Goal: Task Accomplishment & Management: Manage account settings

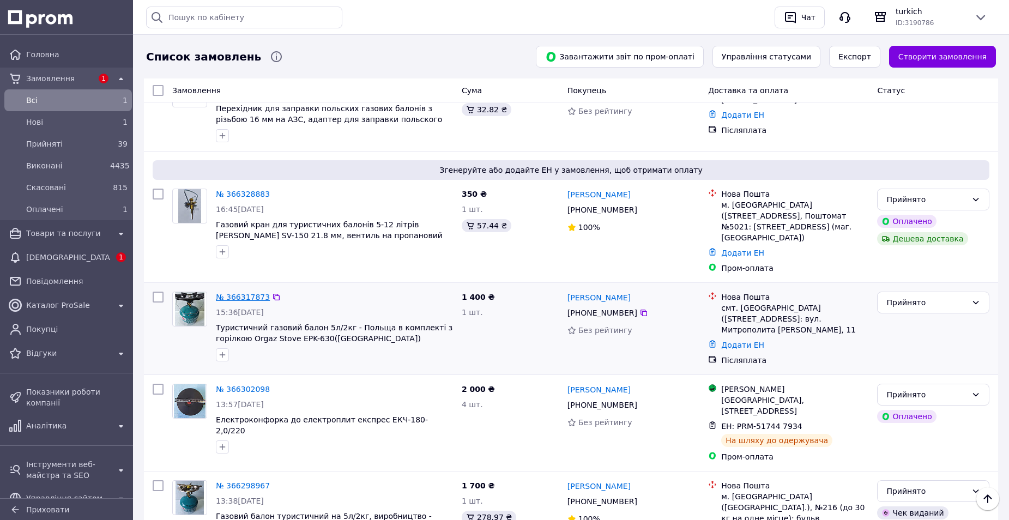
scroll to position [164, 0]
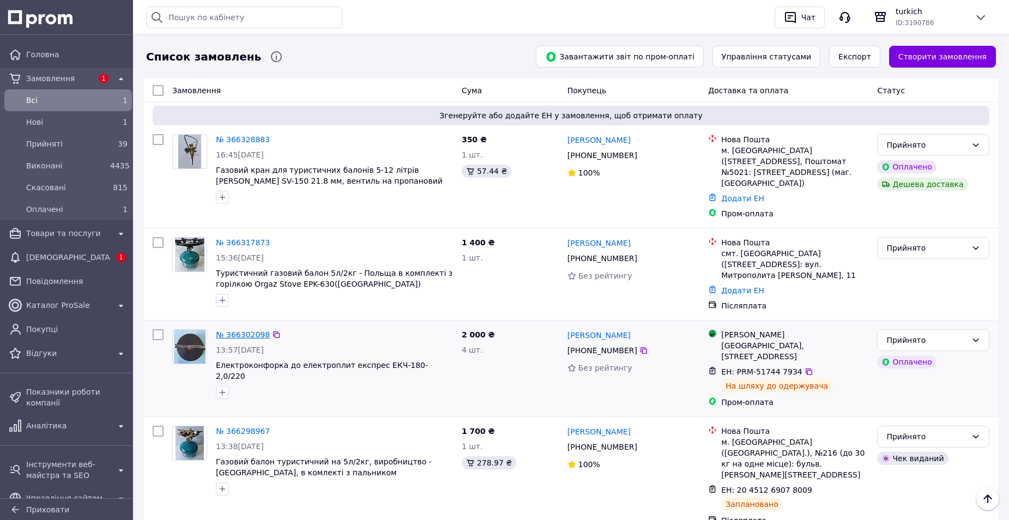
click at [248, 330] on link "№ 366302098" at bounding box center [243, 334] width 54 height 9
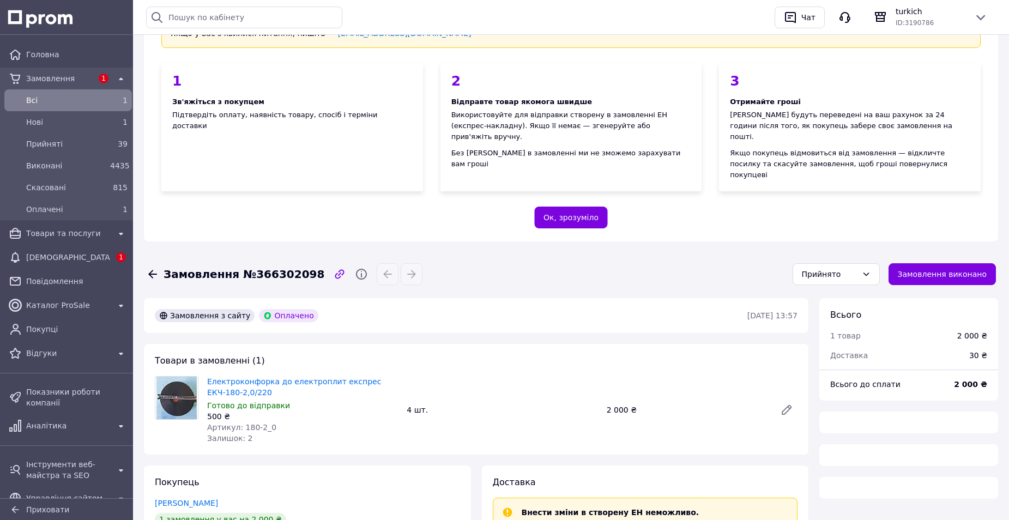
scroll to position [273, 0]
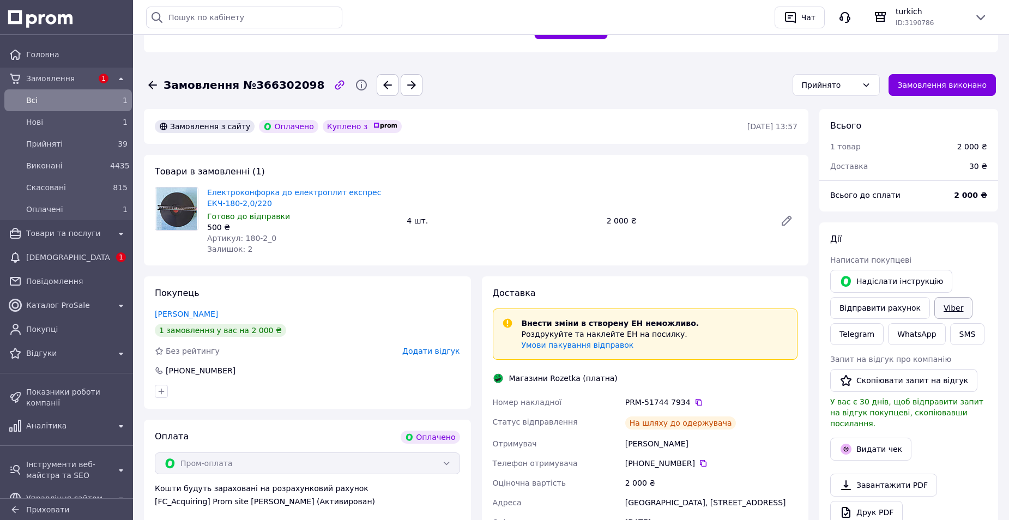
click at [939, 297] on link "Viber" at bounding box center [954, 308] width 38 height 22
click at [61, 143] on span "Прийняті" at bounding box center [66, 144] width 80 height 11
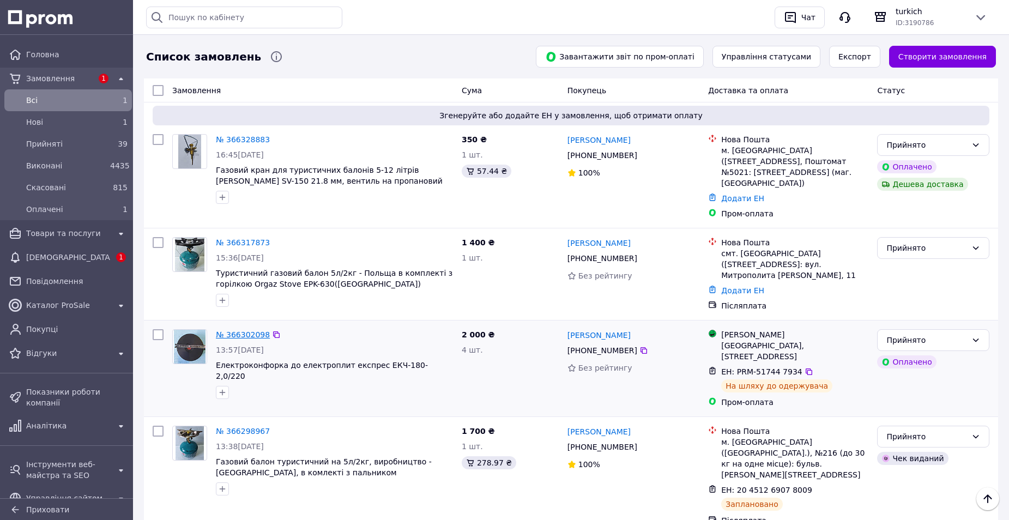
click at [249, 330] on link "№ 366302098" at bounding box center [243, 334] width 54 height 9
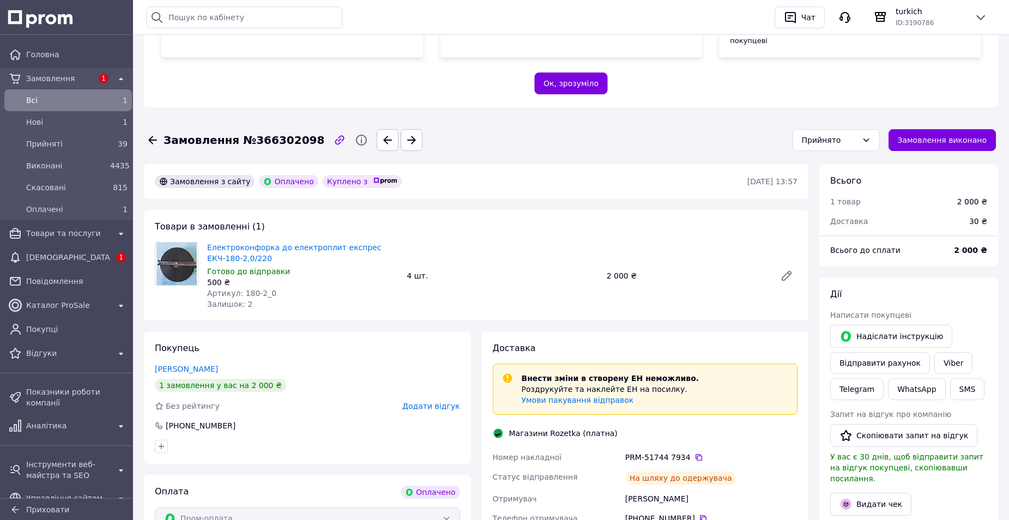
scroll to position [327, 0]
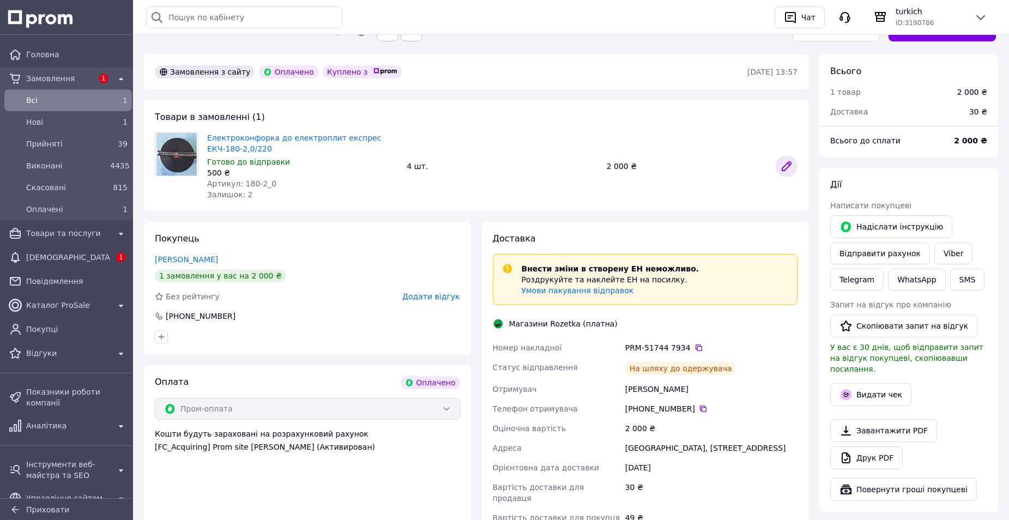
click at [794, 155] on link at bounding box center [787, 166] width 22 height 22
click at [63, 264] on div "[DEMOGRAPHIC_DATA]" at bounding box center [68, 257] width 88 height 15
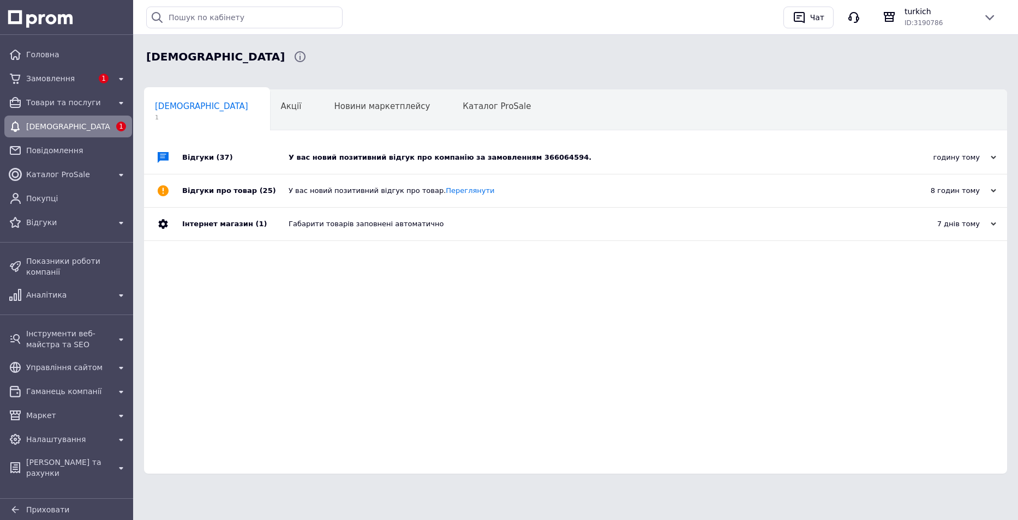
click at [393, 159] on div "У вас новий позитивний відгук про компанію за замовленням 366064594." at bounding box center [588, 158] width 598 height 10
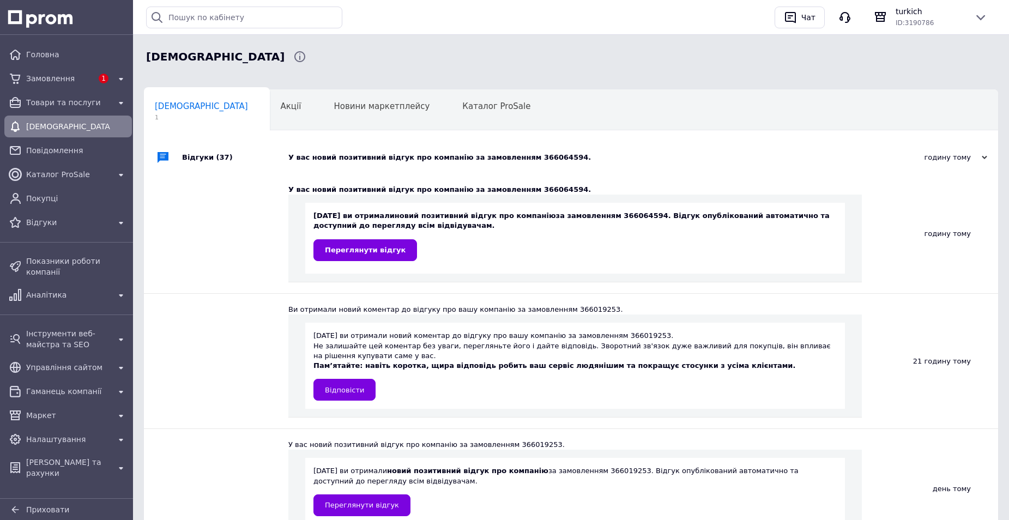
click at [362, 266] on div "12.10.2025 ви отримали новий позитивний відгук про компанію за замовленням 3660…" at bounding box center [575, 238] width 540 height 71
click at [358, 250] on span "Переглянути відгук" at bounding box center [365, 250] width 81 height 8
click at [49, 83] on span "Замовлення" at bounding box center [59, 78] width 67 height 11
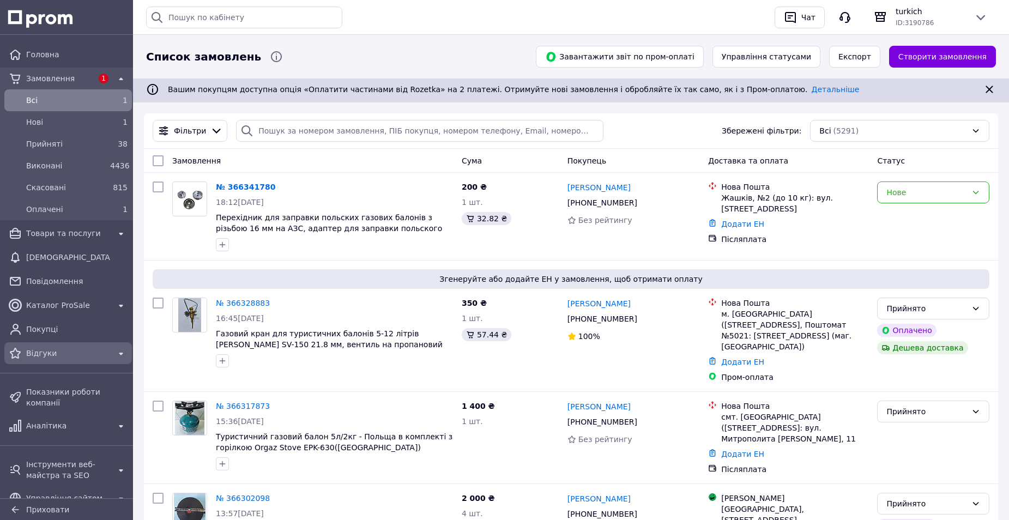
click at [52, 355] on span "Відгуки" at bounding box center [68, 353] width 84 height 11
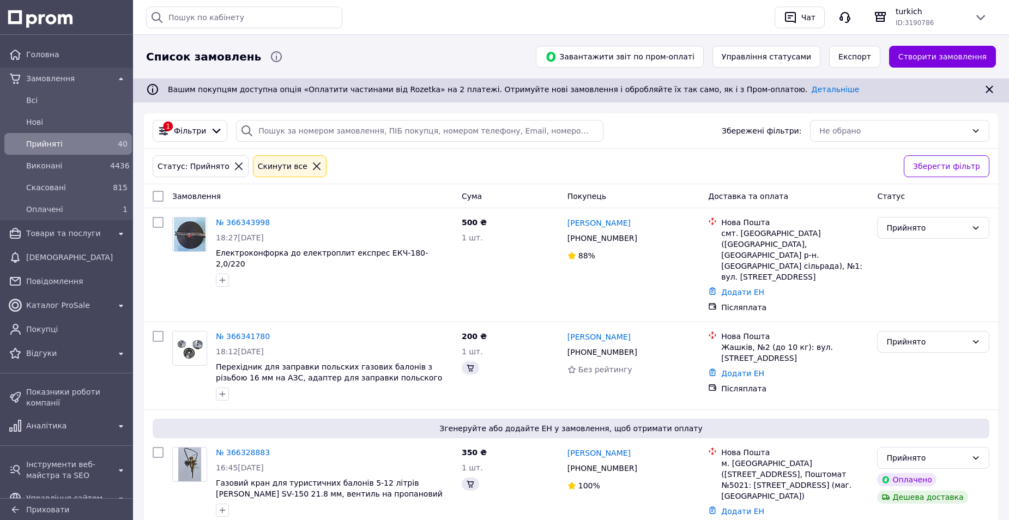
click at [74, 149] on div "Прийняті" at bounding box center [66, 143] width 84 height 15
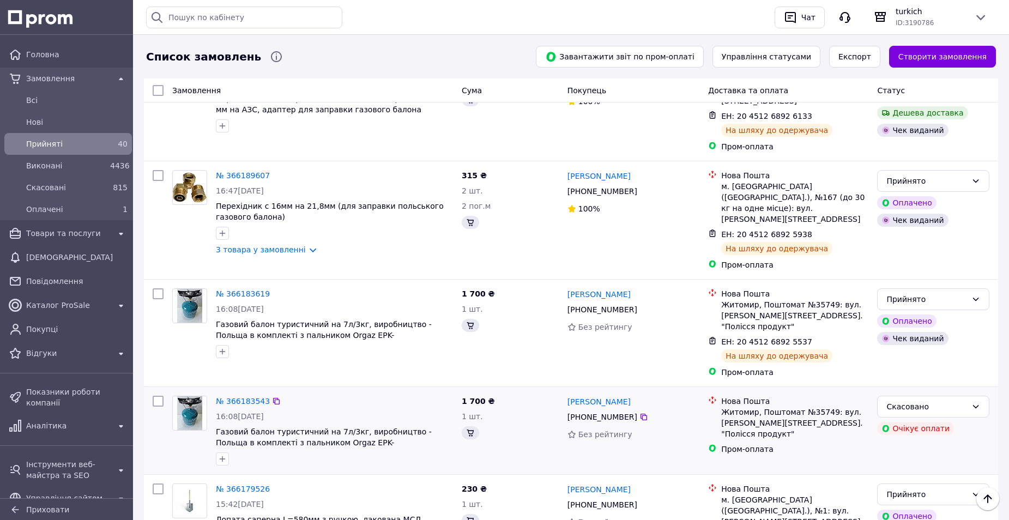
scroll to position [1418, 0]
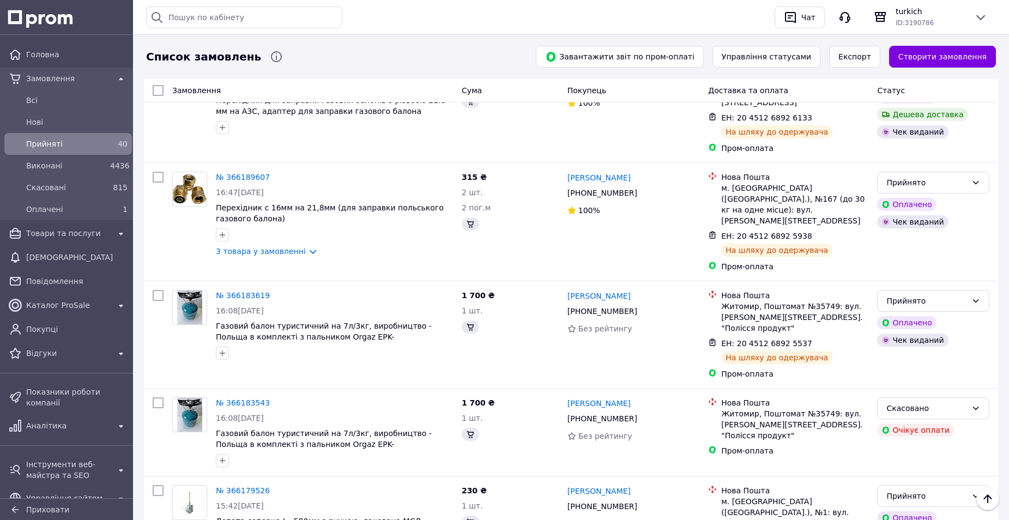
click at [50, 141] on span "Прийняті" at bounding box center [66, 144] width 80 height 11
click at [244, 291] on link "№ 366183619" at bounding box center [243, 295] width 54 height 9
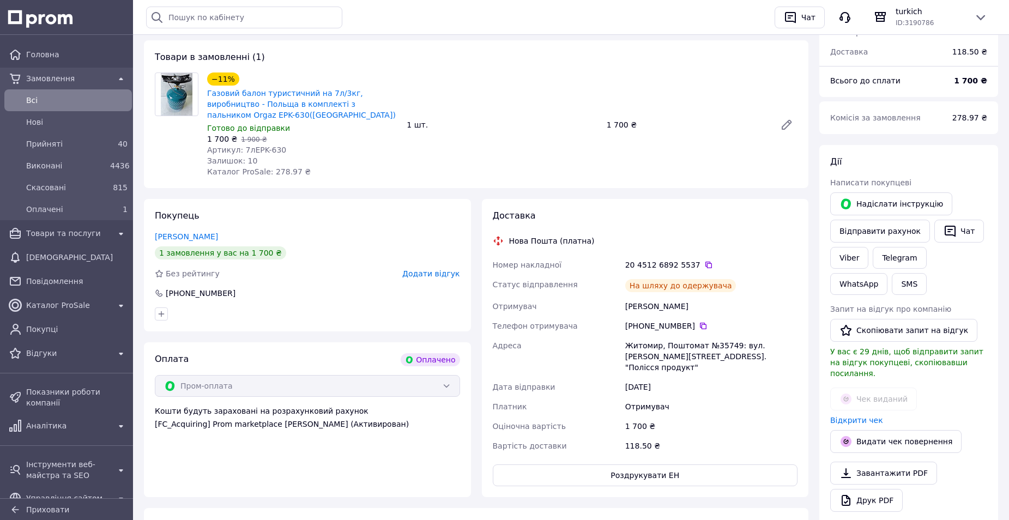
scroll to position [382, 0]
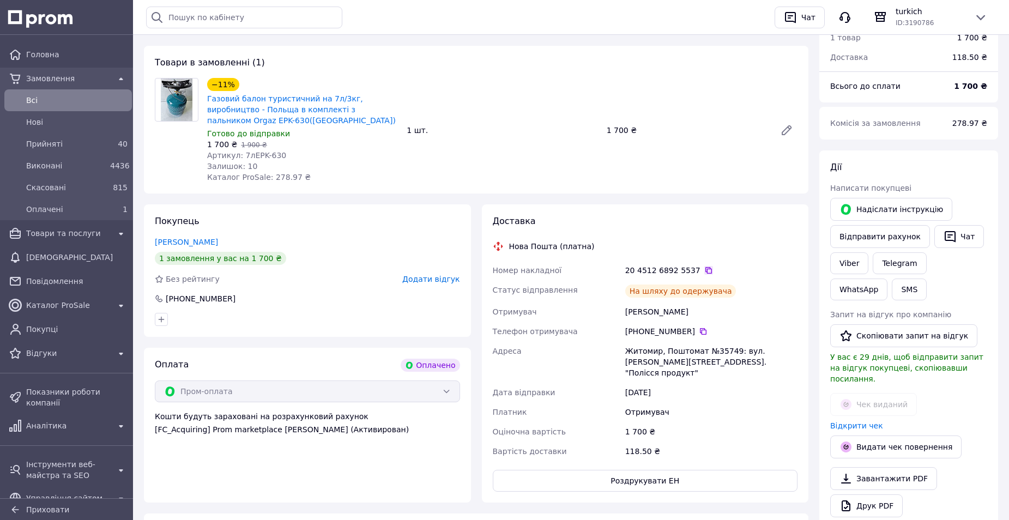
click at [705, 266] on icon at bounding box center [709, 270] width 9 height 9
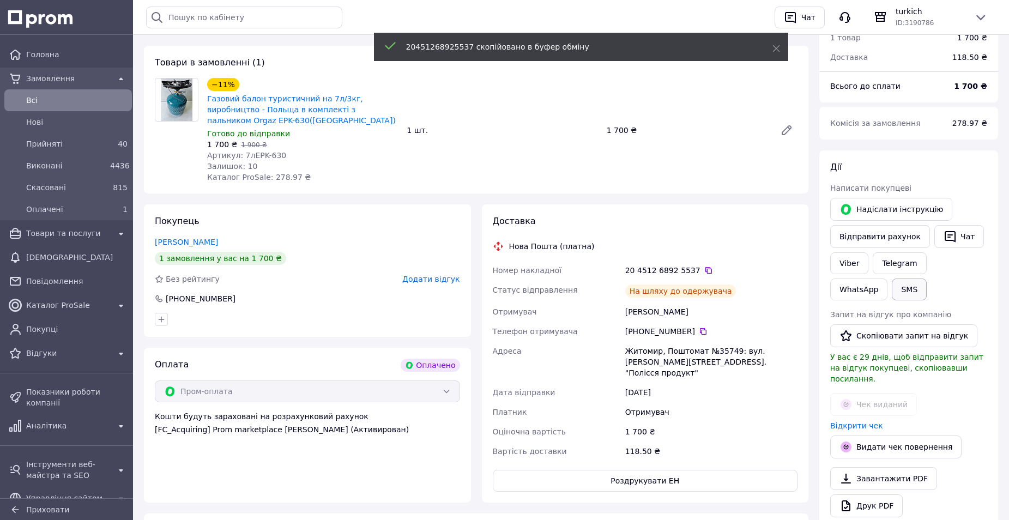
click at [892, 279] on button "SMS" at bounding box center [909, 290] width 35 height 22
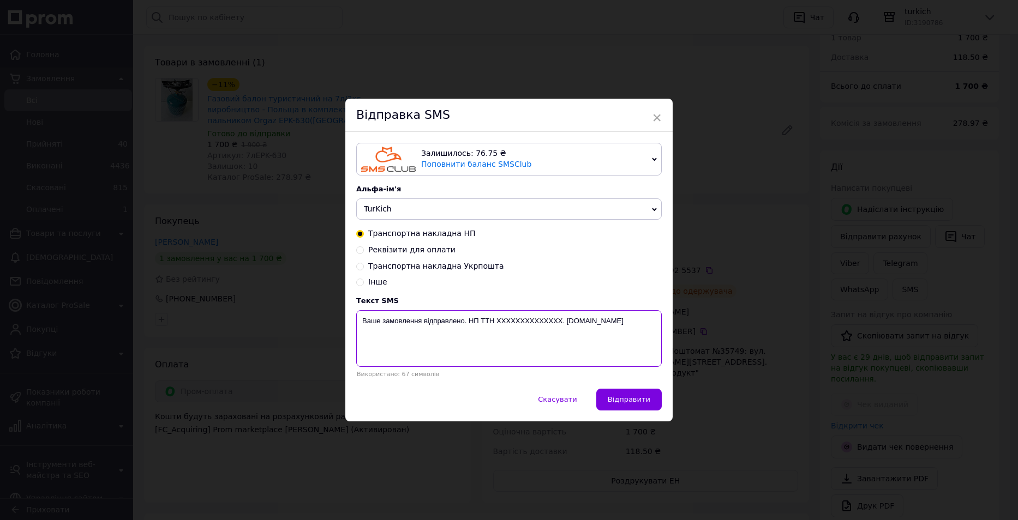
drag, startPoint x: 560, startPoint y: 318, endPoint x: 494, endPoint y: 321, distance: 65.5
click at [494, 321] on textarea "Ваше замовлення відправлено. НП ТТН XXXXXXXXXXXXXX. turkich.com.ua" at bounding box center [508, 338] width 305 height 57
paste textarea "20451268925537"
drag, startPoint x: 554, startPoint y: 322, endPoint x: 362, endPoint y: 322, distance: 192.0
click at [362, 322] on textarea "Ваше замовлення відправлено. НП ТТН 20451268925537. turkich.com.ua" at bounding box center [508, 338] width 305 height 57
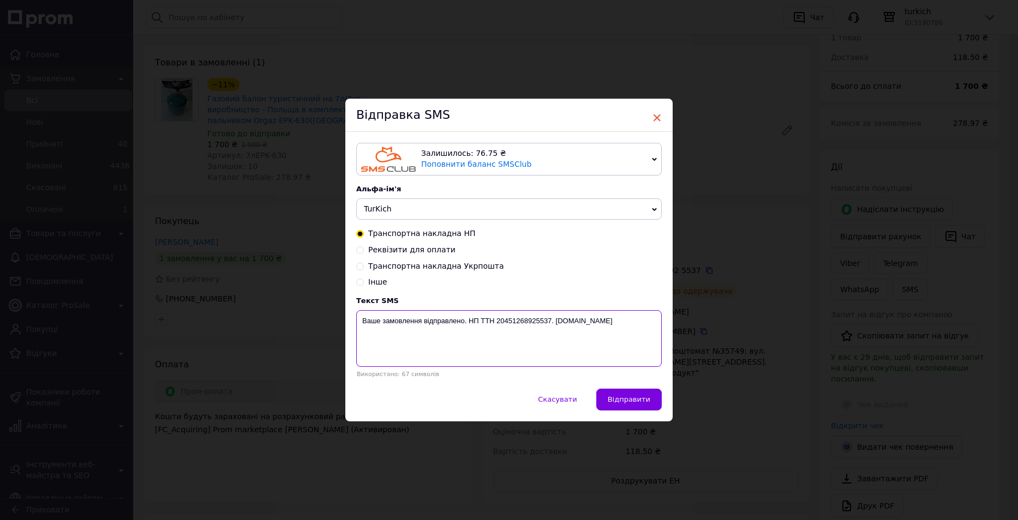
type textarea "Ваше замовлення відправлено. НП ТТН 20451268925537. turkich.com.ua"
click at [652, 114] on span "×" at bounding box center [657, 118] width 10 height 19
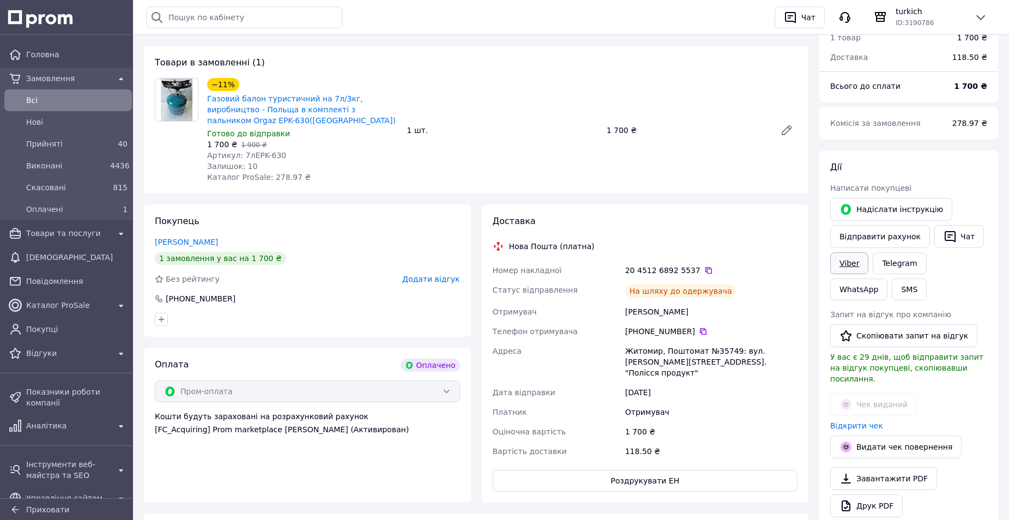
click at [845, 253] on link "Viber" at bounding box center [850, 264] width 38 height 22
click at [865, 422] on link "Відкрити чек" at bounding box center [857, 426] width 53 height 9
click at [892, 279] on button "SMS" at bounding box center [909, 290] width 35 height 22
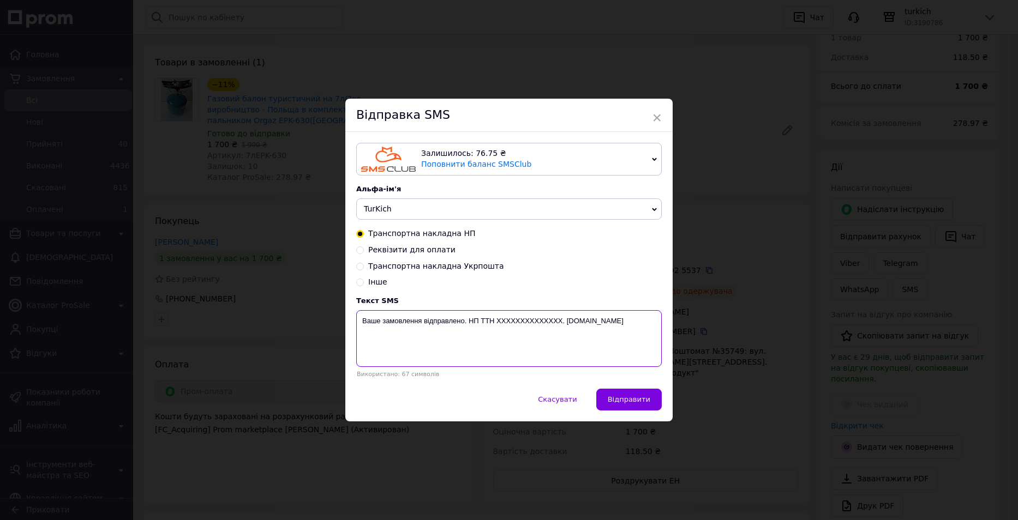
drag, startPoint x: 564, startPoint y: 322, endPoint x: 363, endPoint y: 316, distance: 201.3
click at [347, 320] on div "Залишилось: 76.75 ₴ Поповнити баланс SMSClub Підключити LetsAds Альфа-ім'я TurK…" at bounding box center [508, 260] width 327 height 257
click at [653, 116] on span "×" at bounding box center [657, 118] width 10 height 19
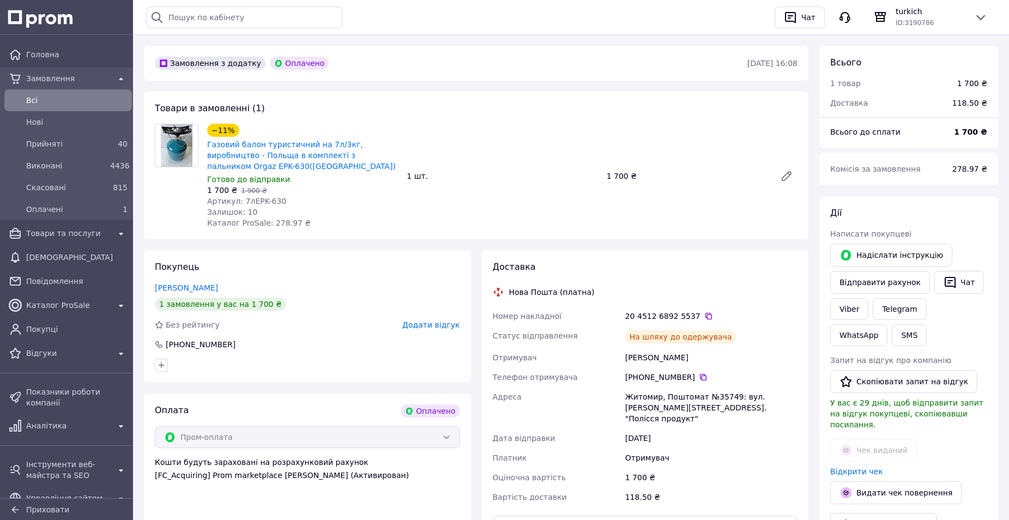
scroll to position [164, 0]
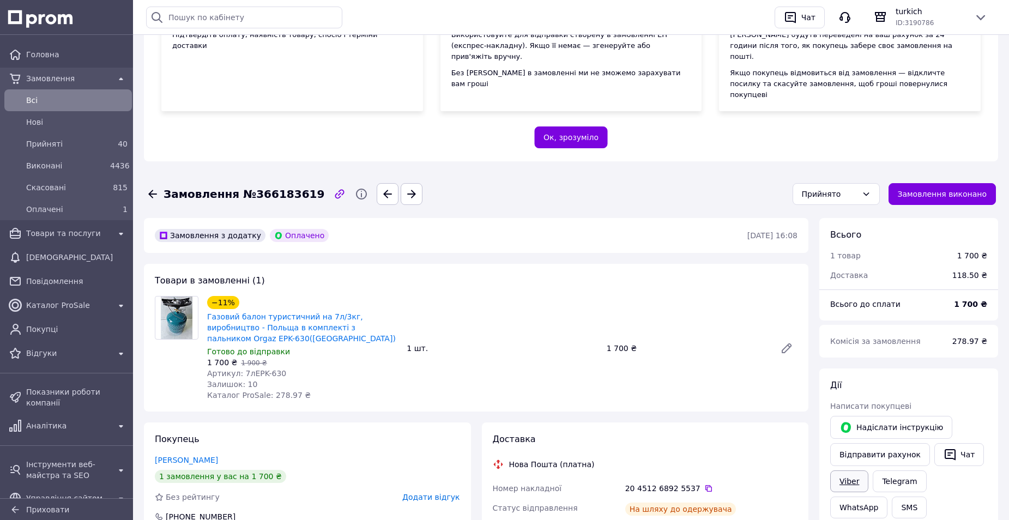
click at [858, 471] on link "Viber" at bounding box center [850, 482] width 38 height 22
click at [58, 147] on span "Прийняті" at bounding box center [66, 144] width 80 height 11
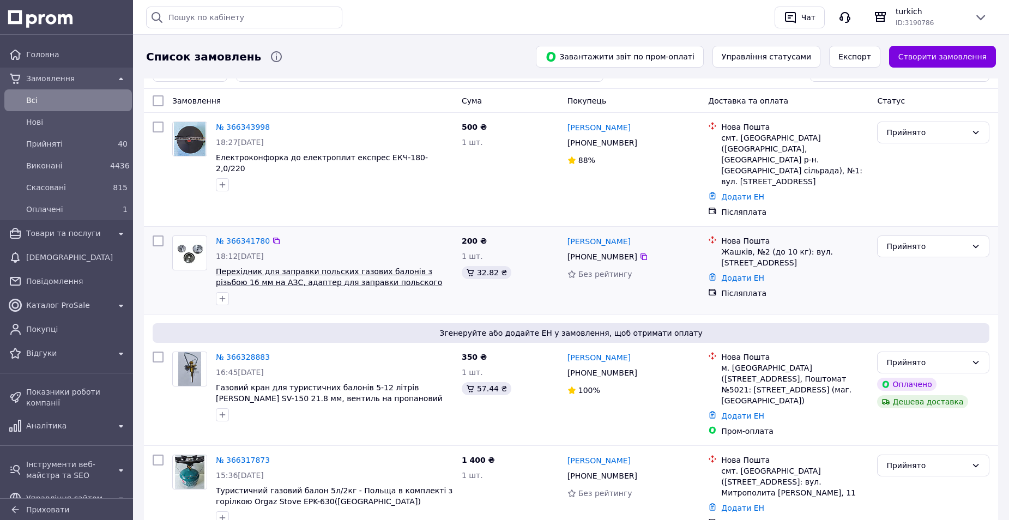
scroll to position [273, 0]
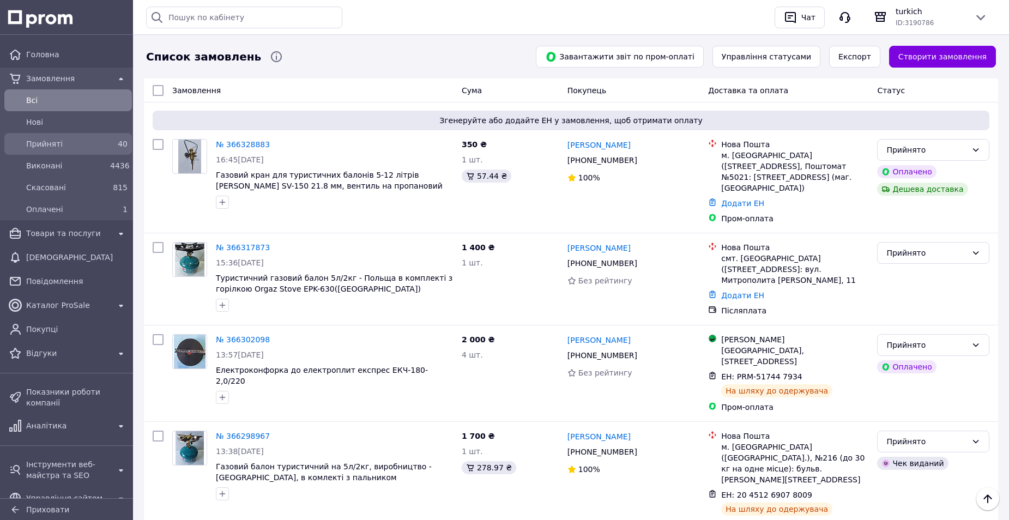
click at [75, 143] on span "Прийняті" at bounding box center [66, 144] width 80 height 11
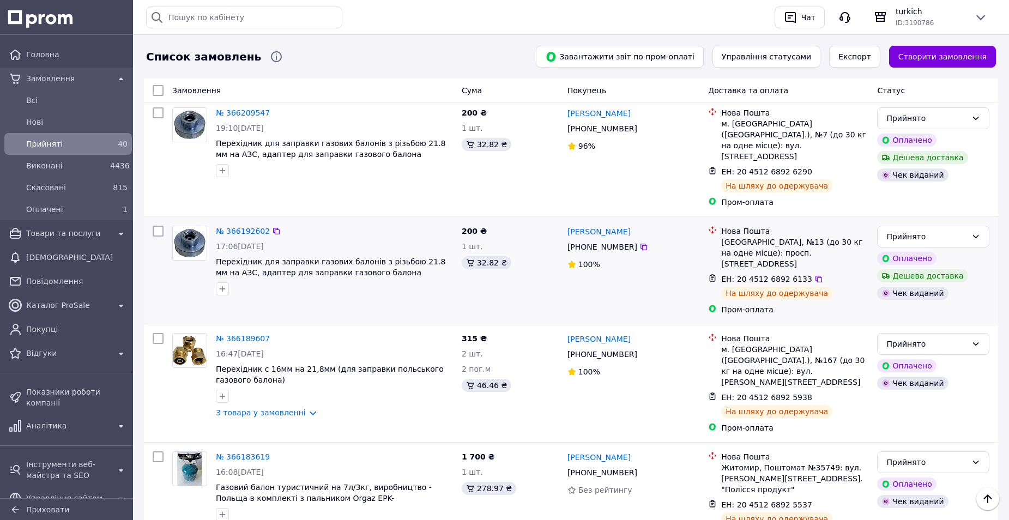
scroll to position [1200, 0]
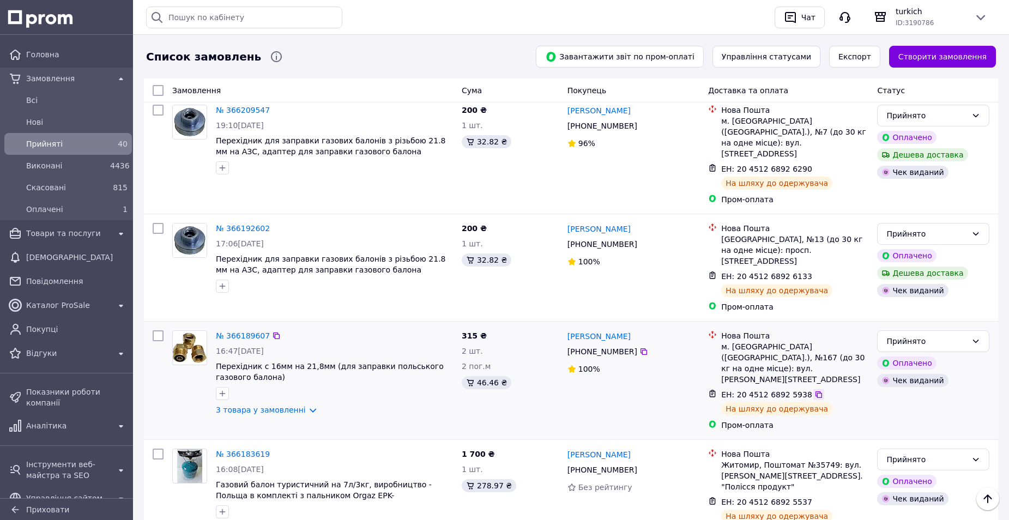
click at [815, 390] on icon at bounding box center [819, 394] width 9 height 9
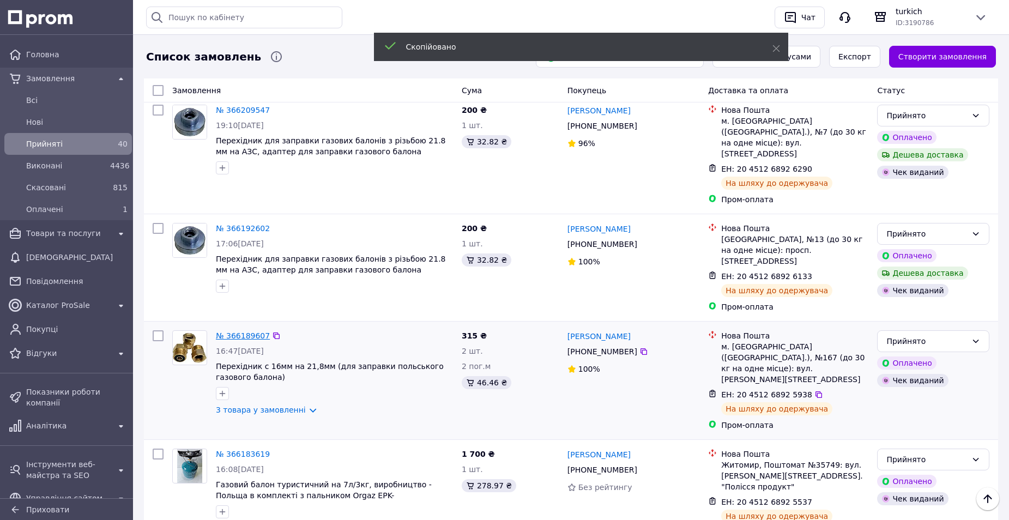
click at [225, 332] on link "№ 366189607" at bounding box center [243, 336] width 54 height 9
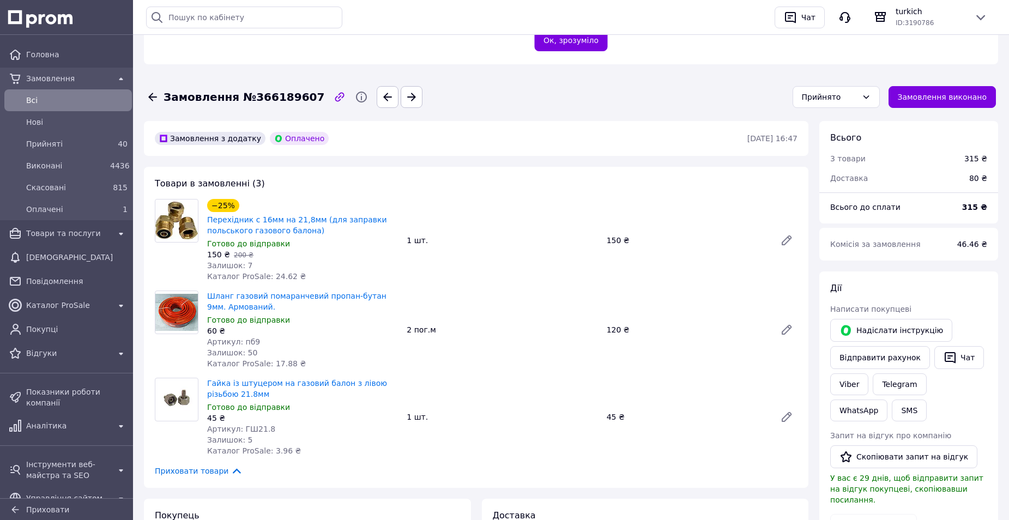
scroll to position [273, 0]
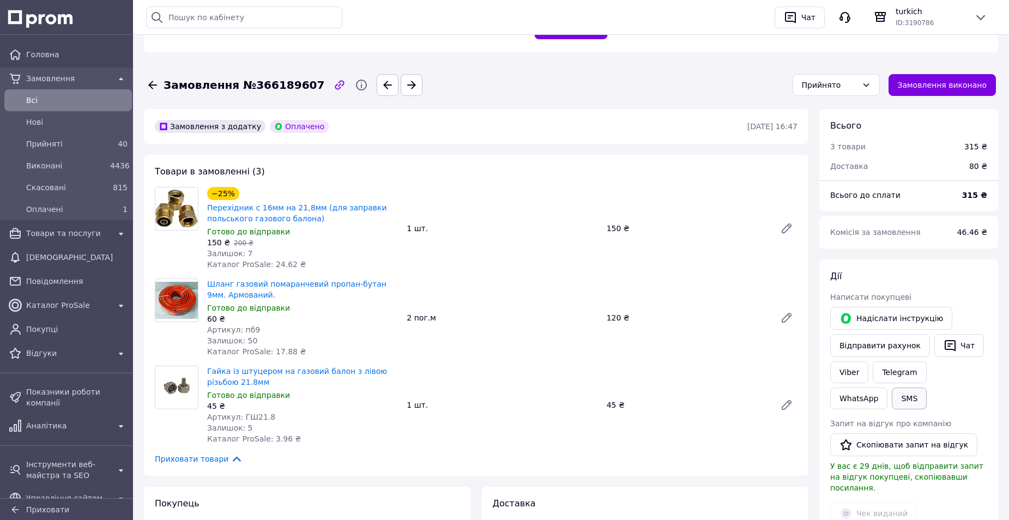
click at [892, 388] on button "SMS" at bounding box center [909, 399] width 35 height 22
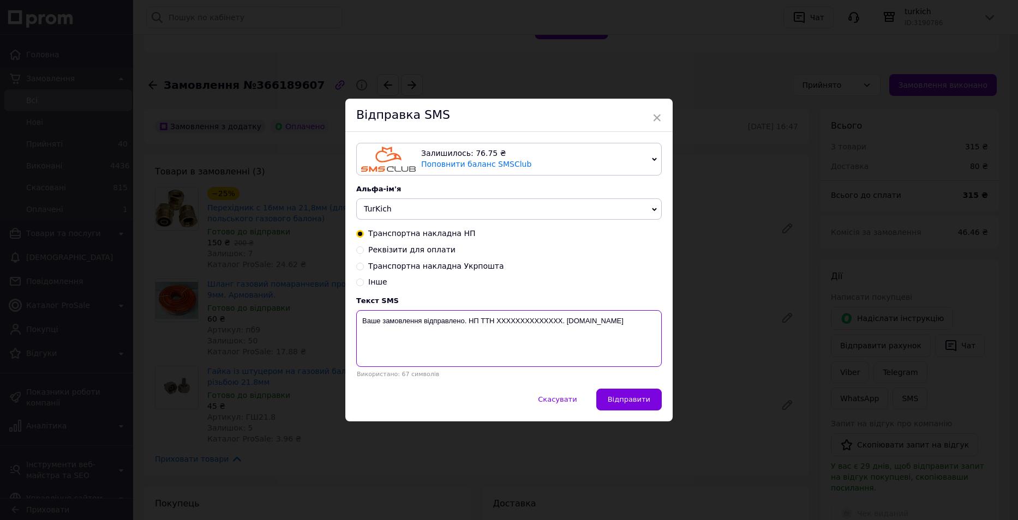
drag, startPoint x: 561, startPoint y: 320, endPoint x: 496, endPoint y: 324, distance: 64.5
click at [496, 324] on textarea "Ваше замовлення відправлено. НП ТТН XXXXXXXXXXXXXX. turkich.com.ua" at bounding box center [508, 338] width 305 height 57
paste textarea "20451268925938"
drag, startPoint x: 553, startPoint y: 321, endPoint x: 361, endPoint y: 320, distance: 192.0
click at [361, 320] on textarea "Ваше замовлення відправлено. НП ТТН 20451268925938. turkich.com.ua" at bounding box center [508, 338] width 305 height 57
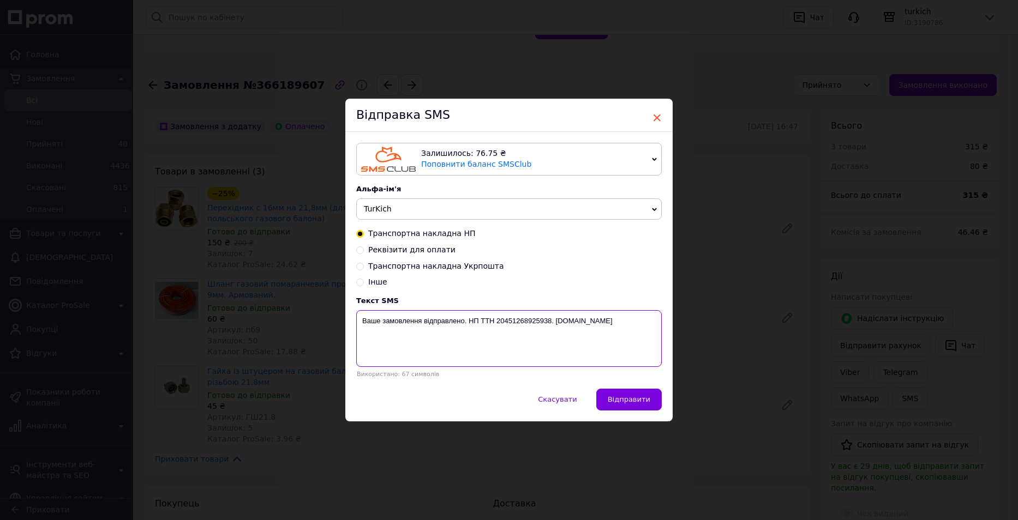
type textarea "Ваше замовлення відправлено. НП ТТН 20451268925938. turkich.com.ua"
click at [655, 112] on span "×" at bounding box center [657, 118] width 10 height 19
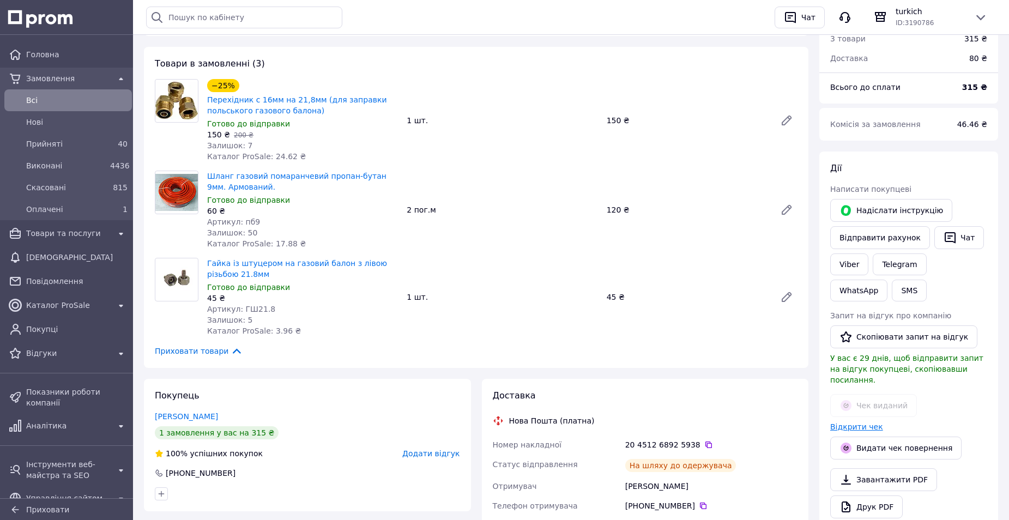
scroll to position [382, 0]
click at [864, 422] on link "Відкрити чек" at bounding box center [857, 426] width 53 height 9
click at [854, 253] on link "Viber" at bounding box center [850, 264] width 38 height 22
click at [63, 141] on span "Прийняті" at bounding box center [66, 144] width 80 height 11
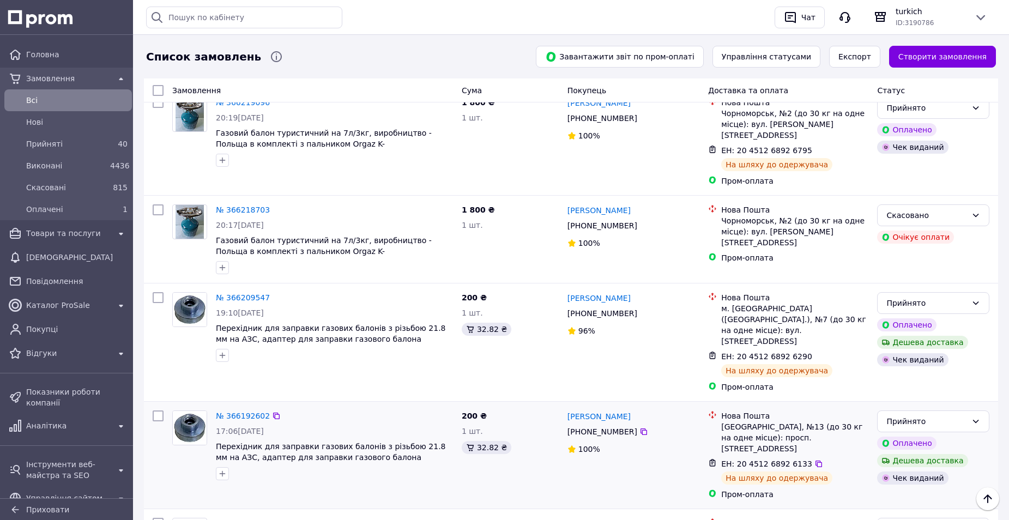
scroll to position [982, 0]
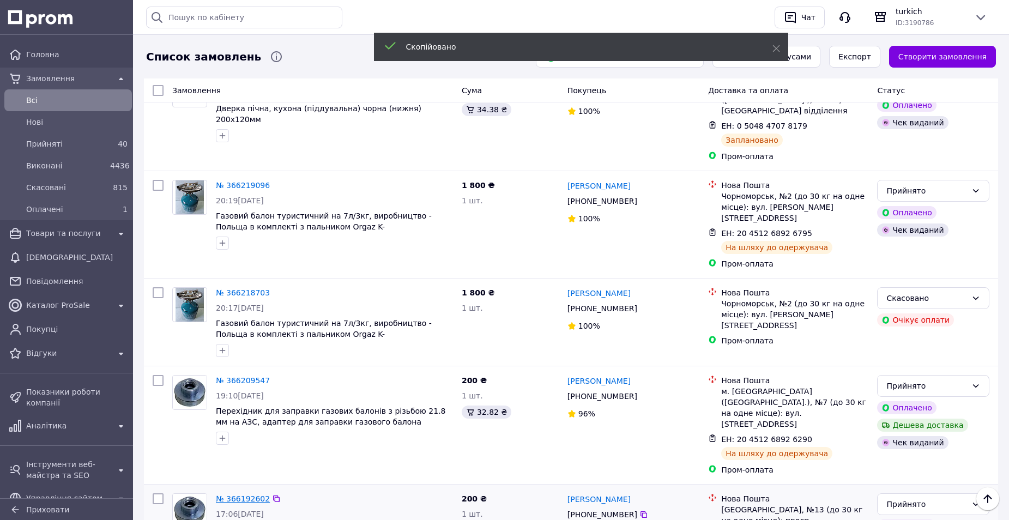
click at [244, 495] on link "№ 366192602" at bounding box center [243, 499] width 54 height 9
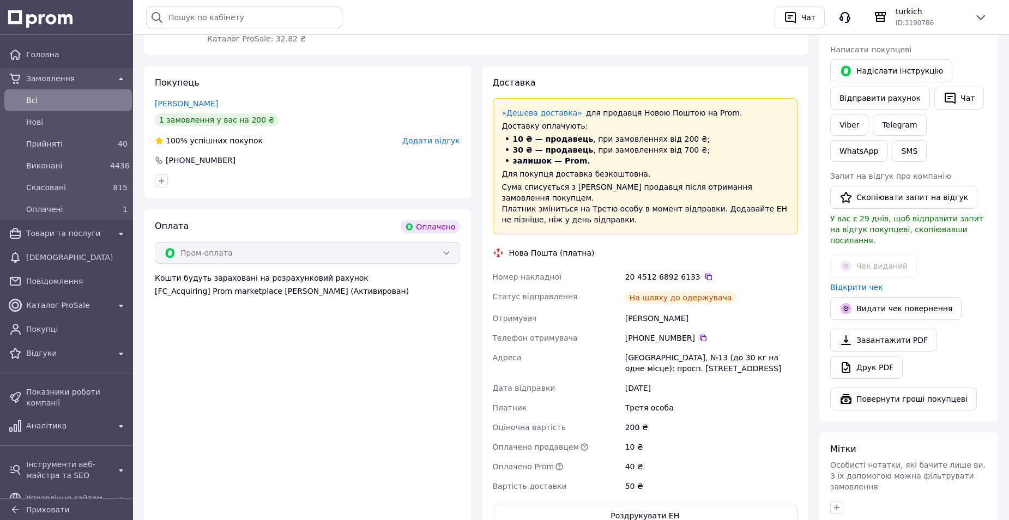
scroll to position [495, 0]
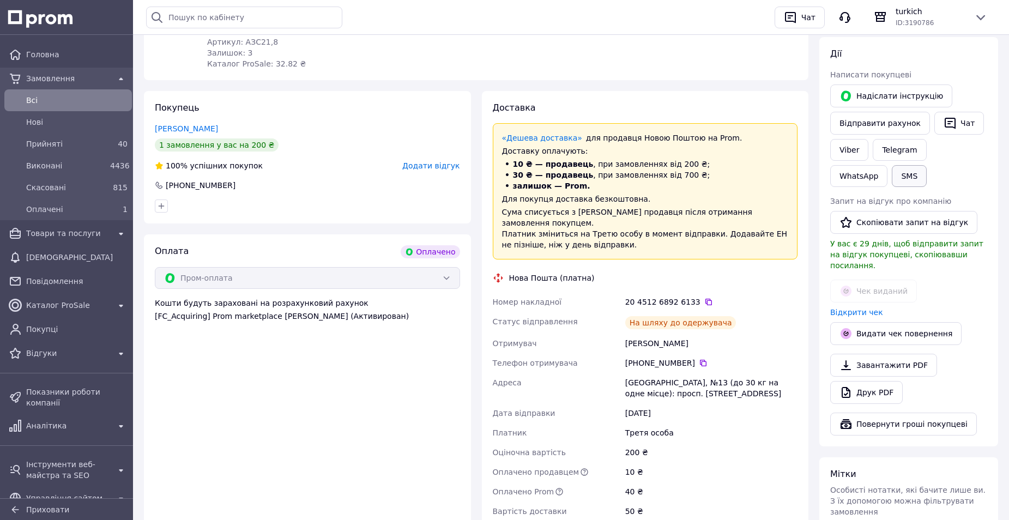
click at [892, 165] on button "SMS" at bounding box center [909, 176] width 35 height 22
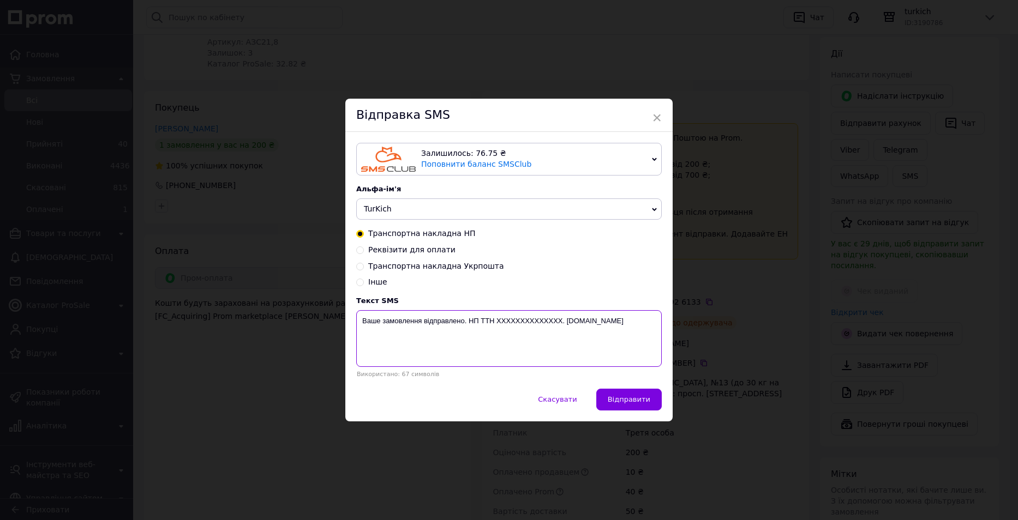
drag, startPoint x: 560, startPoint y: 321, endPoint x: 494, endPoint y: 323, distance: 65.5
click at [494, 323] on textarea "Ваше замовлення відправлено. НП ТТН XXXXXXXXXXXXXX. turkich.com.ua" at bounding box center [508, 338] width 305 height 57
paste textarea "20451268926133"
drag, startPoint x: 555, startPoint y: 322, endPoint x: 362, endPoint y: 320, distance: 193.1
click at [362, 320] on textarea "Ваше замовлення відправлено. НП ТТН 20451268926133. turkich.com.ua" at bounding box center [508, 338] width 305 height 57
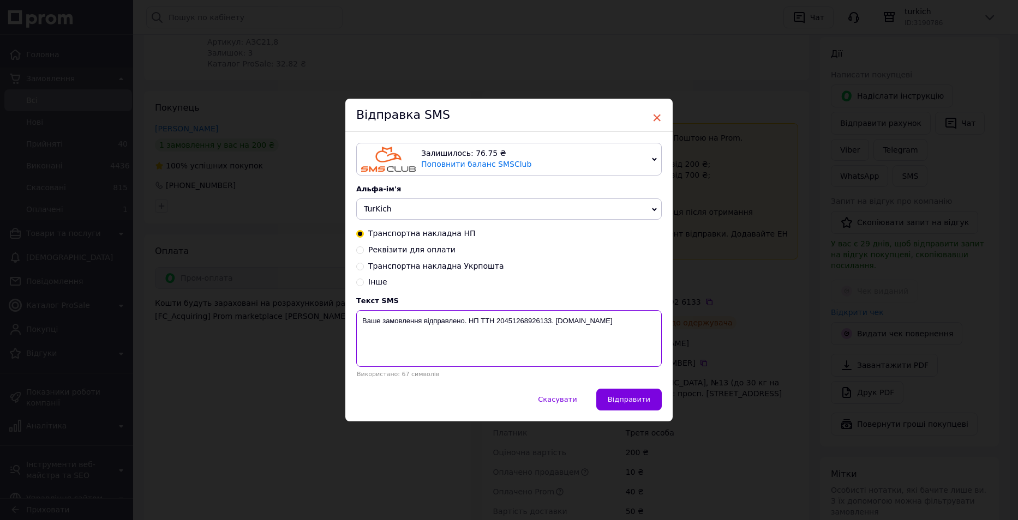
type textarea "Ваше замовлення відправлено. НП ТТН 20451268926133. turkich.com.ua"
click at [654, 117] on span "×" at bounding box center [657, 118] width 10 height 19
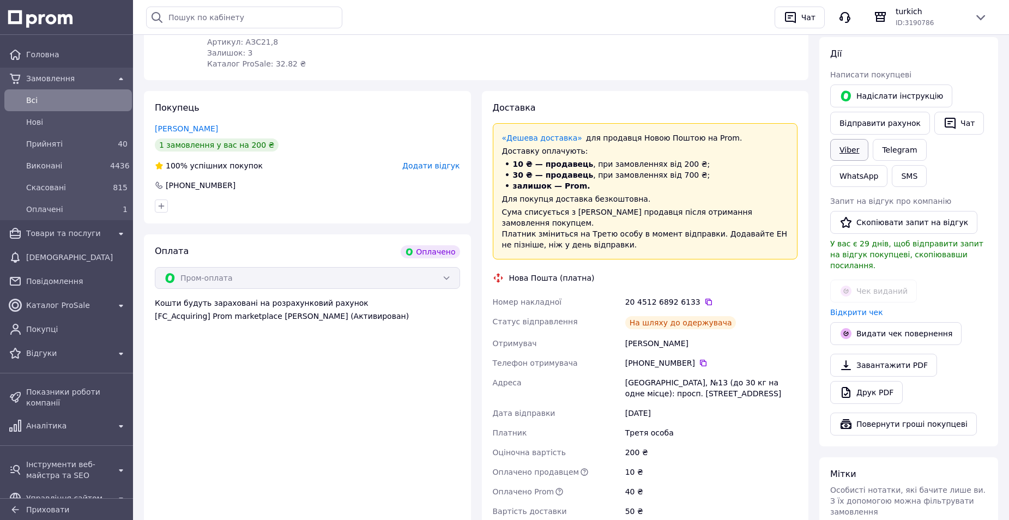
click at [849, 139] on link "Viber" at bounding box center [850, 150] width 38 height 22
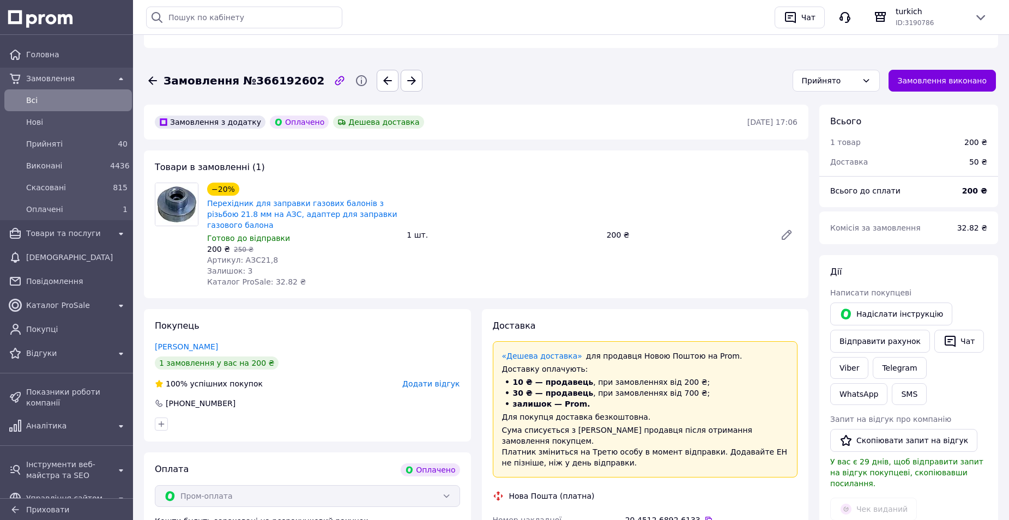
scroll to position [332, 0]
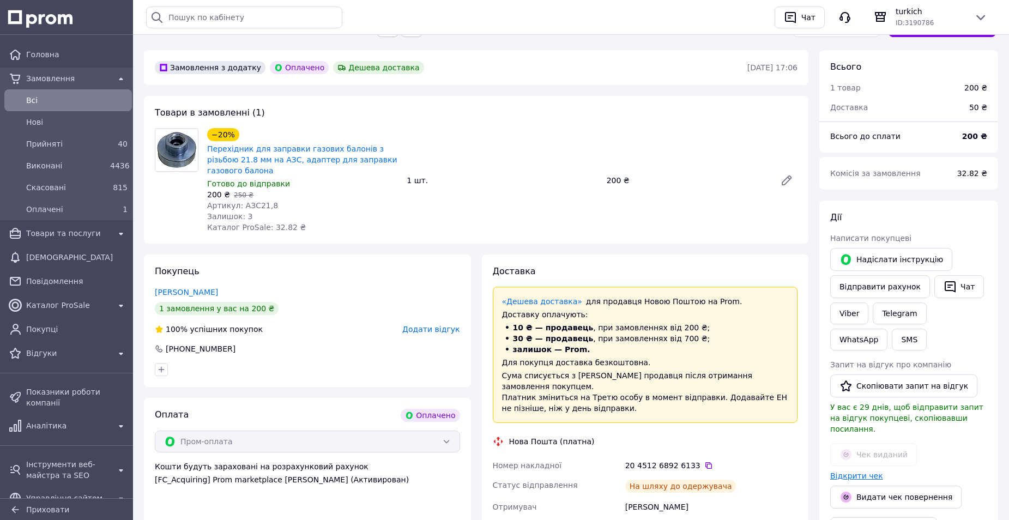
click at [844, 472] on link "Відкрити чек" at bounding box center [857, 476] width 53 height 9
click at [44, 137] on div "Прийняті" at bounding box center [66, 143] width 84 height 15
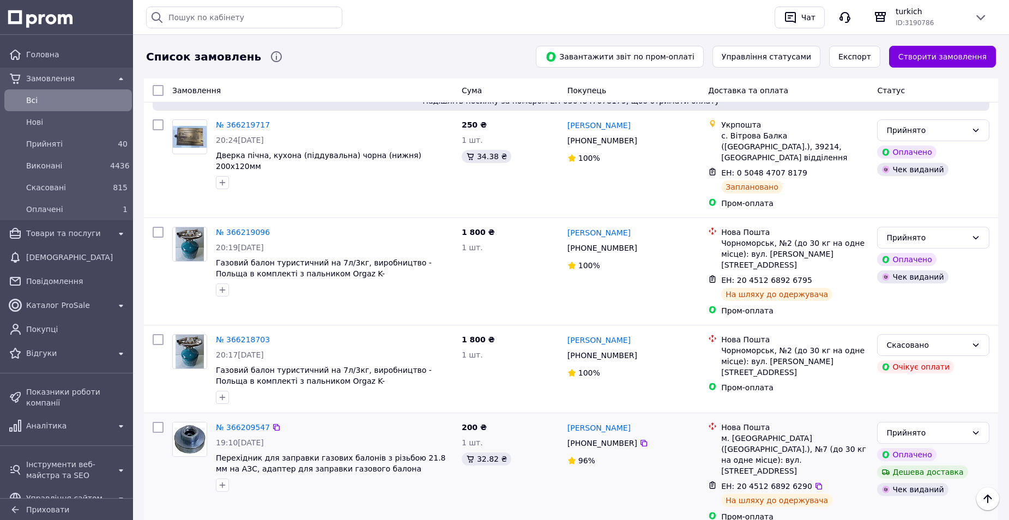
scroll to position [982, 0]
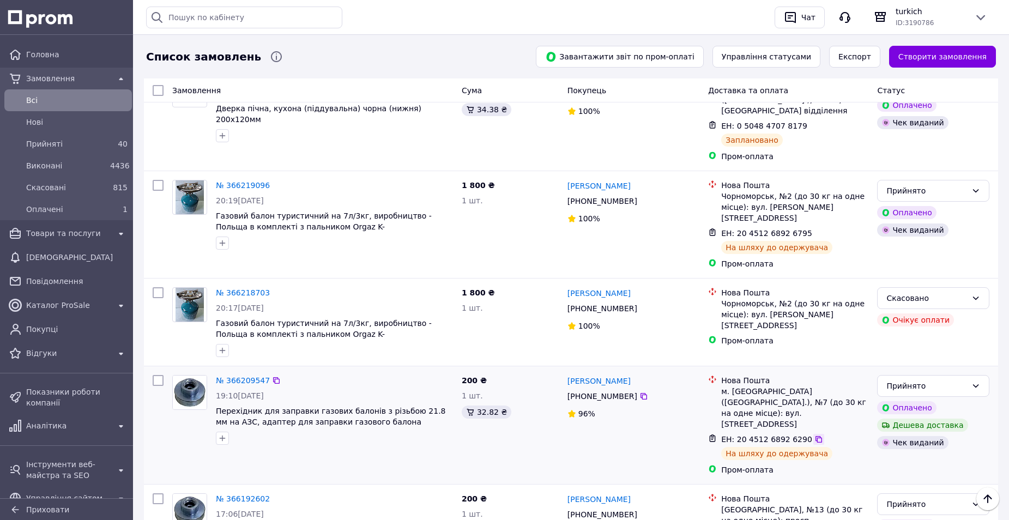
click at [815, 435] on icon at bounding box center [819, 439] width 9 height 9
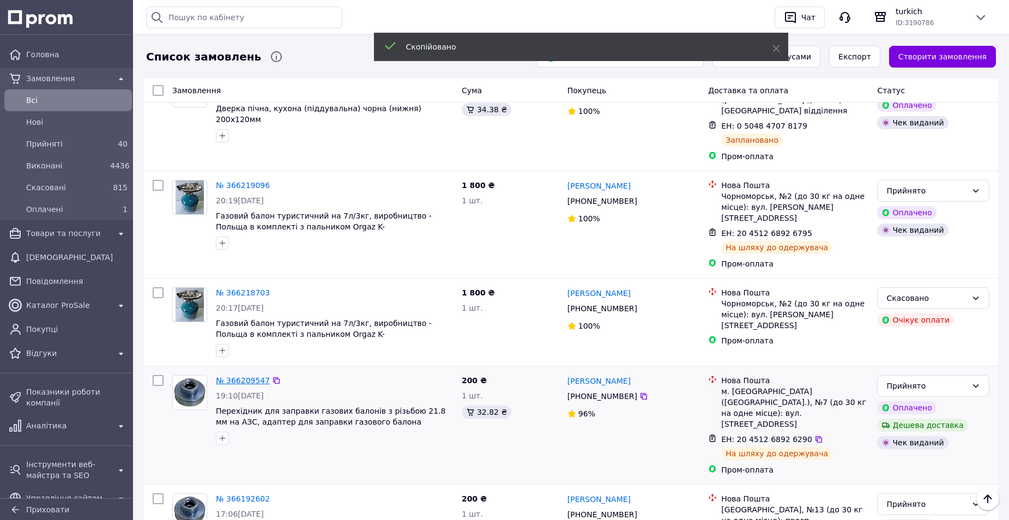
click at [245, 376] on link "№ 366209547" at bounding box center [243, 380] width 54 height 9
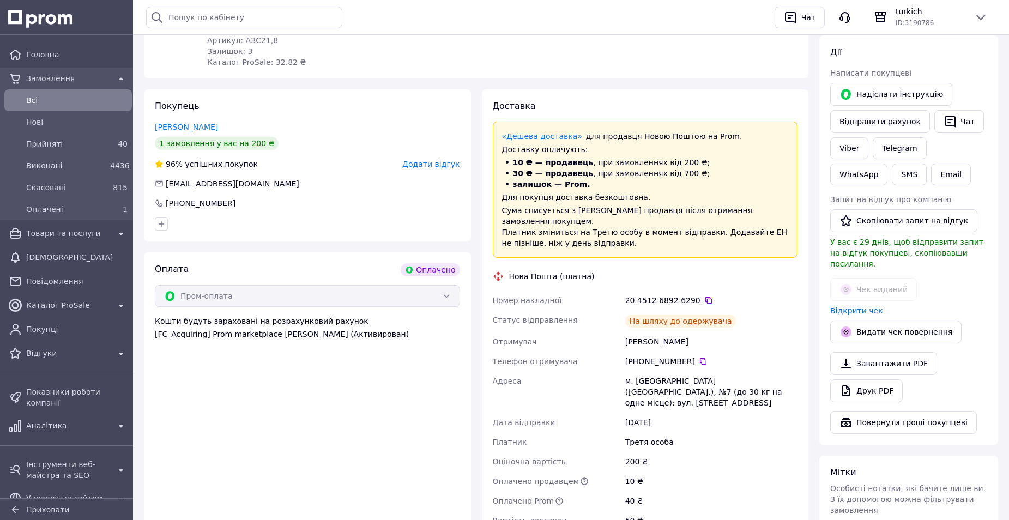
scroll to position [495, 0]
click at [892, 165] on button "SMS" at bounding box center [909, 176] width 35 height 22
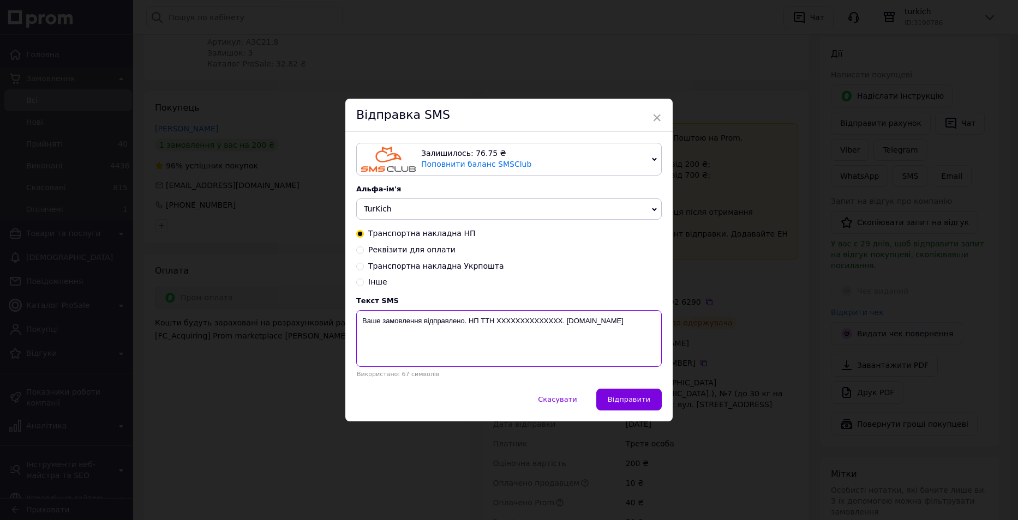
drag, startPoint x: 560, startPoint y: 318, endPoint x: 496, endPoint y: 321, distance: 63.8
click at [496, 321] on textarea "Ваше замовлення відправлено. НП ТТН XXXXXXXXXXXXXX. turkich.com.ua" at bounding box center [508, 338] width 305 height 57
paste textarea "20451268926290"
drag, startPoint x: 552, startPoint y: 322, endPoint x: 360, endPoint y: 318, distance: 191.5
click at [360, 318] on textarea "Ваше замовлення відправлено. НП ТТН 20451268926290. turkich.com.ua" at bounding box center [508, 338] width 305 height 57
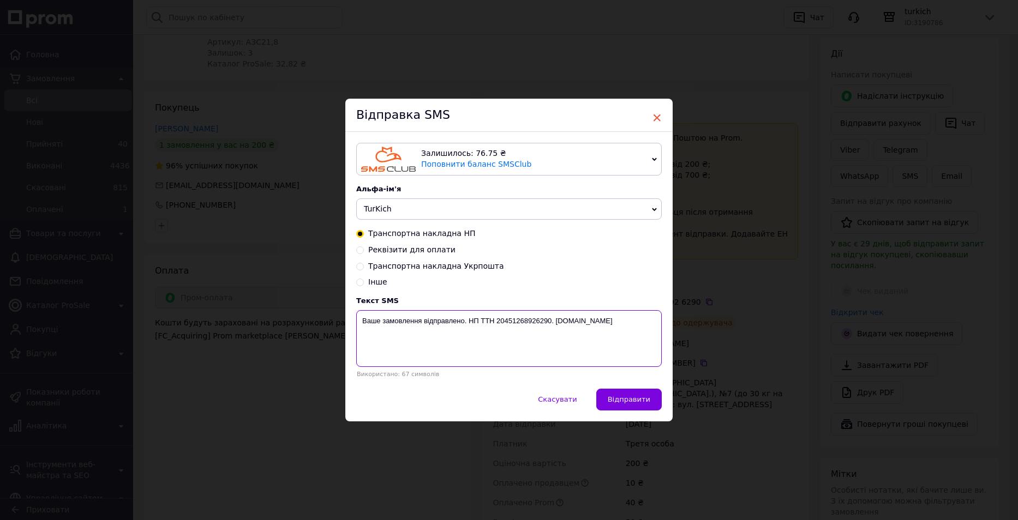
type textarea "Ваше замовлення відправлено. НП ТТН 20451268926290. turkich.com.ua"
click at [657, 117] on span "×" at bounding box center [657, 118] width 10 height 19
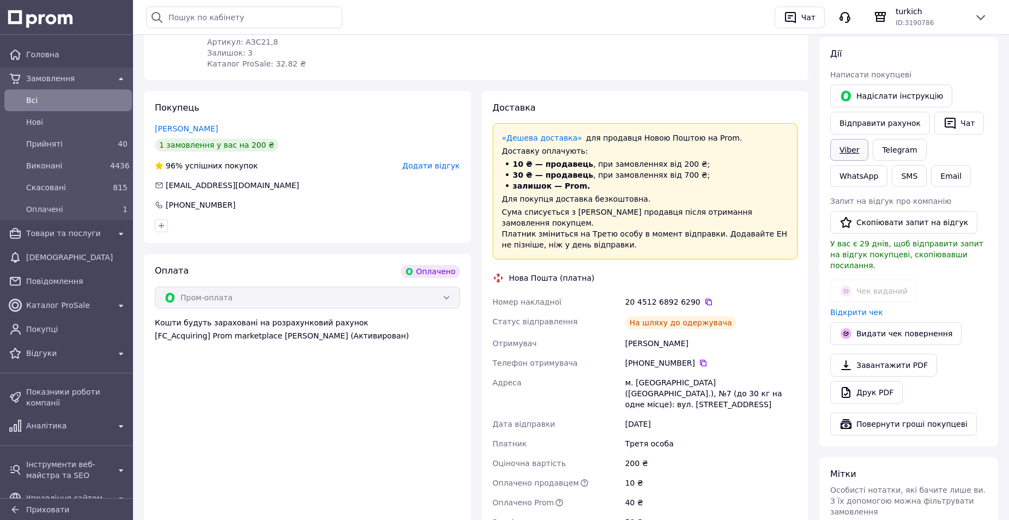
click at [861, 139] on link "Viber" at bounding box center [850, 150] width 38 height 22
click at [864, 308] on link "Відкрити чек" at bounding box center [857, 312] width 53 height 9
click at [855, 308] on link "Відкрити чек" at bounding box center [857, 312] width 53 height 9
click at [860, 139] on link "Viber" at bounding box center [850, 150] width 38 height 22
click at [43, 139] on span "Прийняті" at bounding box center [66, 144] width 80 height 11
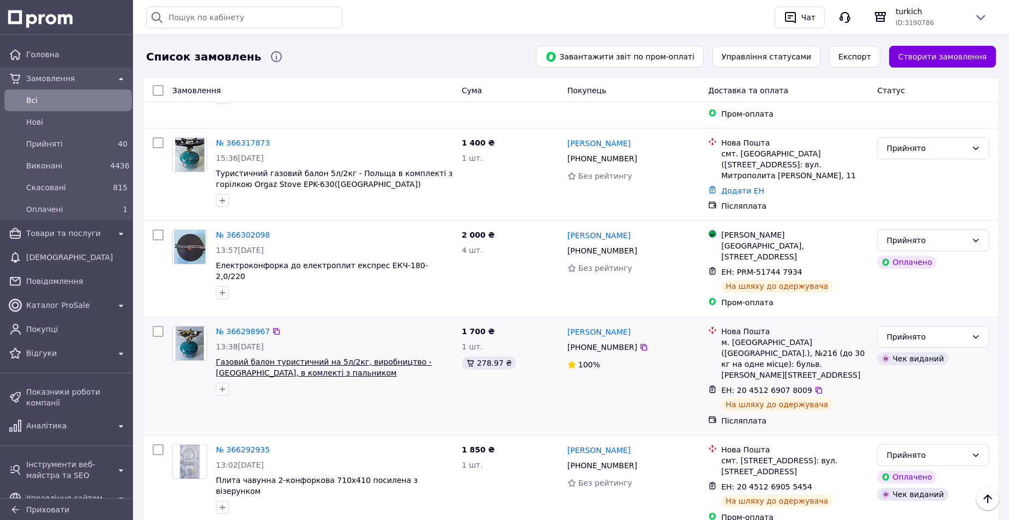
scroll to position [382, 0]
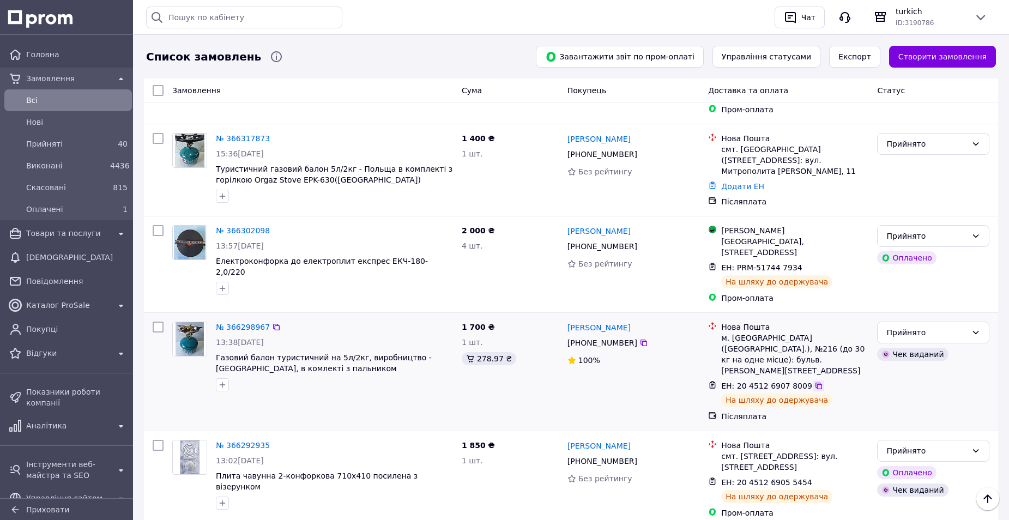
click at [815, 382] on icon at bounding box center [819, 386] width 9 height 9
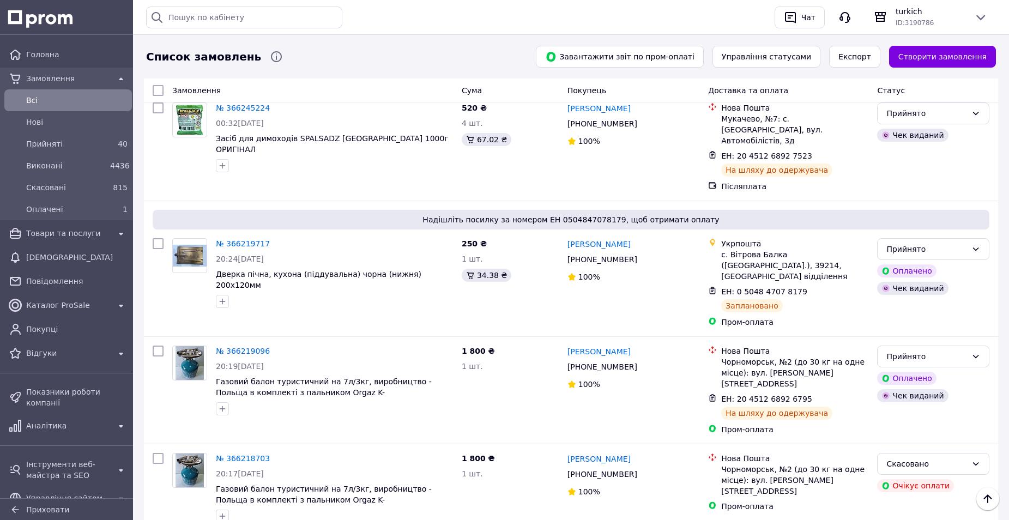
scroll to position [818, 0]
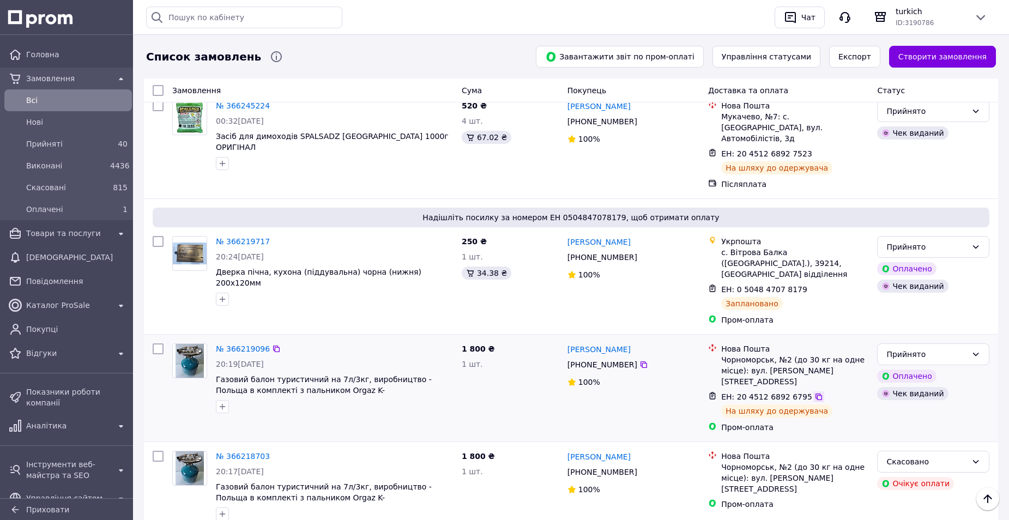
click at [816, 394] on icon at bounding box center [819, 397] width 7 height 7
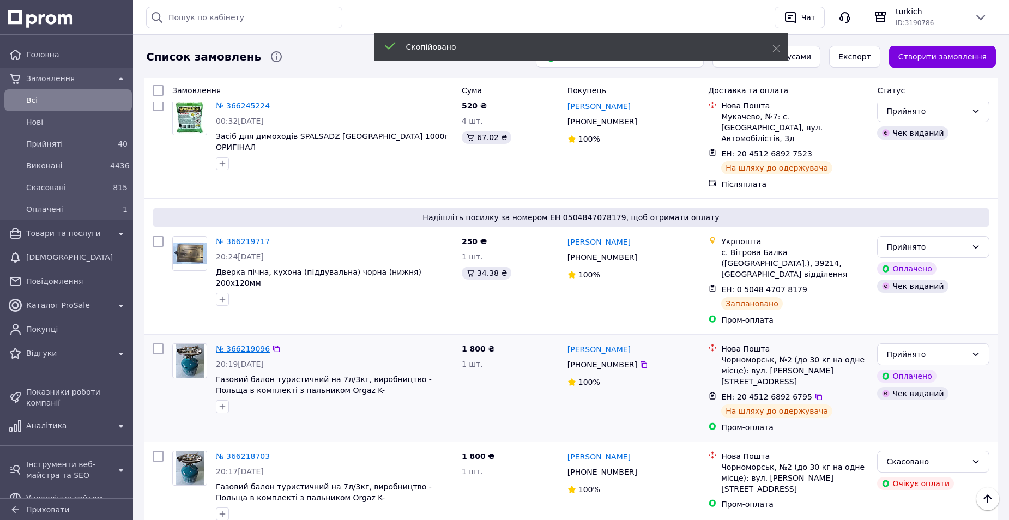
click at [255, 345] on link "№ 366219096" at bounding box center [243, 349] width 54 height 9
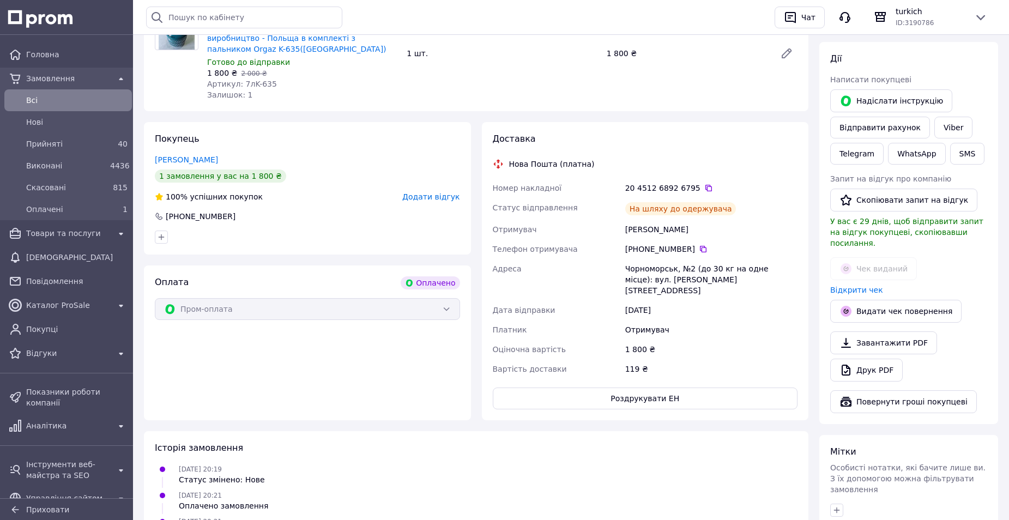
scroll to position [453, 0]
click at [960, 143] on button "SMS" at bounding box center [968, 154] width 35 height 22
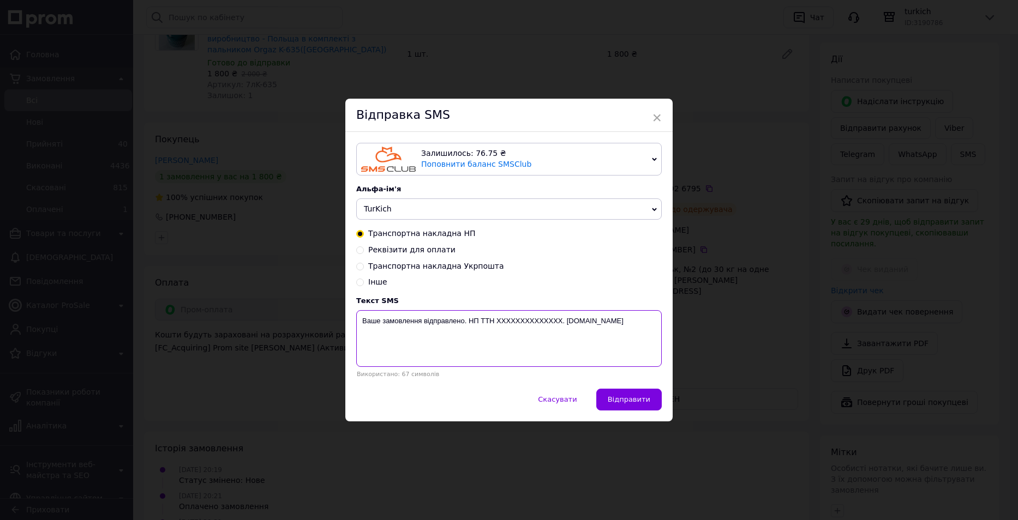
drag, startPoint x: 561, startPoint y: 321, endPoint x: 496, endPoint y: 322, distance: 64.9
click at [496, 322] on textarea "Ваше замовлення відправлено. НП ТТН XXXXXXXXXXXXXX. turkich.com.ua" at bounding box center [508, 338] width 305 height 57
paste textarea "20451268926795"
drag, startPoint x: 552, startPoint y: 321, endPoint x: 362, endPoint y: 318, distance: 190.3
click at [362, 318] on textarea "Ваше замовлення відправлено. НП ТТН 20451268926795. turkich.com.ua" at bounding box center [508, 338] width 305 height 57
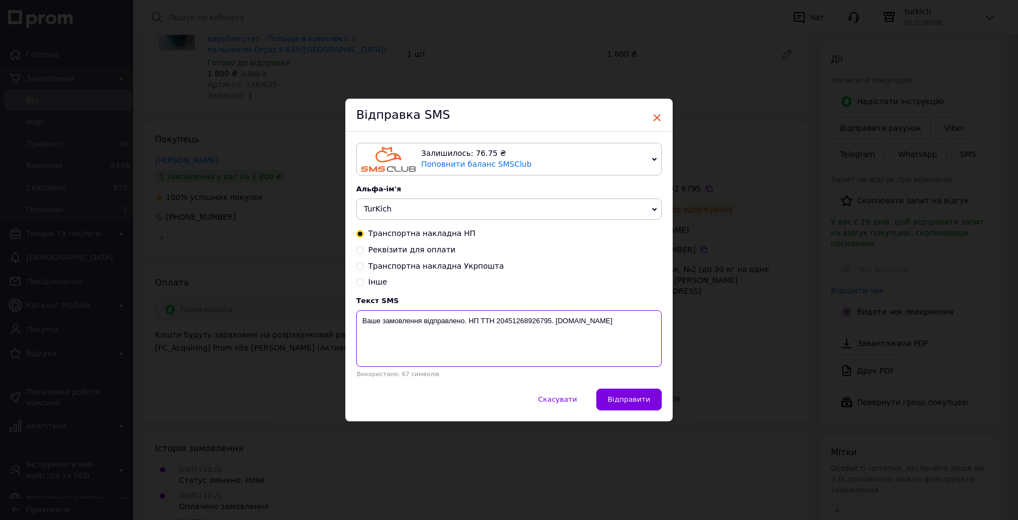
type textarea "Ваше замовлення відправлено. НП ТТН 20451268926795. turkich.com.ua"
click at [658, 118] on span "×" at bounding box center [657, 118] width 10 height 19
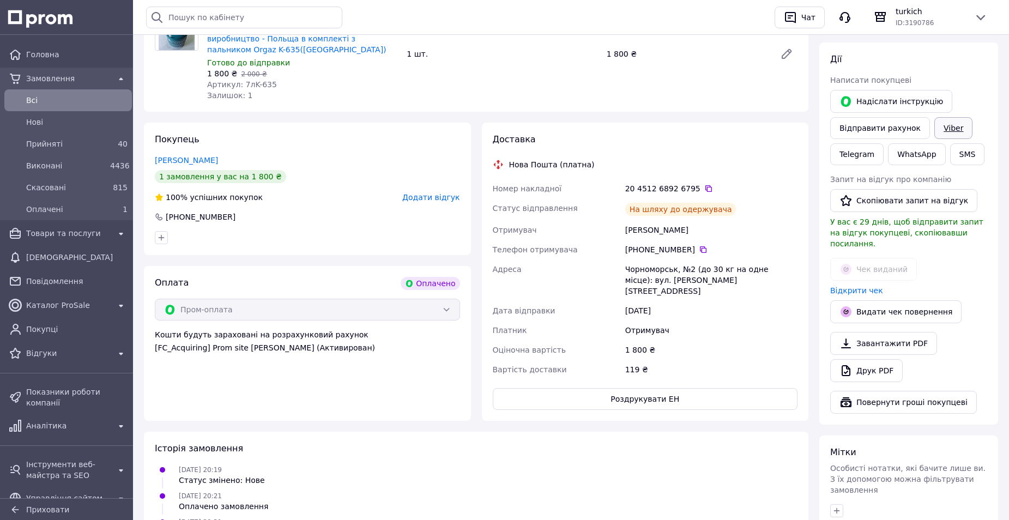
click at [940, 117] on link "Viber" at bounding box center [954, 128] width 38 height 22
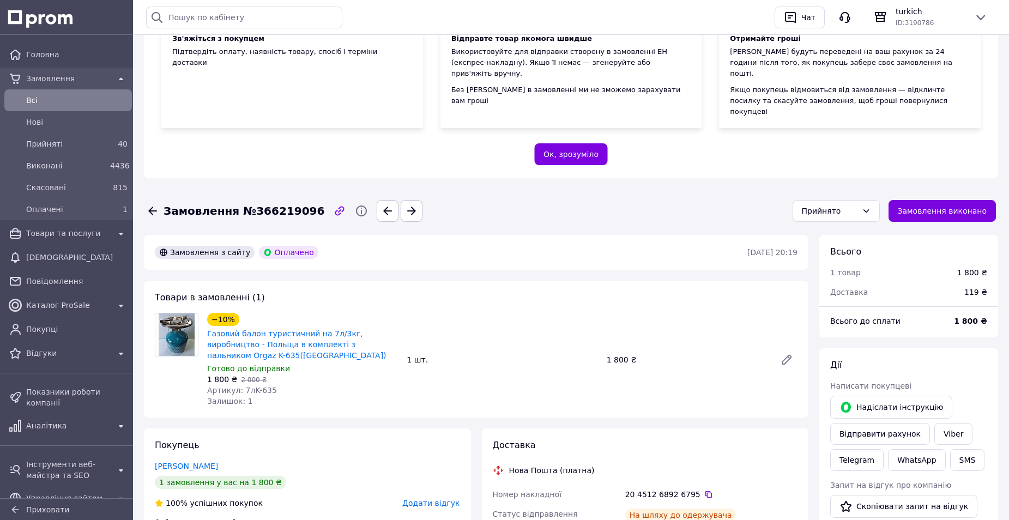
scroll to position [289, 0]
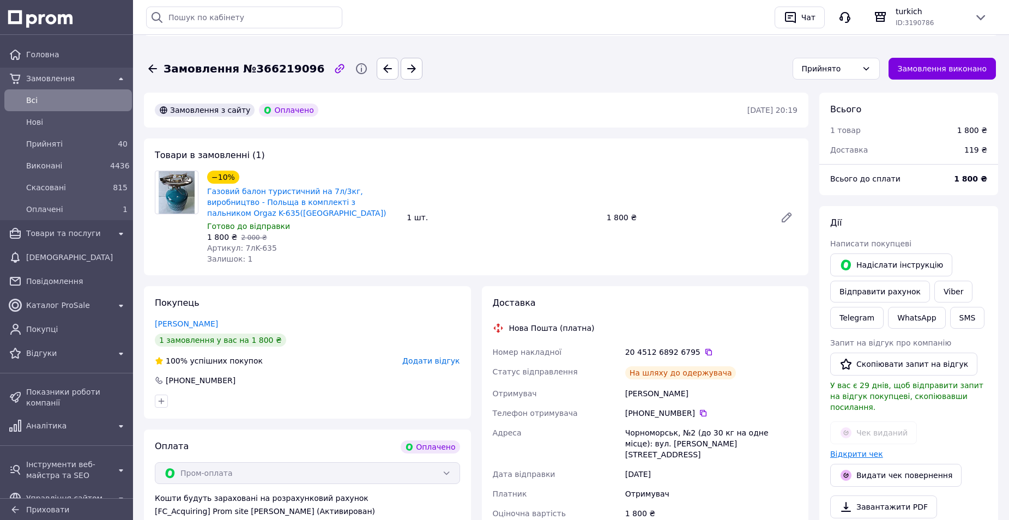
click at [858, 450] on link "Відкрити чек" at bounding box center [857, 454] width 53 height 9
click at [50, 143] on span "Прийняті" at bounding box center [66, 144] width 80 height 11
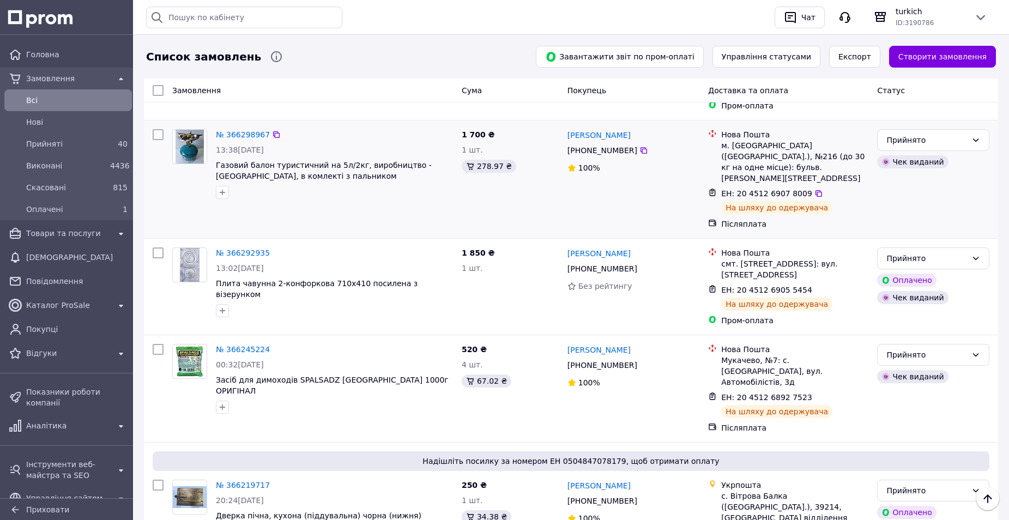
scroll to position [600, 0]
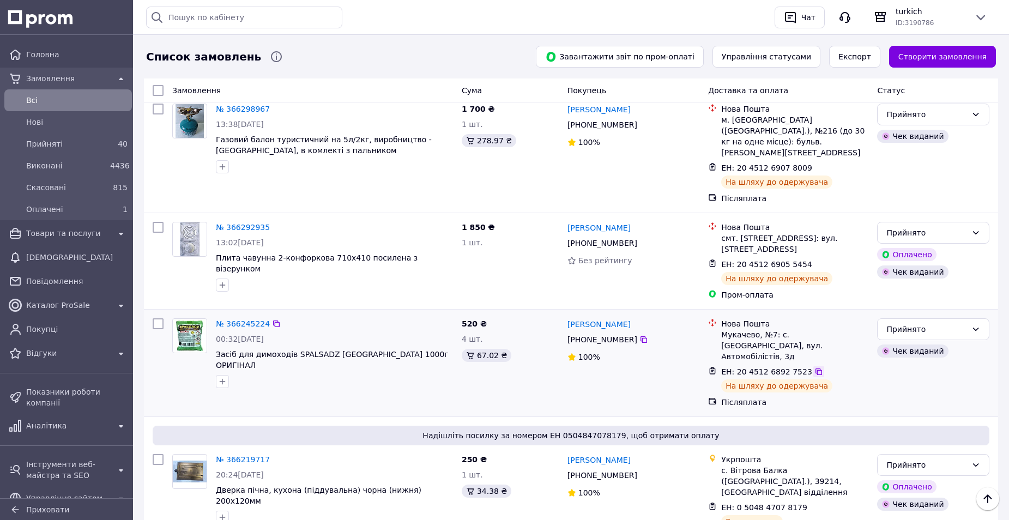
click at [815, 368] on icon at bounding box center [819, 372] width 9 height 9
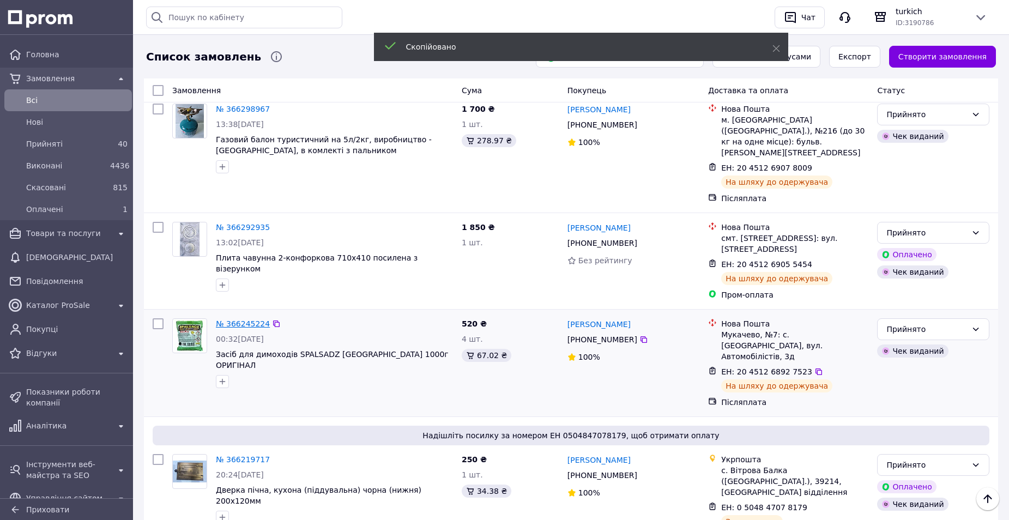
click at [239, 320] on link "№ 366245224" at bounding box center [243, 324] width 54 height 9
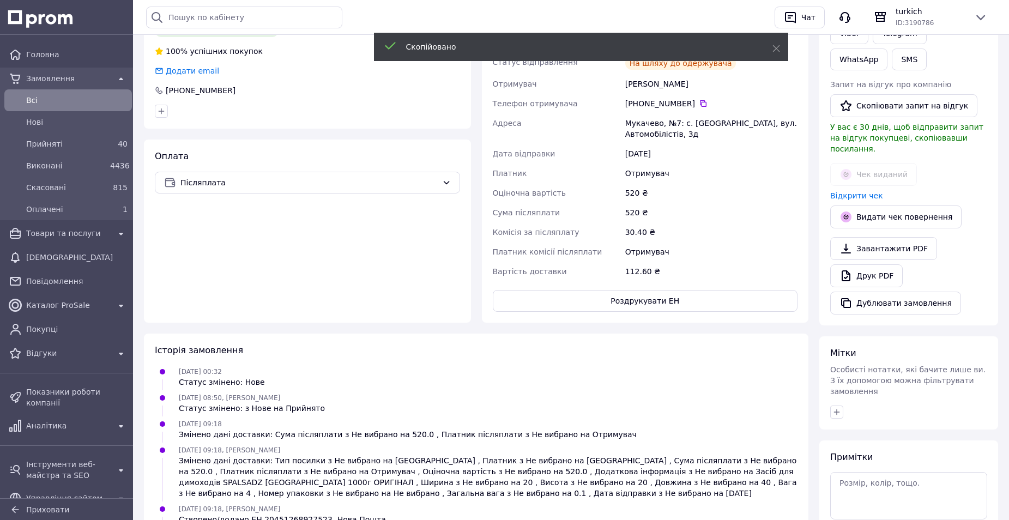
scroll to position [184, 0]
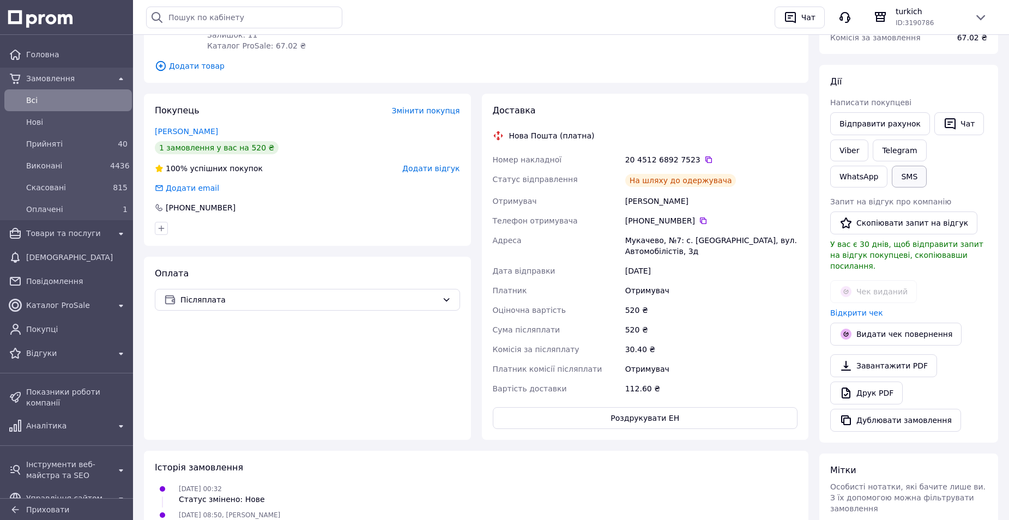
click at [892, 173] on button "SMS" at bounding box center [909, 177] width 35 height 22
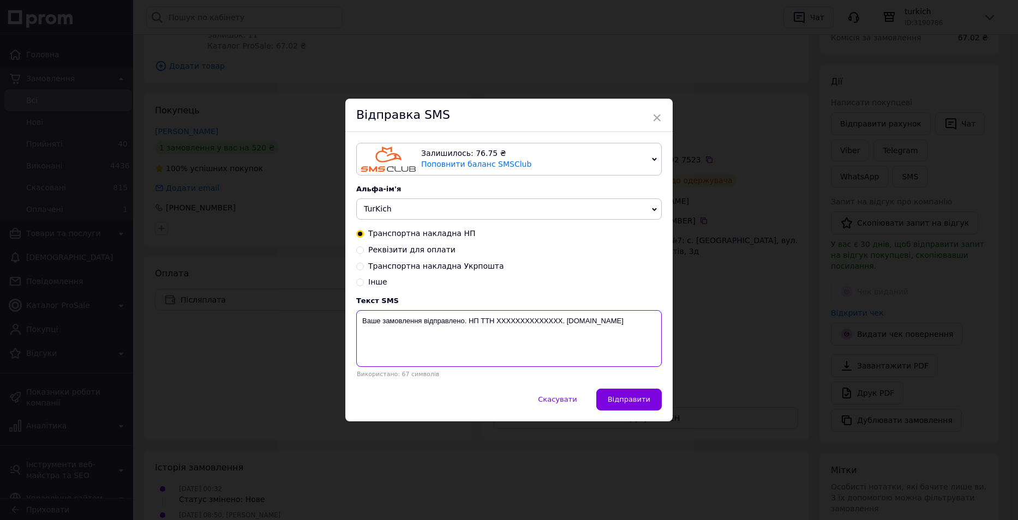
drag, startPoint x: 560, startPoint y: 320, endPoint x: 495, endPoint y: 316, distance: 65.0
click at [495, 316] on textarea "Ваше замовлення відправлено. НП ТТН XXXXXXXXXXXXXX. turkich.com.ua" at bounding box center [508, 338] width 305 height 57
paste textarea "20451268927523"
drag, startPoint x: 552, startPoint y: 323, endPoint x: 361, endPoint y: 323, distance: 191.4
click at [361, 323] on textarea "Ваше замовлення відправлено. НП ТТН 20451268927523. turkich.com.ua" at bounding box center [508, 338] width 305 height 57
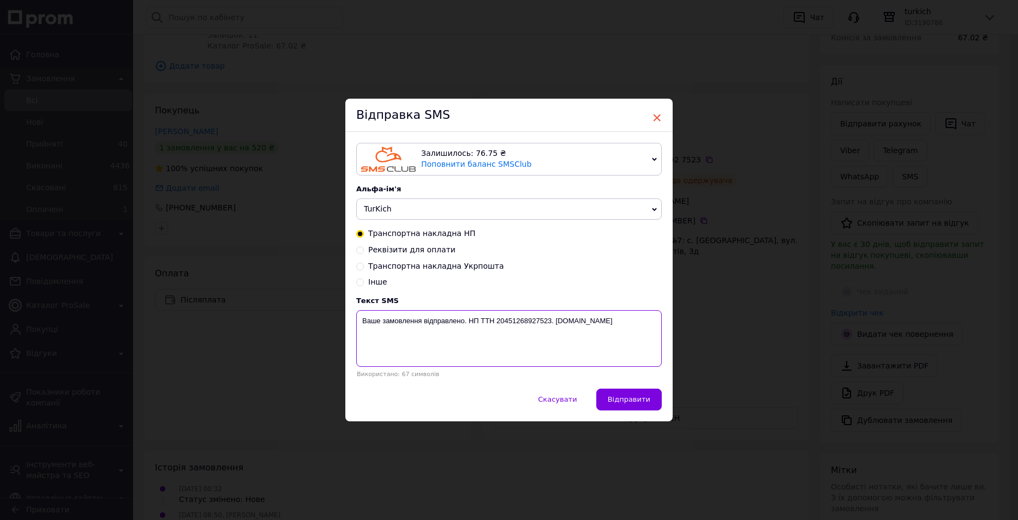
type textarea "Ваше замовлення відправлено. НП ТТН 20451268927523. turkich.com.ua"
click at [659, 119] on span "×" at bounding box center [657, 118] width 10 height 19
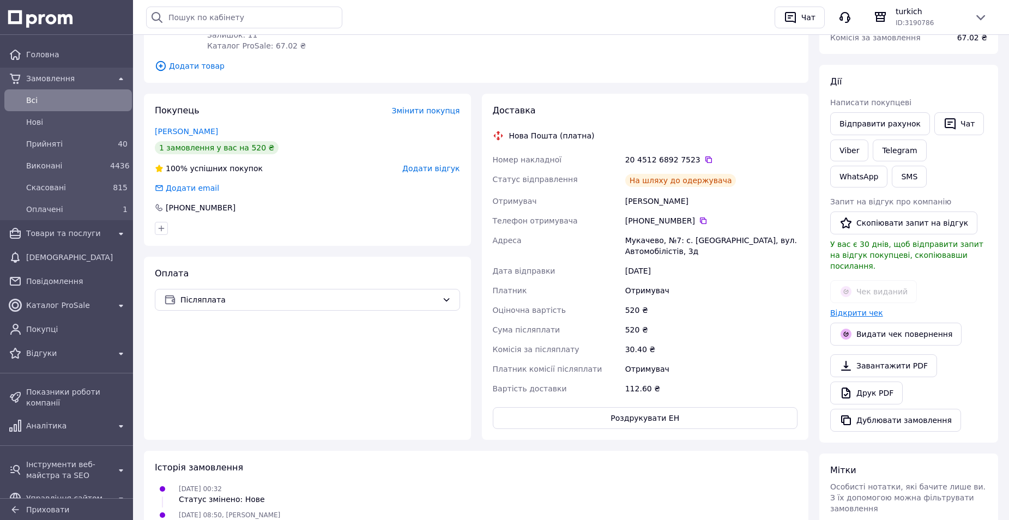
click at [869, 309] on link "Відкрити чек" at bounding box center [857, 313] width 53 height 9
click at [856, 149] on link "Viber" at bounding box center [850, 151] width 38 height 22
click at [50, 139] on span "Прийняті" at bounding box center [66, 144] width 80 height 11
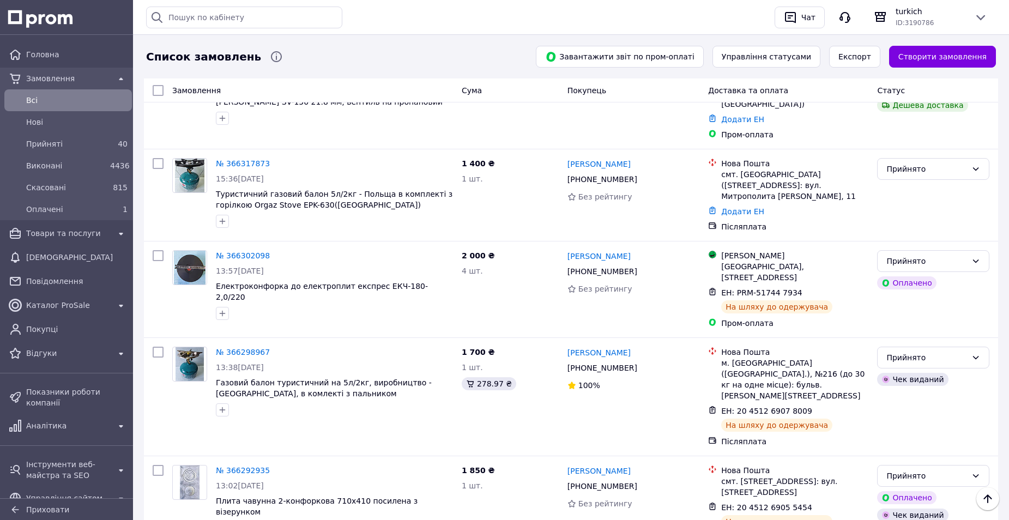
scroll to position [382, 0]
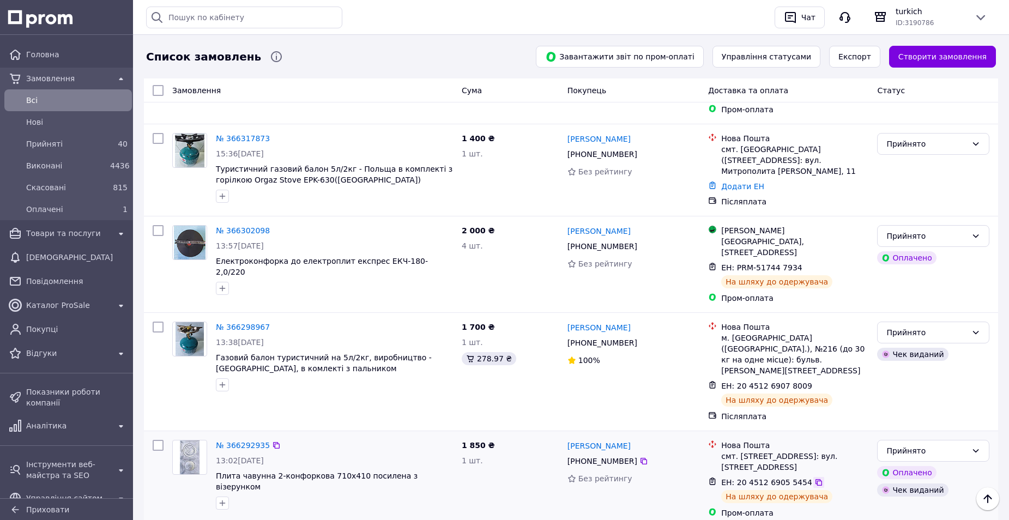
click at [816, 479] on icon at bounding box center [819, 482] width 7 height 7
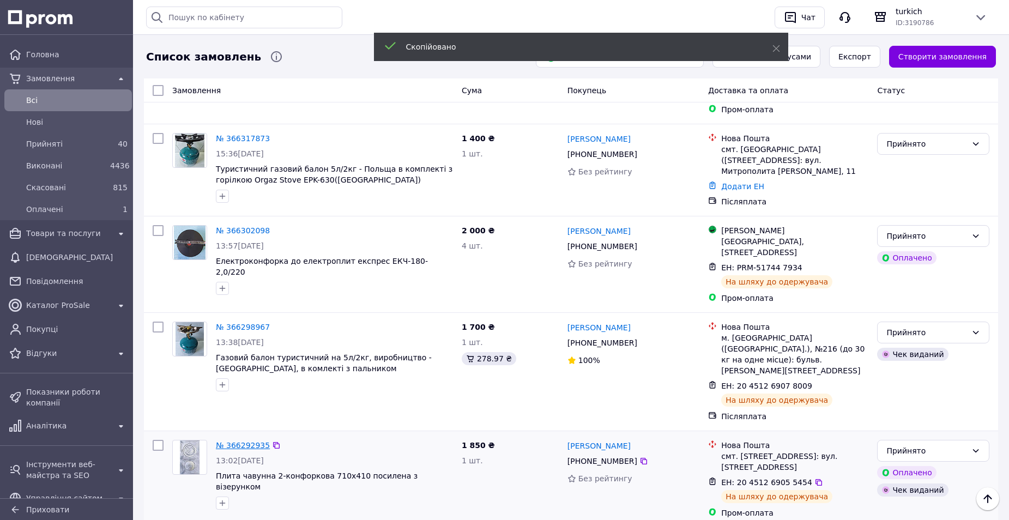
click at [241, 441] on link "№ 366292935" at bounding box center [243, 445] width 54 height 9
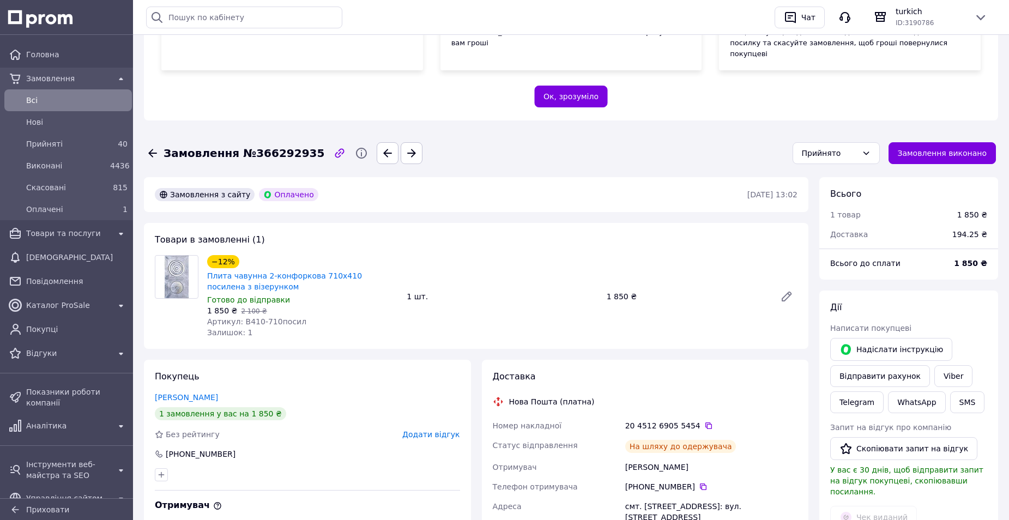
scroll to position [255, 0]
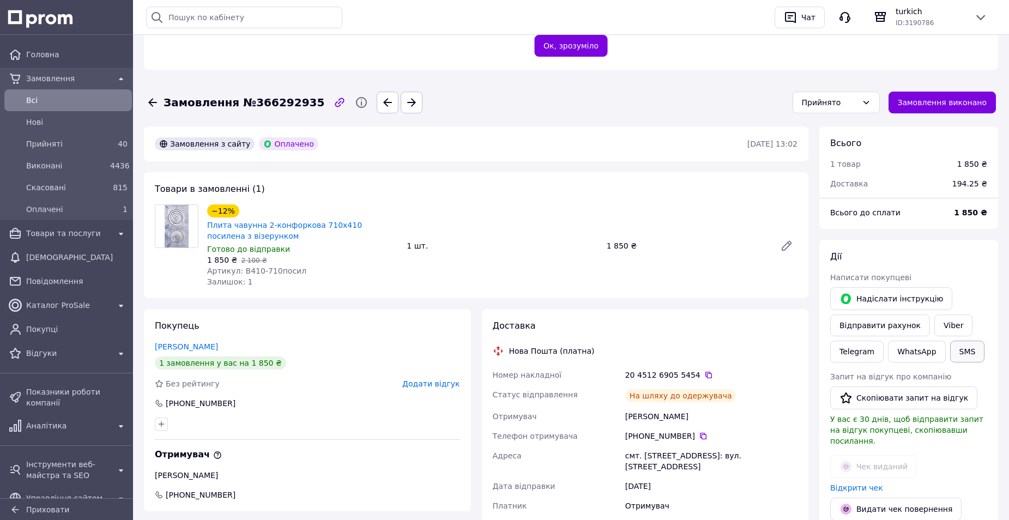
click at [965, 341] on button "SMS" at bounding box center [968, 352] width 35 height 22
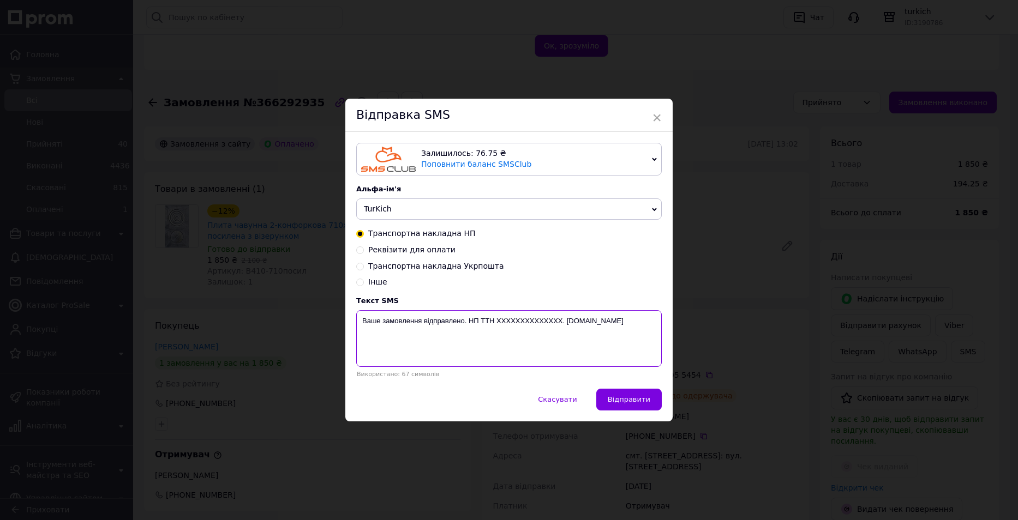
drag, startPoint x: 559, startPoint y: 322, endPoint x: 496, endPoint y: 321, distance: 63.3
click at [496, 321] on textarea "Ваше замовлення відправлено. НП ТТН XXXXXXXXXXXXXX. turkich.com.ua" at bounding box center [508, 338] width 305 height 57
paste textarea "20451269055454"
drag, startPoint x: 553, startPoint y: 319, endPoint x: 363, endPoint y: 320, distance: 190.3
click at [363, 320] on textarea "Ваше замовлення відправлено. НП ТТН 20451269055454. turkich.com.ua" at bounding box center [508, 338] width 305 height 57
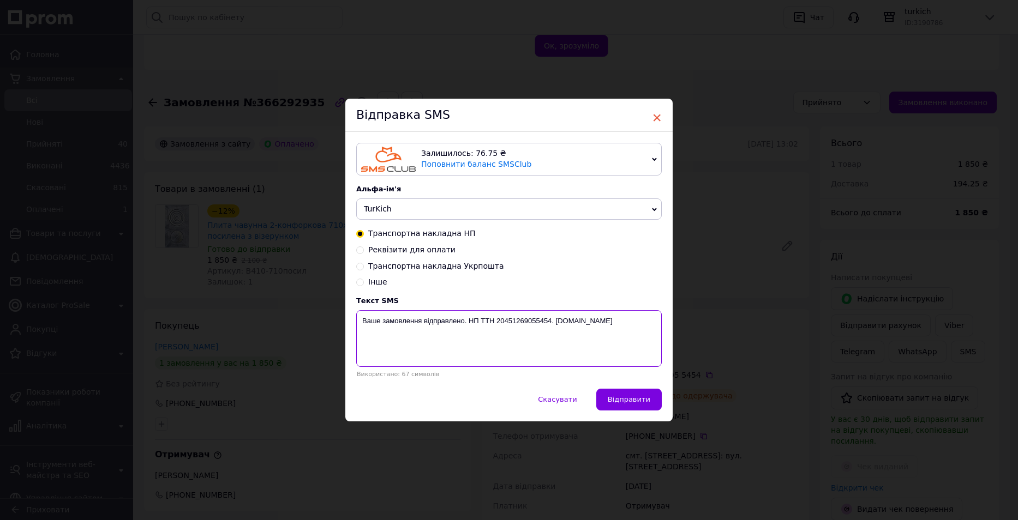
type textarea "Ваше замовлення відправлено. НП ТТН 20451269055454. turkich.com.ua"
click at [654, 117] on span "×" at bounding box center [657, 118] width 10 height 19
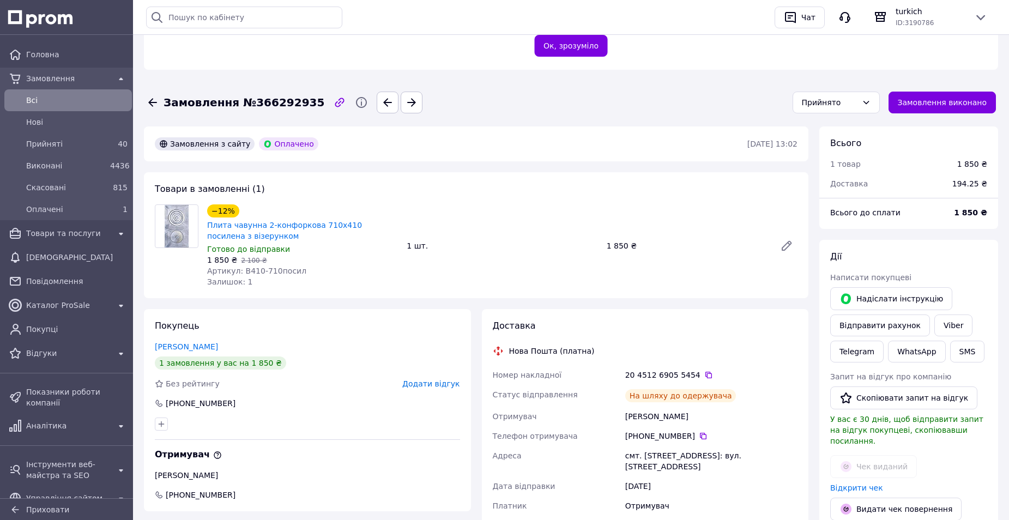
scroll to position [528, 0]
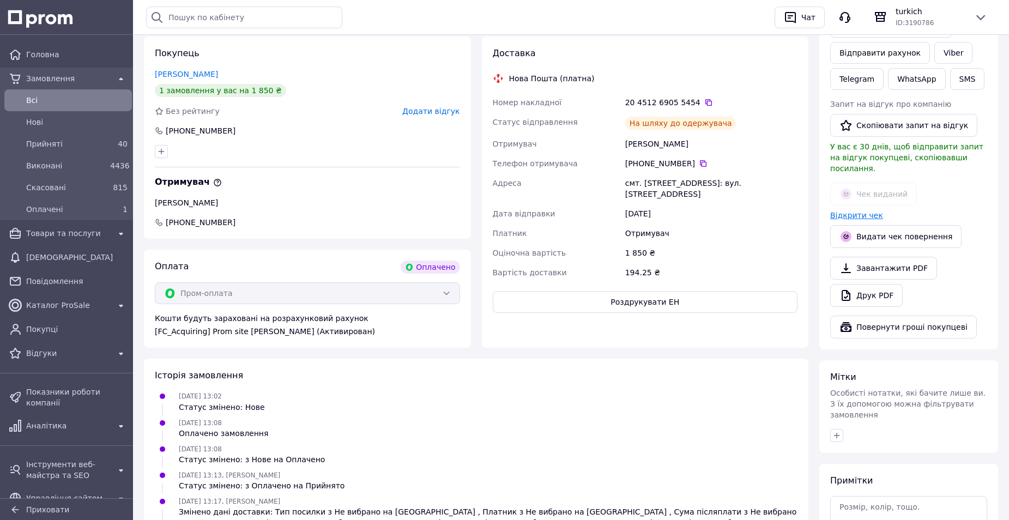
click at [864, 211] on link "Відкрити чек" at bounding box center [857, 215] width 53 height 9
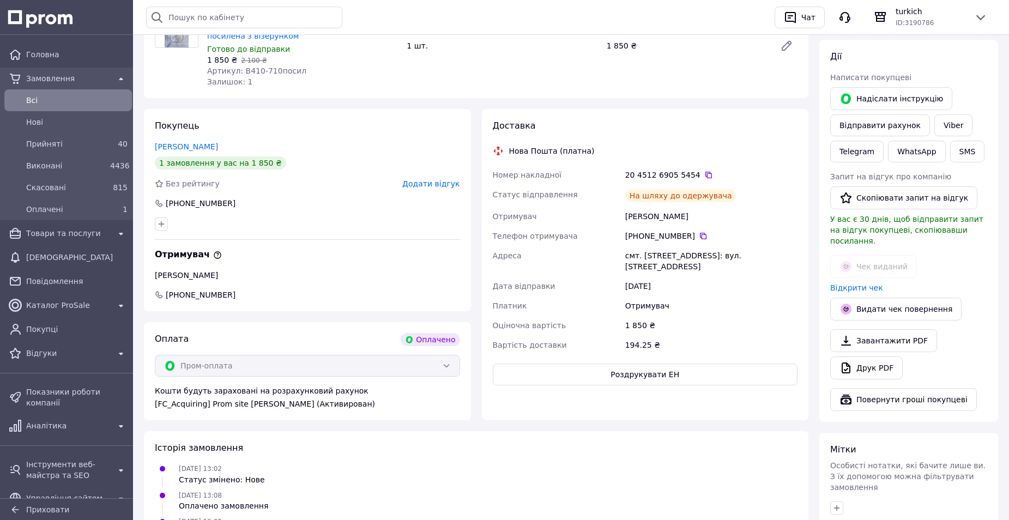
scroll to position [332, 0]
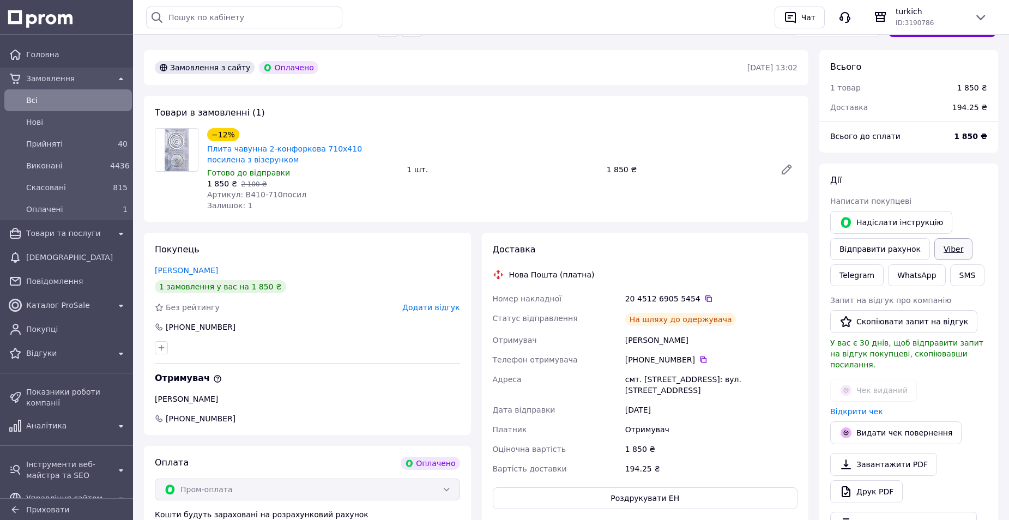
click at [947, 238] on link "Viber" at bounding box center [954, 249] width 38 height 22
click at [41, 145] on span "Прийняті" at bounding box center [66, 144] width 80 height 11
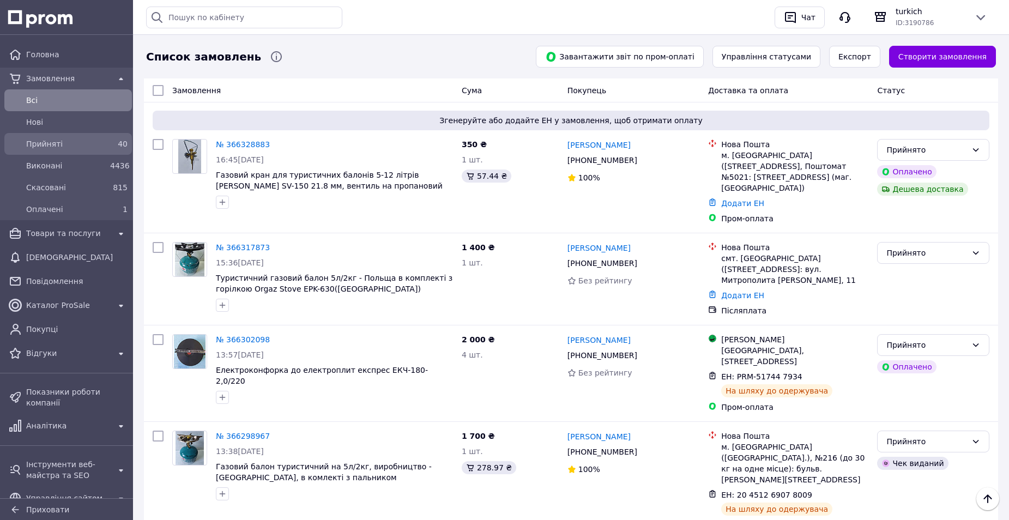
click at [61, 147] on span "Прийняті" at bounding box center [66, 144] width 80 height 11
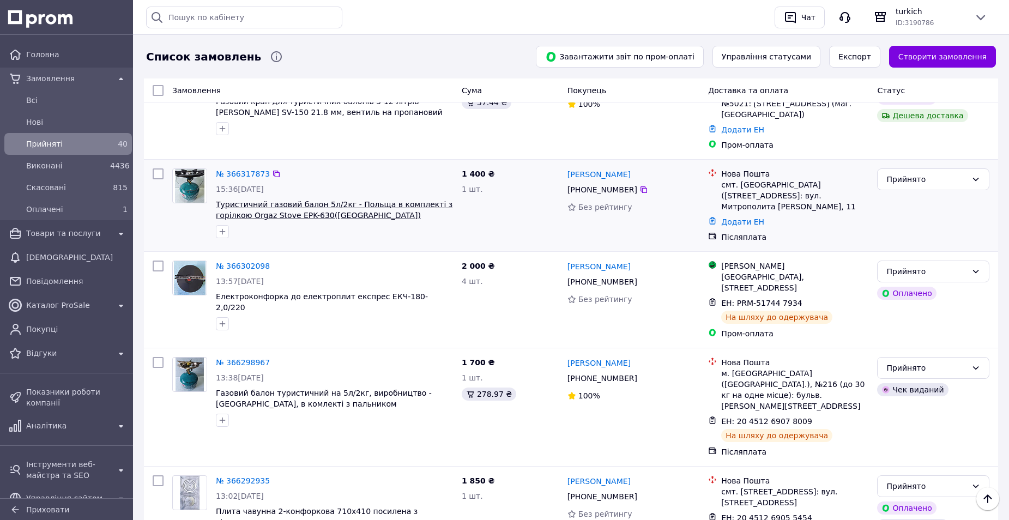
scroll to position [436, 0]
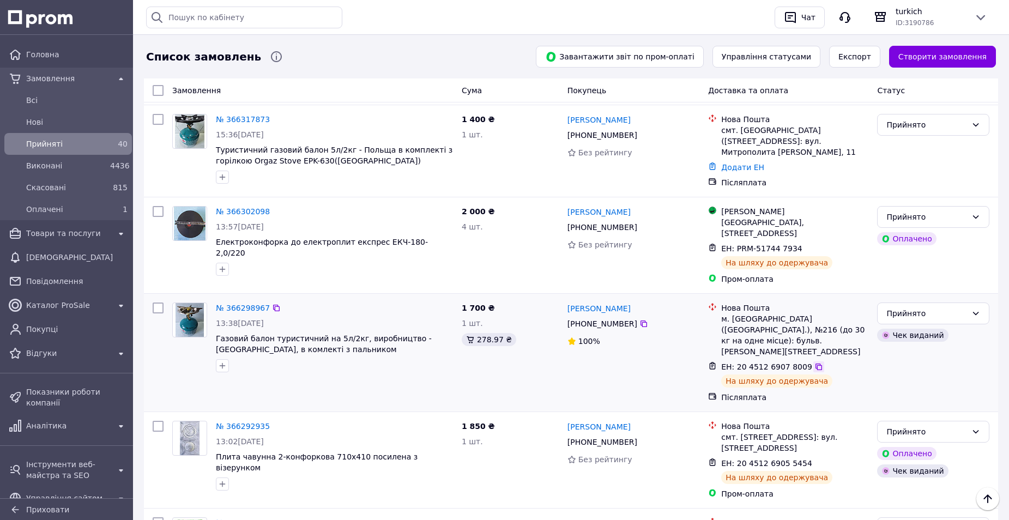
click at [815, 363] on icon at bounding box center [819, 367] width 9 height 9
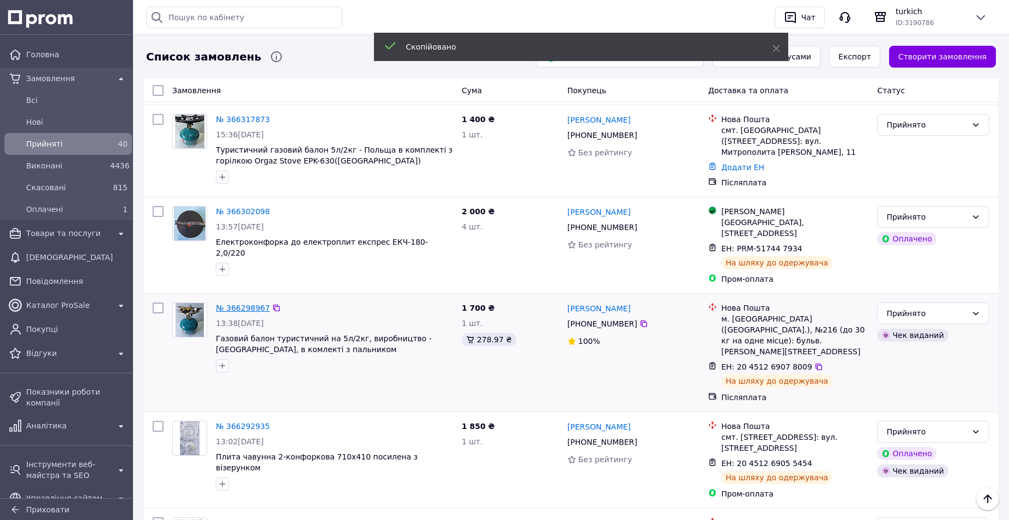
click at [246, 304] on link "№ 366298967" at bounding box center [243, 308] width 54 height 9
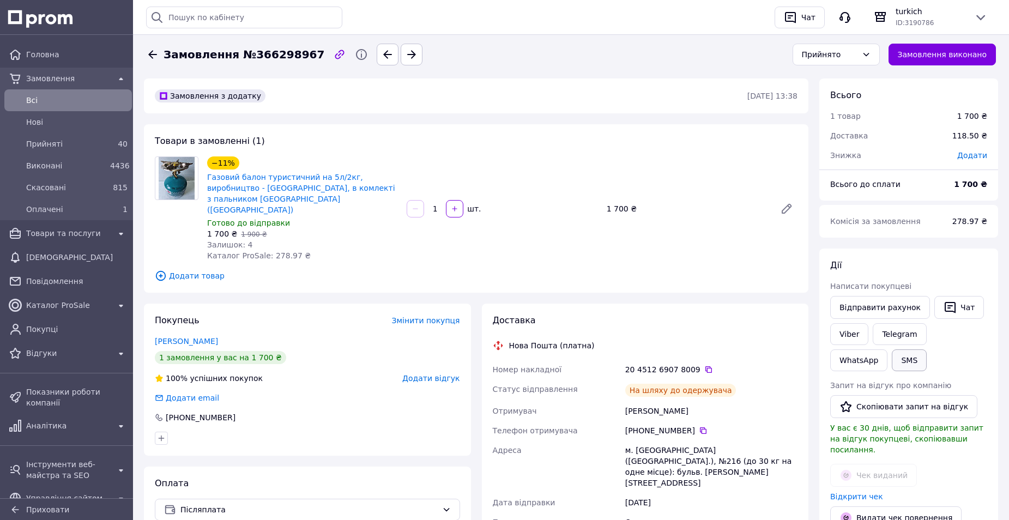
click at [892, 352] on button "SMS" at bounding box center [909, 361] width 35 height 22
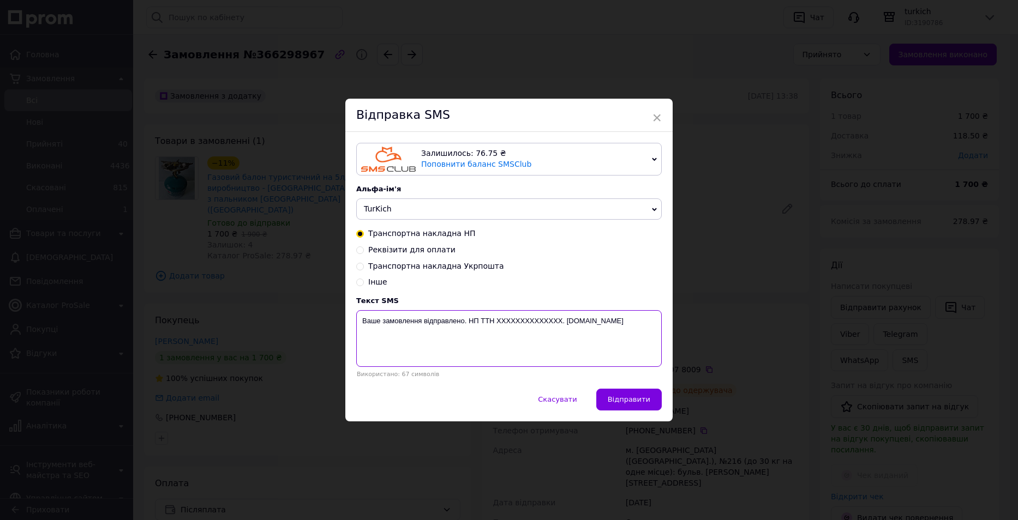
drag, startPoint x: 561, startPoint y: 317, endPoint x: 497, endPoint y: 320, distance: 64.4
click at [497, 320] on textarea "Ваше замовлення відправлено. НП ТТН XXXXXXXXXXXXXX. turkich.com.ua" at bounding box center [508, 338] width 305 height 57
paste textarea "20451269078009"
drag, startPoint x: 553, startPoint y: 322, endPoint x: 362, endPoint y: 324, distance: 190.9
click at [362, 324] on textarea "Ваше замовлення відправлено. НП ТТН 20451269078009. turkich.com.ua" at bounding box center [508, 338] width 305 height 57
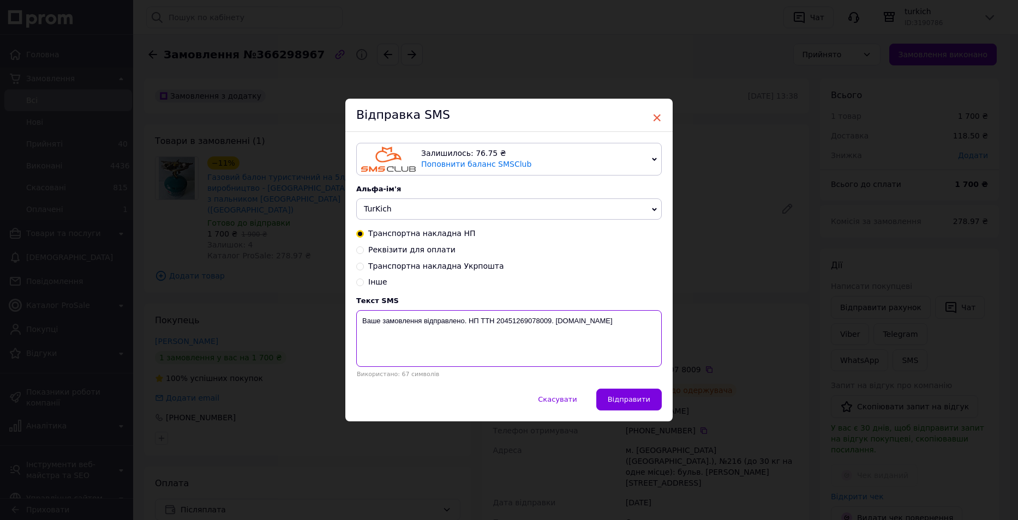
type textarea "Ваше замовлення відправлено. НП ТТН 20451269078009. turkich.com.ua"
click at [655, 116] on span "×" at bounding box center [657, 118] width 10 height 19
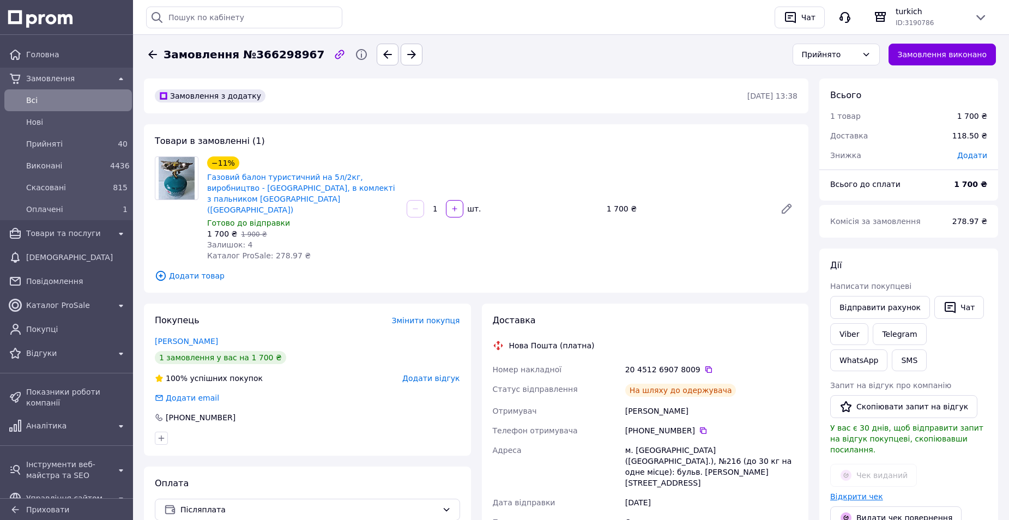
click at [858, 492] on link "Відкрити чек" at bounding box center [857, 496] width 53 height 9
click at [843, 338] on link "Viber" at bounding box center [850, 334] width 38 height 22
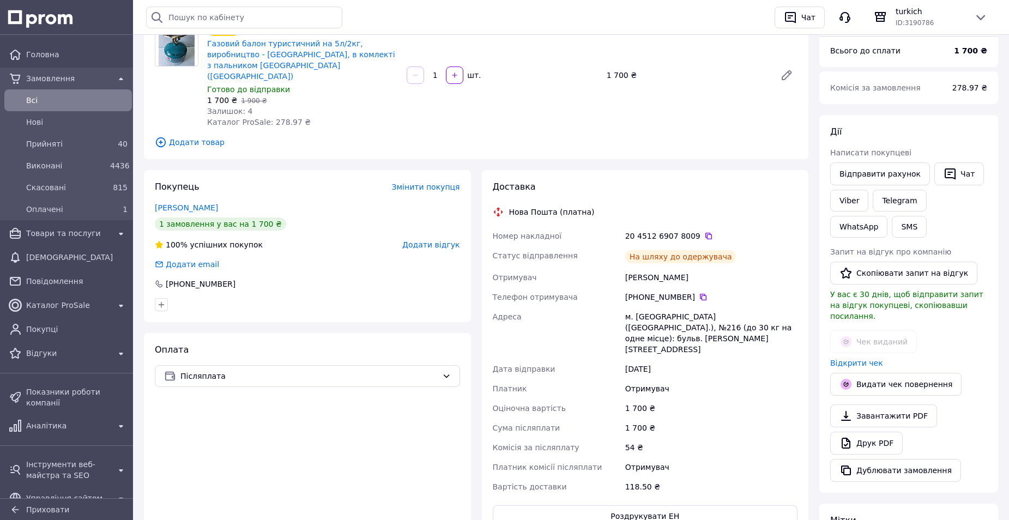
scroll to position [109, 0]
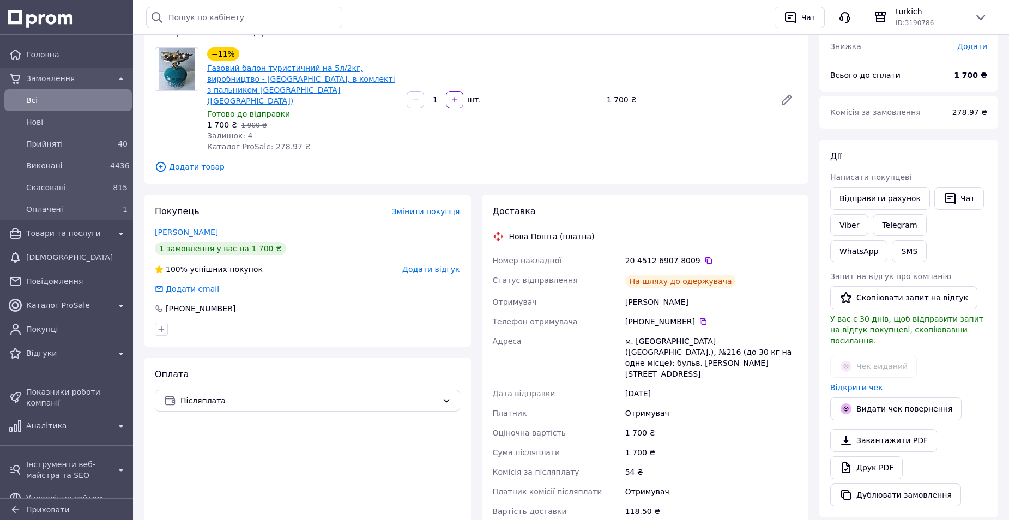
click at [290, 71] on link "Газовий балон туристичний на 5л/2кг, виробництво - [GEOGRAPHIC_DATA], в комлект…" at bounding box center [301, 84] width 188 height 41
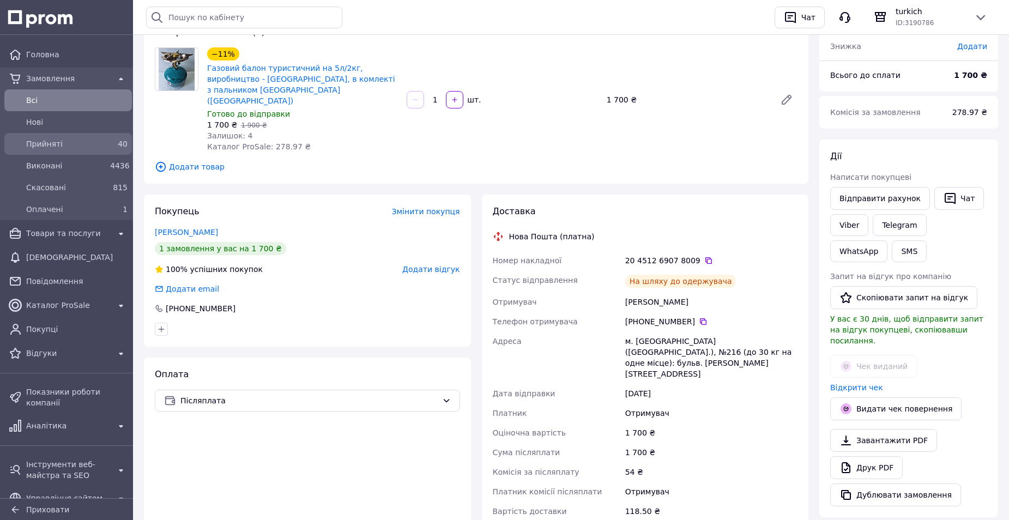
click at [45, 146] on span "Прийняті" at bounding box center [66, 144] width 80 height 11
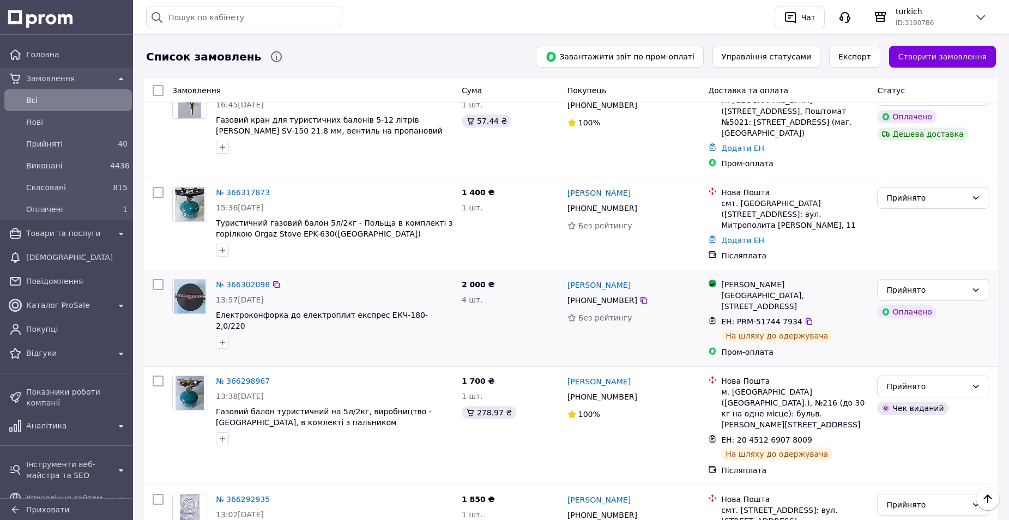
scroll to position [327, 0]
click at [805, 318] on icon at bounding box center [809, 322] width 9 height 9
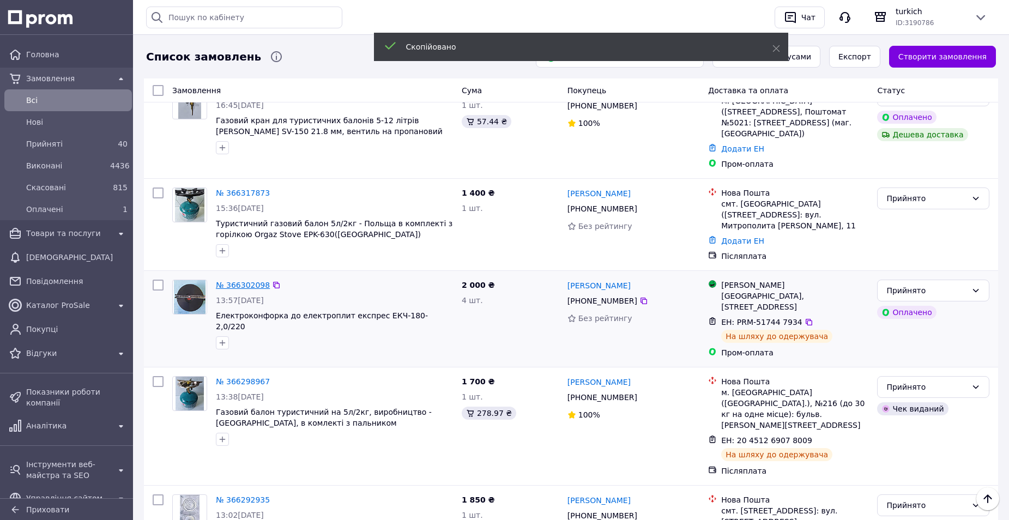
click at [246, 281] on link "№ 366302098" at bounding box center [243, 285] width 54 height 9
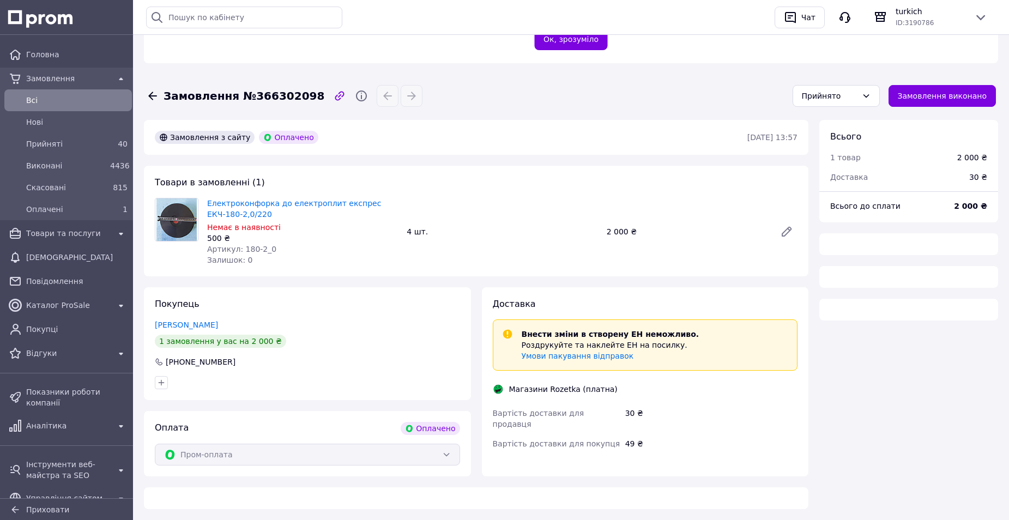
scroll to position [327, 0]
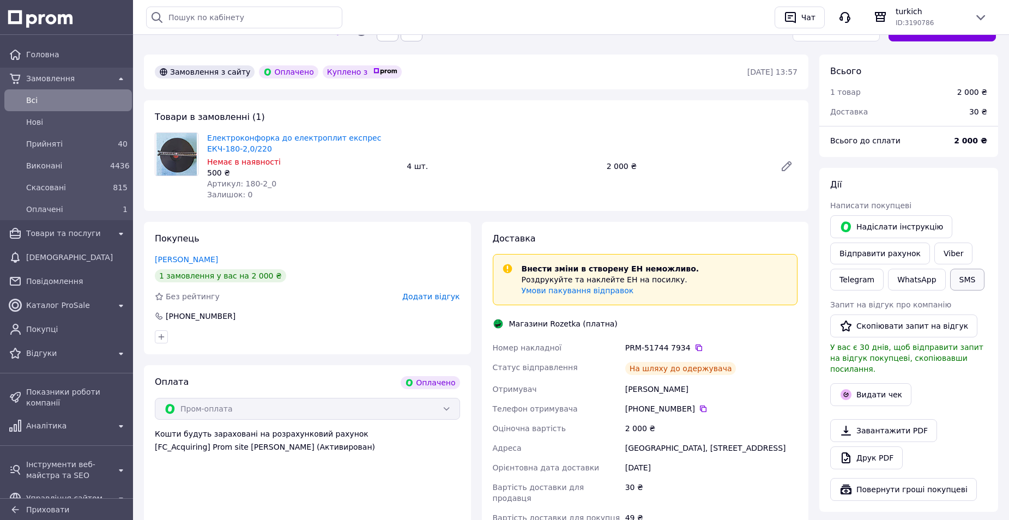
click at [955, 269] on button "SMS" at bounding box center [968, 280] width 35 height 22
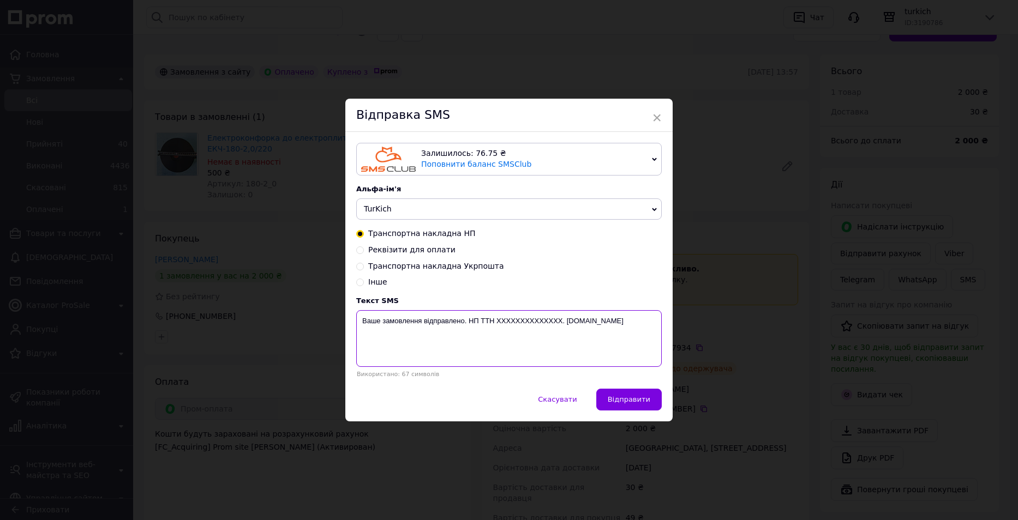
drag, startPoint x: 560, startPoint y: 321, endPoint x: 496, endPoint y: 324, distance: 63.3
click at [496, 324] on textarea "Ваше замовлення відправлено. НП ТТН XXXXXXXXXXXXXX. turkich.com.ua" at bounding box center [508, 338] width 305 height 57
paste textarea "PRM-517447934"
drag, startPoint x: 476, startPoint y: 320, endPoint x: 469, endPoint y: 322, distance: 7.6
click at [469, 322] on textarea "Ваше замовлення відправлено. НП ТТН PRM-517447934. turkich.com.ua" at bounding box center [508, 338] width 305 height 57
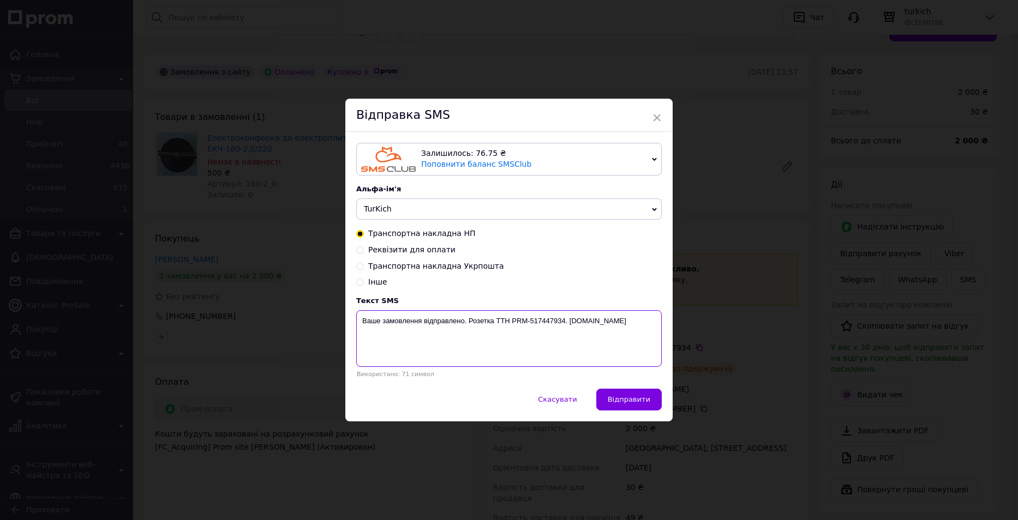
drag, startPoint x: 566, startPoint y: 322, endPoint x: 360, endPoint y: 323, distance: 205.6
click at [360, 323] on textarea "Ваше замовлення відправлено. Розетка ТТН PRM-517447934. turkich.com.ua" at bounding box center [508, 338] width 305 height 57
type textarea "Ваше замовлення відправлено. Розетка ТТН PRM-517447934. turkich.com.ua"
click at [659, 117] on span "×" at bounding box center [657, 118] width 10 height 19
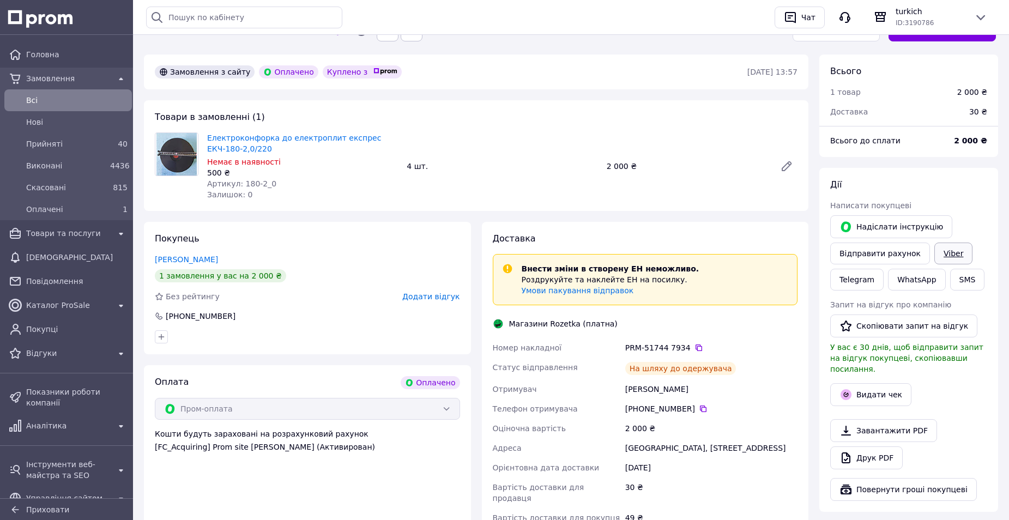
click at [935, 243] on link "Viber" at bounding box center [954, 254] width 38 height 22
click at [860, 383] on button "Видати чек" at bounding box center [871, 394] width 81 height 23
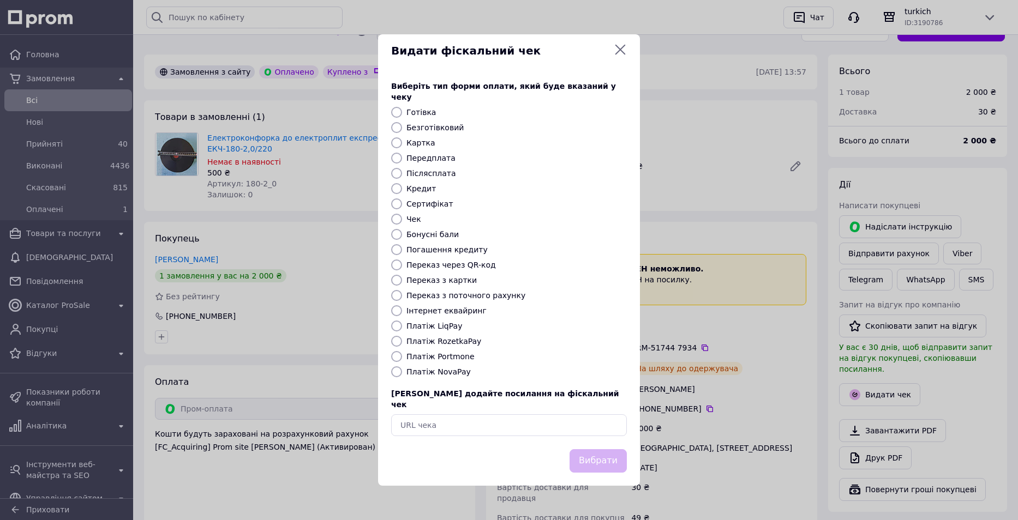
click at [446, 339] on label "Платіж RozetkaPay" at bounding box center [443, 341] width 75 height 9
click at [402, 339] on input "Платіж RozetkaPay" at bounding box center [396, 341] width 11 height 11
radio input "true"
click at [618, 449] on button "Вибрати" at bounding box center [597, 460] width 57 height 23
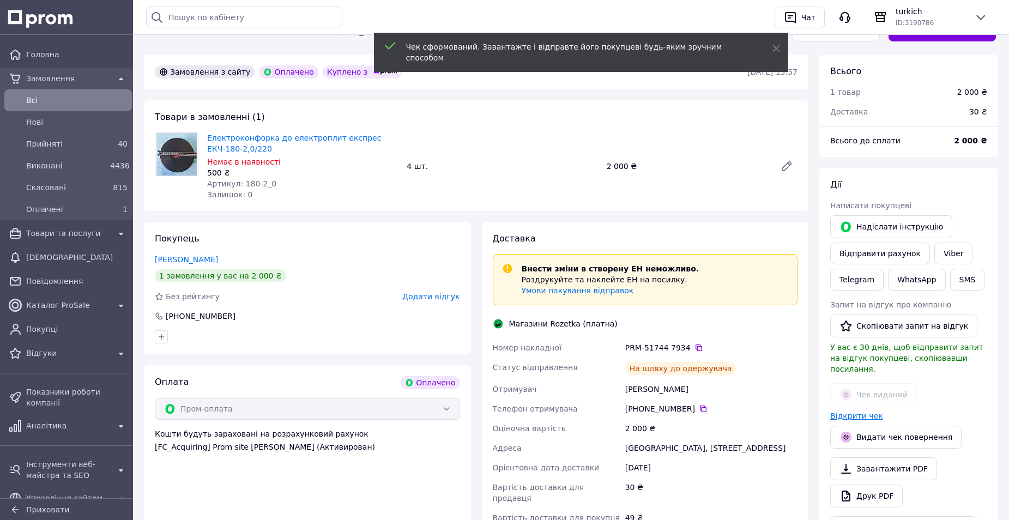
click at [858, 412] on link "Відкрити чек" at bounding box center [857, 416] width 53 height 9
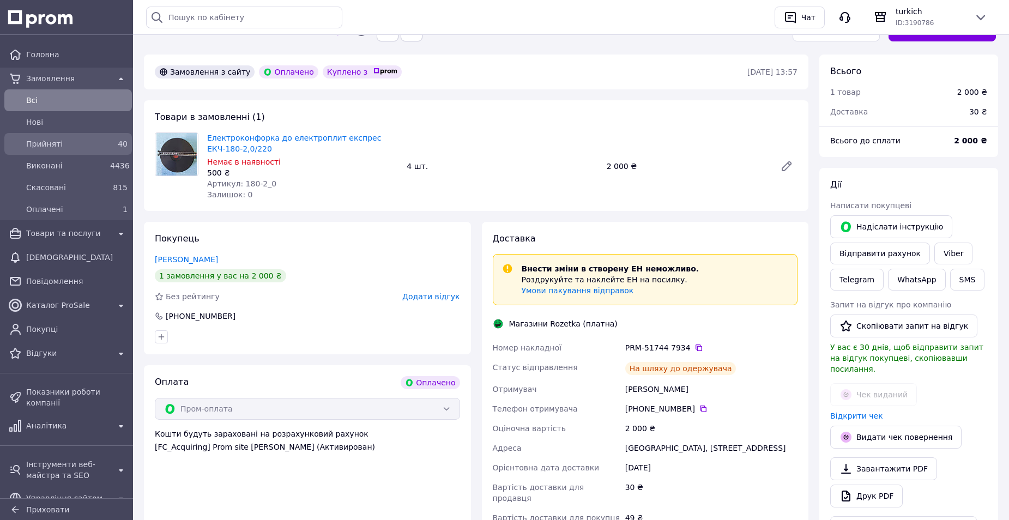
click at [44, 146] on span "Прийняті" at bounding box center [66, 144] width 80 height 11
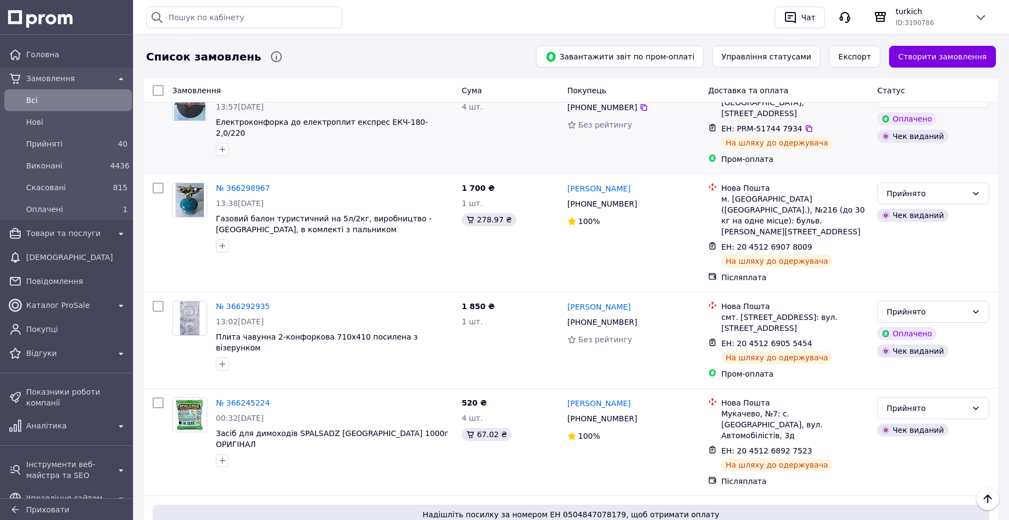
scroll to position [545, 0]
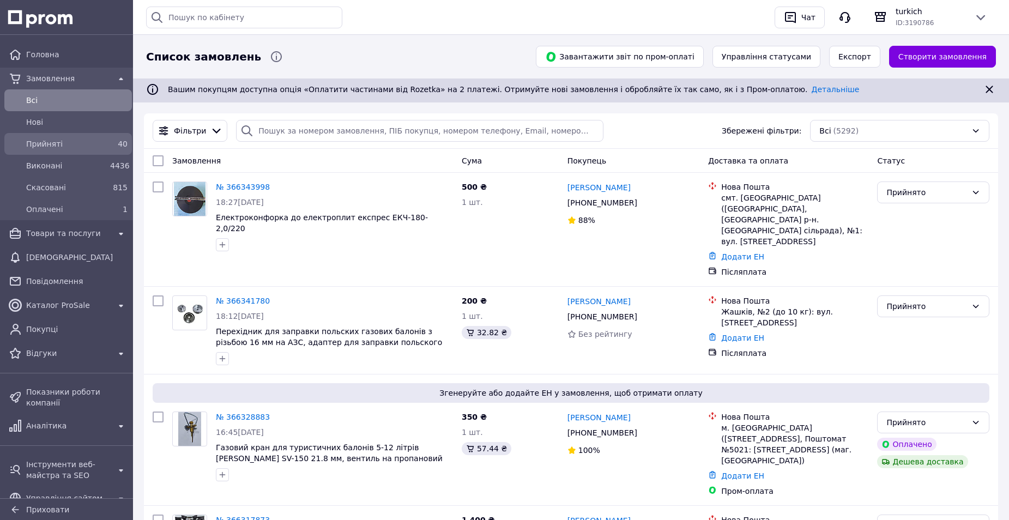
click at [75, 145] on span "Прийняті" at bounding box center [66, 144] width 80 height 11
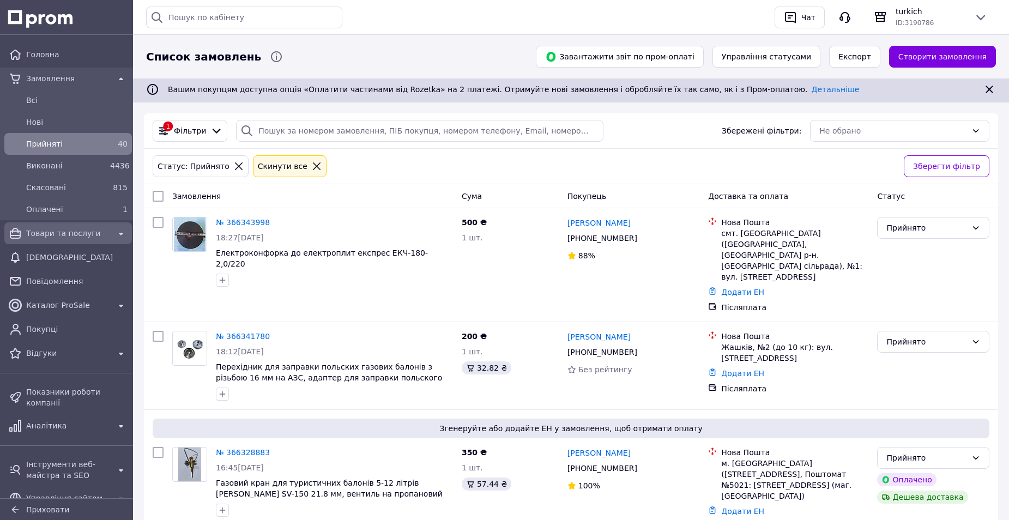
click at [71, 237] on span "Товари та послуги" at bounding box center [68, 233] width 84 height 11
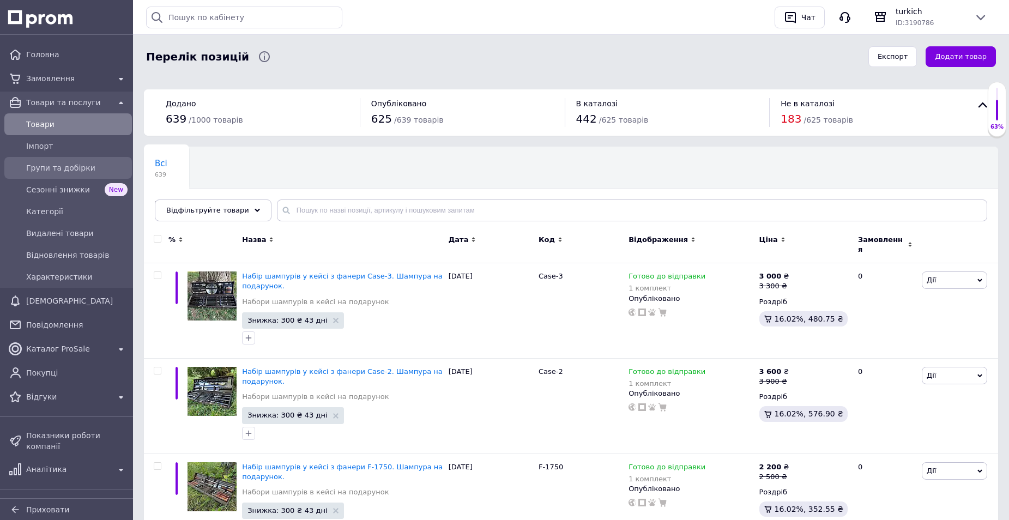
click at [52, 172] on span "Групи та добірки" at bounding box center [76, 168] width 101 height 11
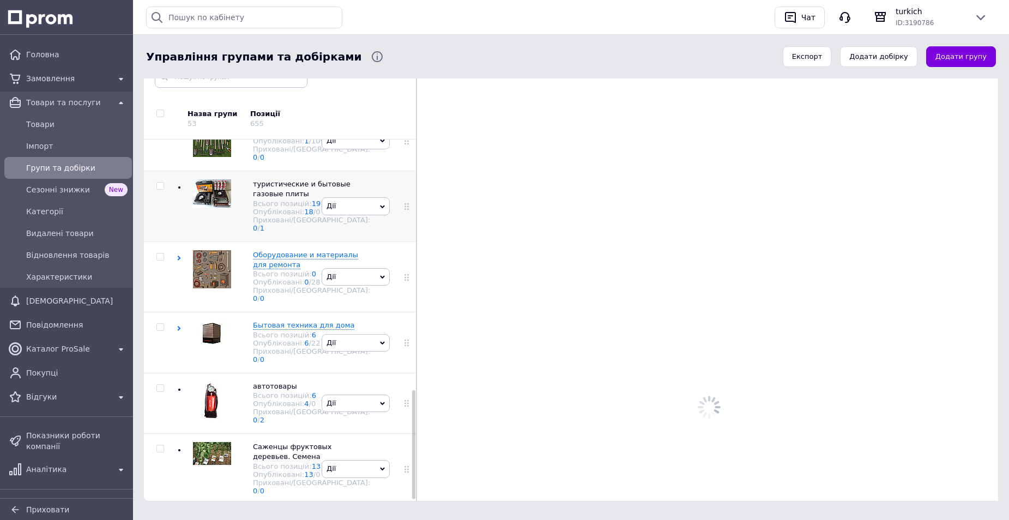
scroll to position [835, 0]
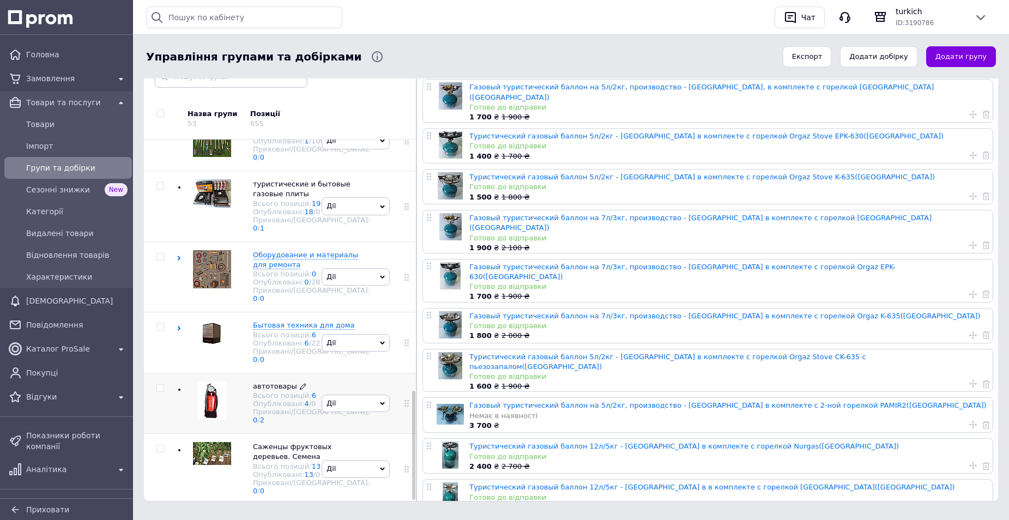
click at [266, 382] on span "автотовары" at bounding box center [275, 386] width 44 height 8
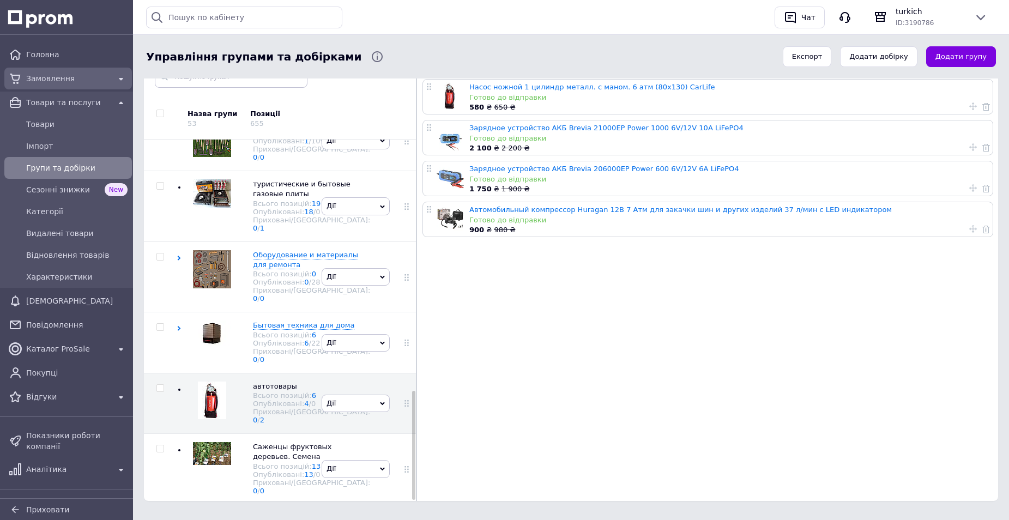
click at [56, 75] on span "Замовлення" at bounding box center [68, 78] width 84 height 11
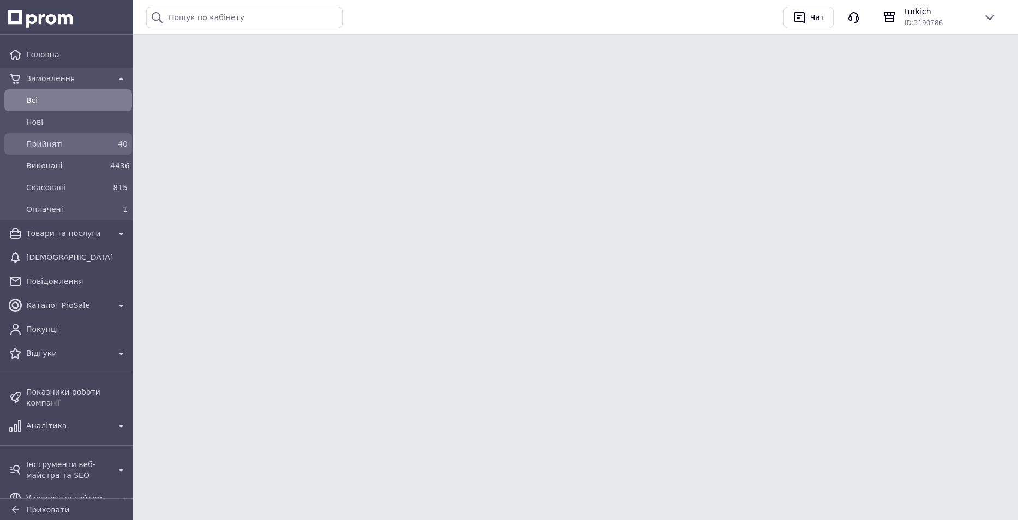
click at [58, 141] on span "Прийняті" at bounding box center [66, 144] width 80 height 11
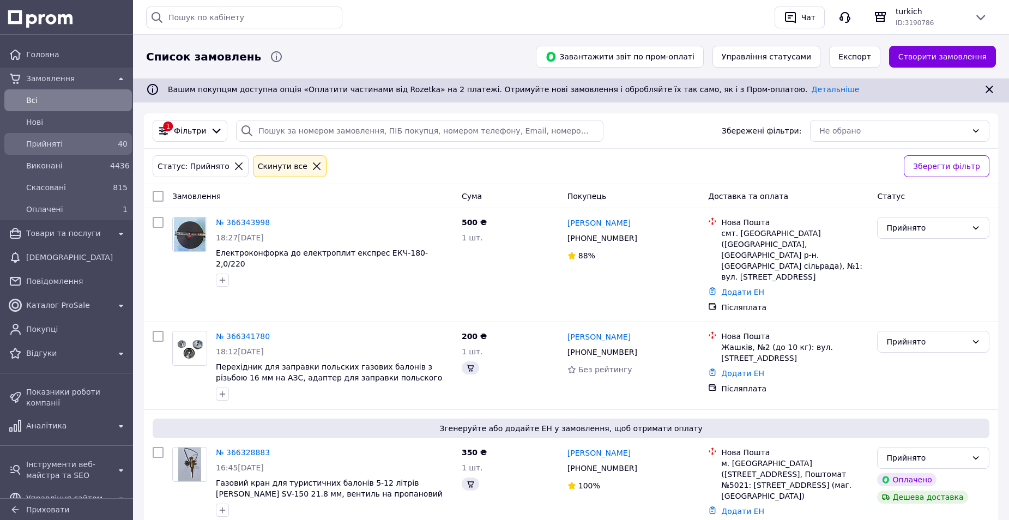
click at [65, 140] on span "Прийняті" at bounding box center [66, 144] width 80 height 11
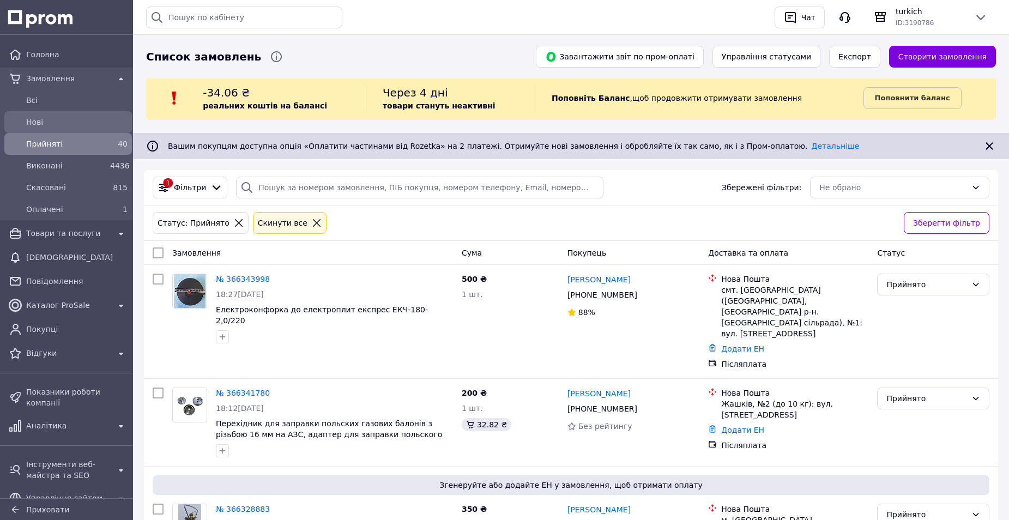
click at [58, 119] on span "Нові" at bounding box center [76, 122] width 101 height 11
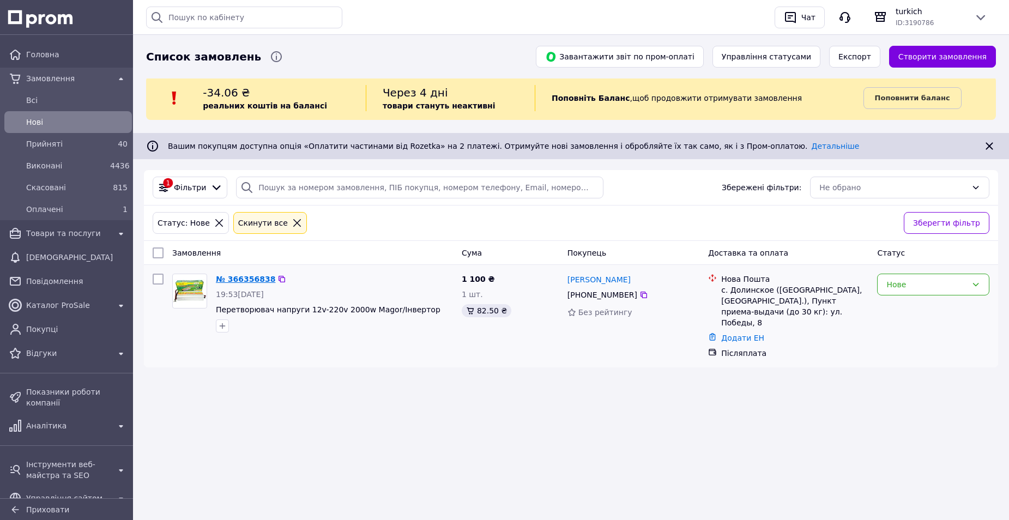
click at [240, 281] on link "№ 366356838" at bounding box center [245, 279] width 59 height 9
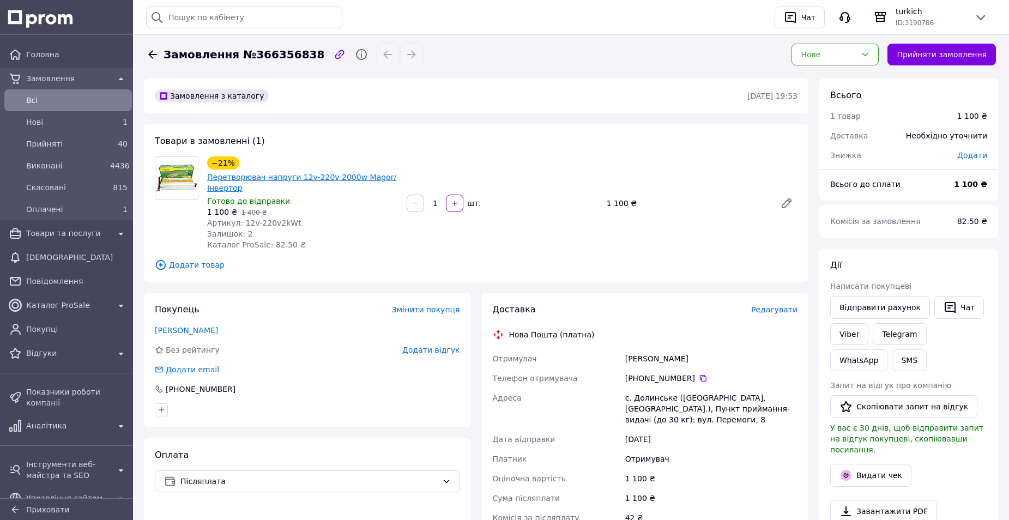
click at [251, 178] on link "Перетворювач напруги 12v-220v 2000w Magor/Інвертор" at bounding box center [301, 183] width 189 height 20
click at [787, 206] on icon at bounding box center [787, 203] width 9 height 9
click at [860, 336] on link "Viber" at bounding box center [850, 334] width 38 height 22
click at [65, 144] on span "Прийняті" at bounding box center [66, 144] width 80 height 11
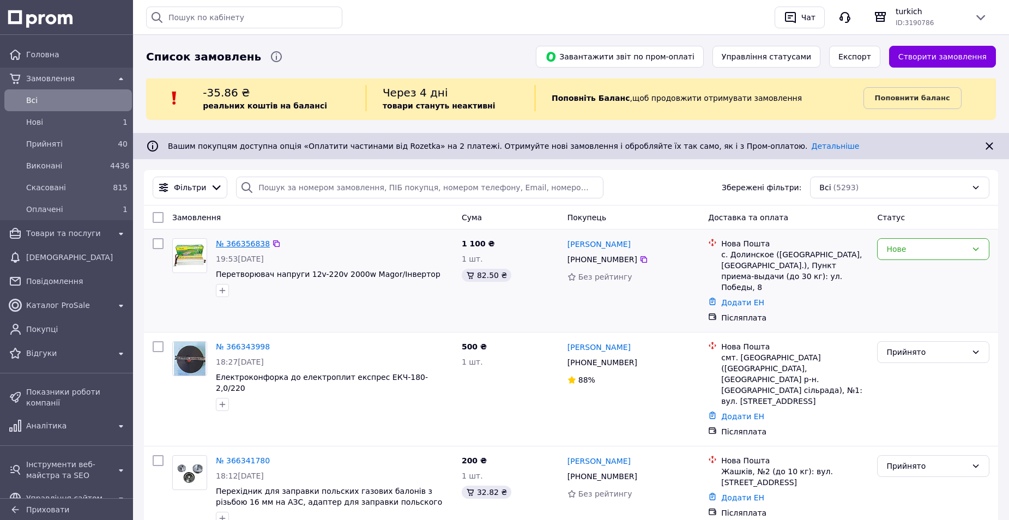
click at [258, 247] on link "№ 366356838" at bounding box center [243, 243] width 54 height 9
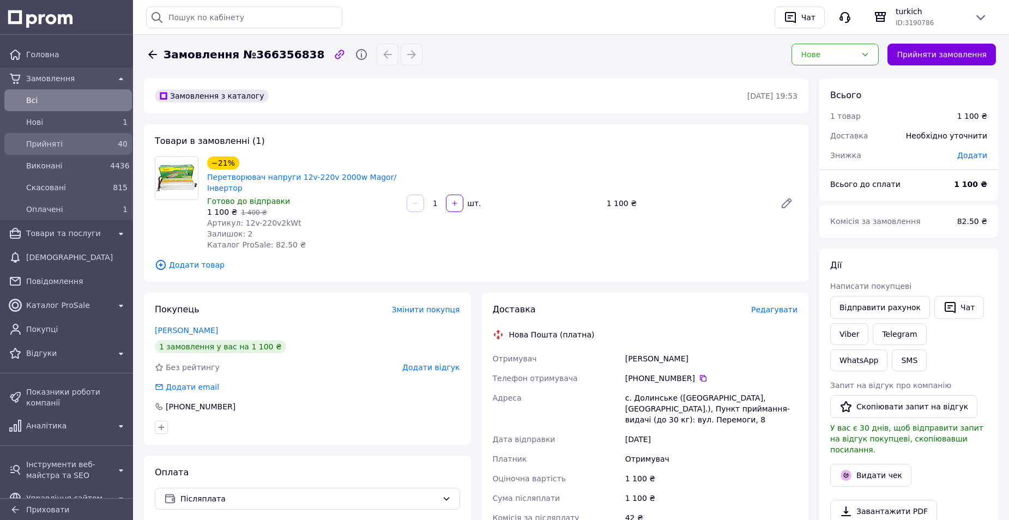
click at [56, 142] on span "Прийняті" at bounding box center [66, 144] width 80 height 11
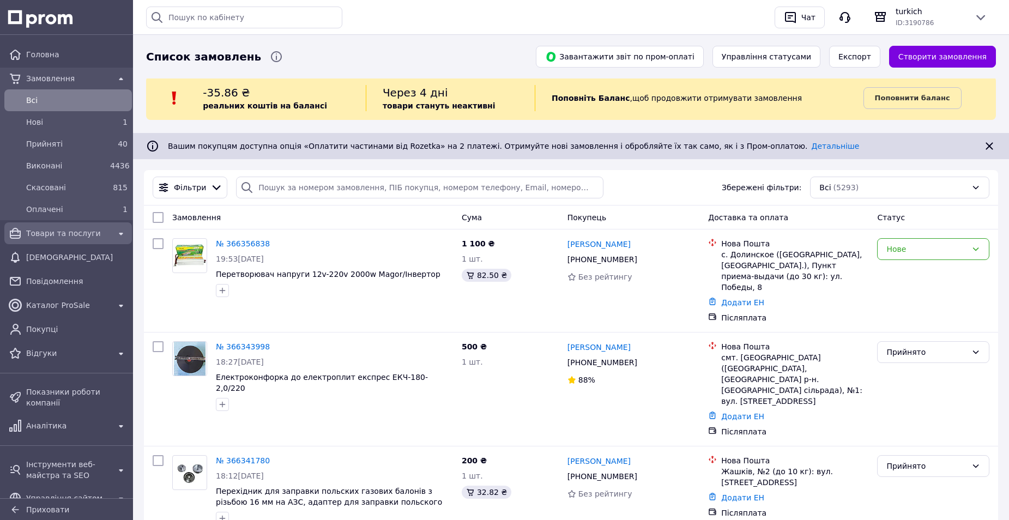
click at [70, 236] on span "Товари та послуги" at bounding box center [68, 233] width 84 height 11
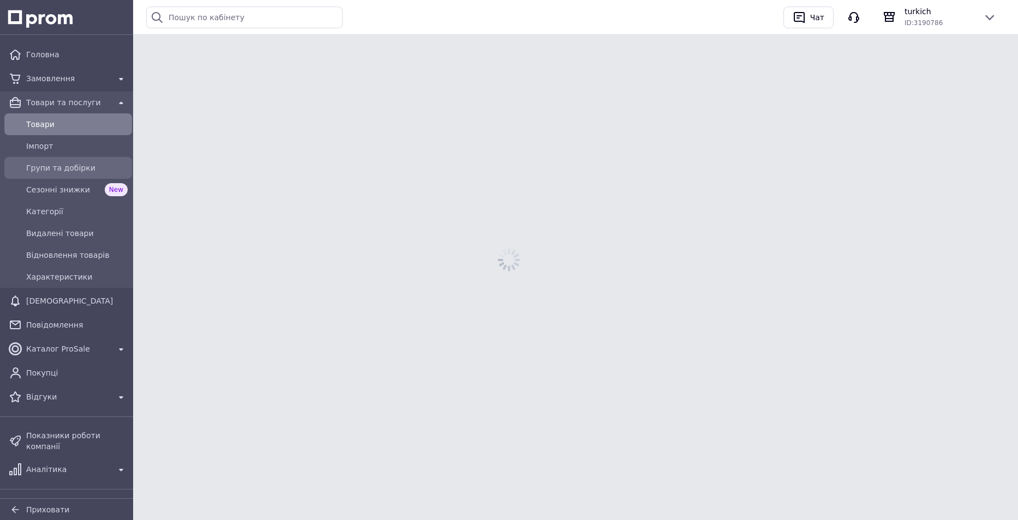
click at [60, 163] on span "Групи та добірки" at bounding box center [76, 168] width 101 height 11
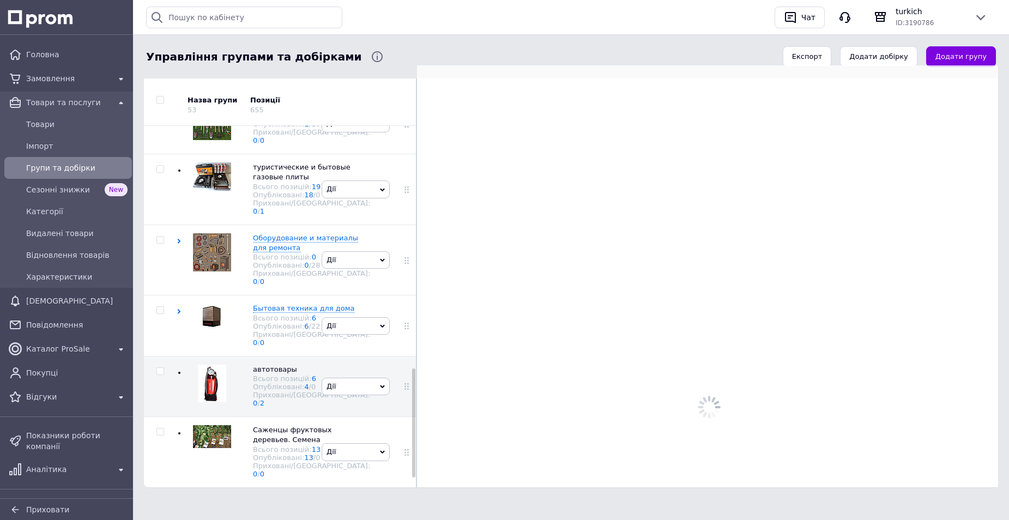
scroll to position [835, 0]
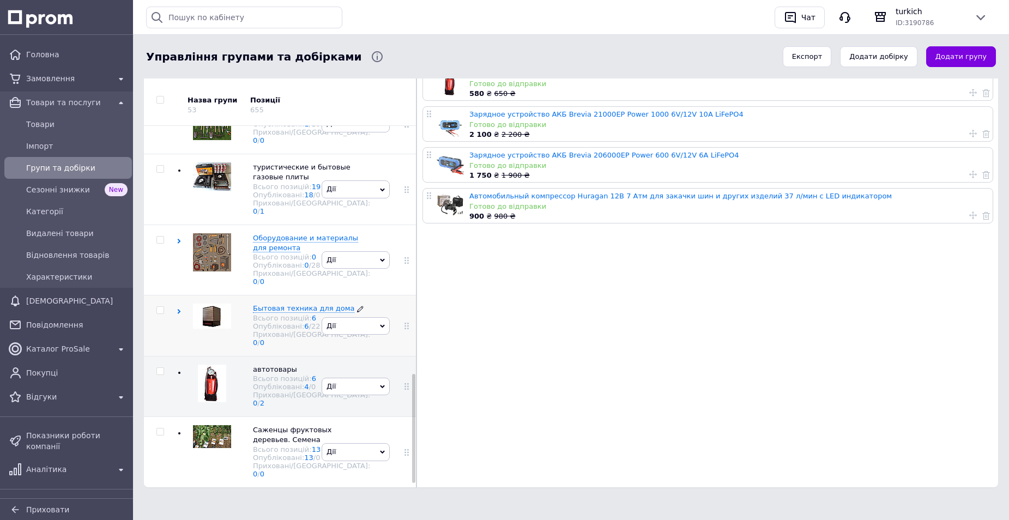
click at [266, 304] on span "Бытовая техника для дома" at bounding box center [303, 308] width 101 height 8
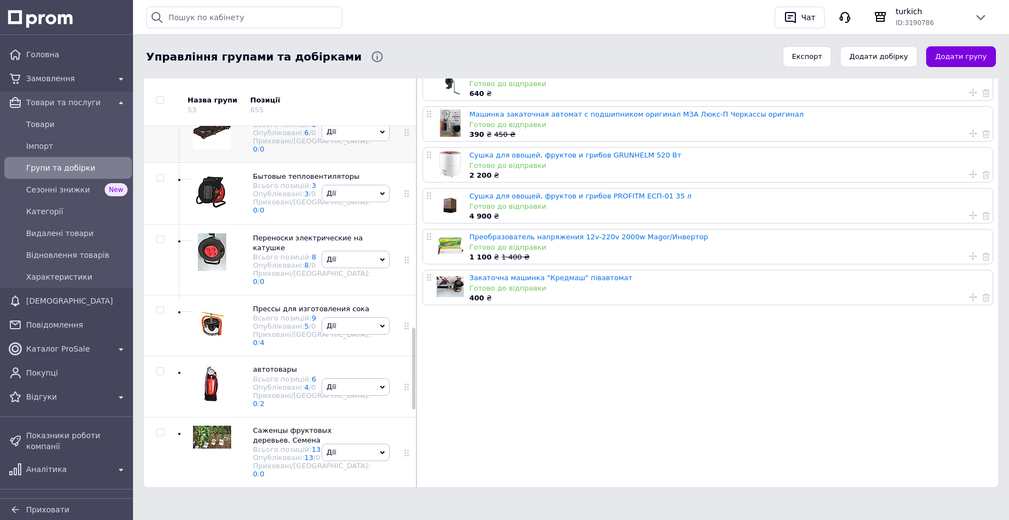
scroll to position [944, 0]
click at [273, 181] on span "Бытовые тепловентиляторы" at bounding box center [306, 176] width 106 height 8
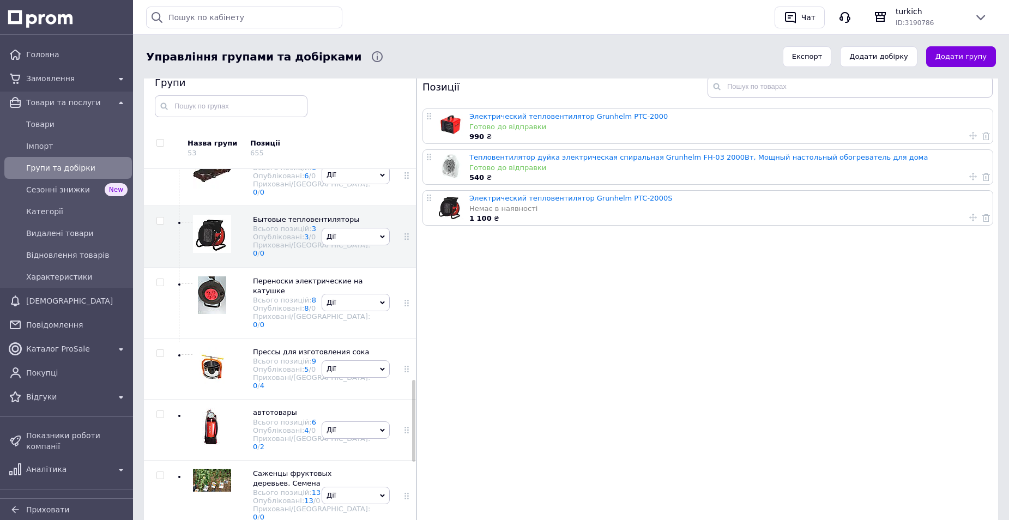
scroll to position [20, 0]
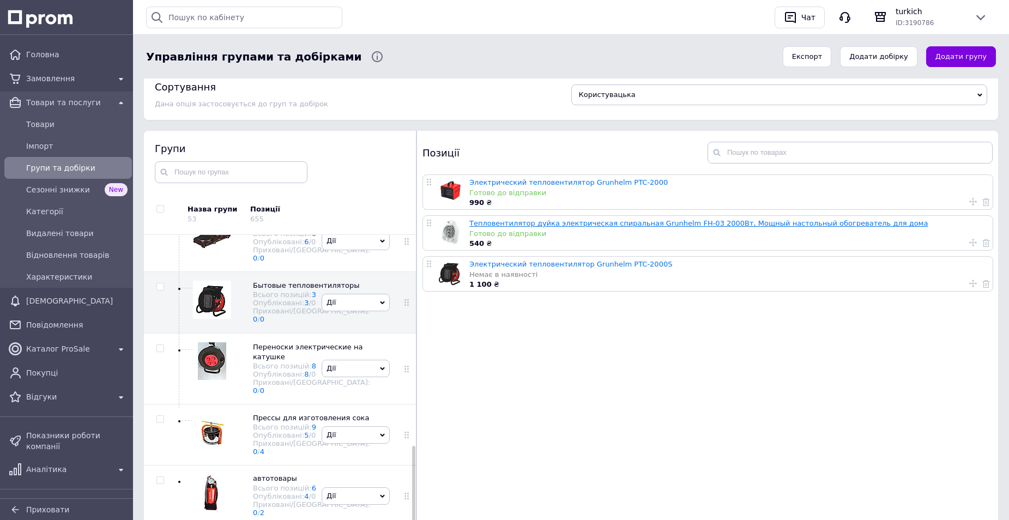
click at [684, 225] on link "Тепловентилятор дуйка электрическая спиральная Grunhelm FH-03 2000Вт, Мощный на…" at bounding box center [699, 223] width 459 height 8
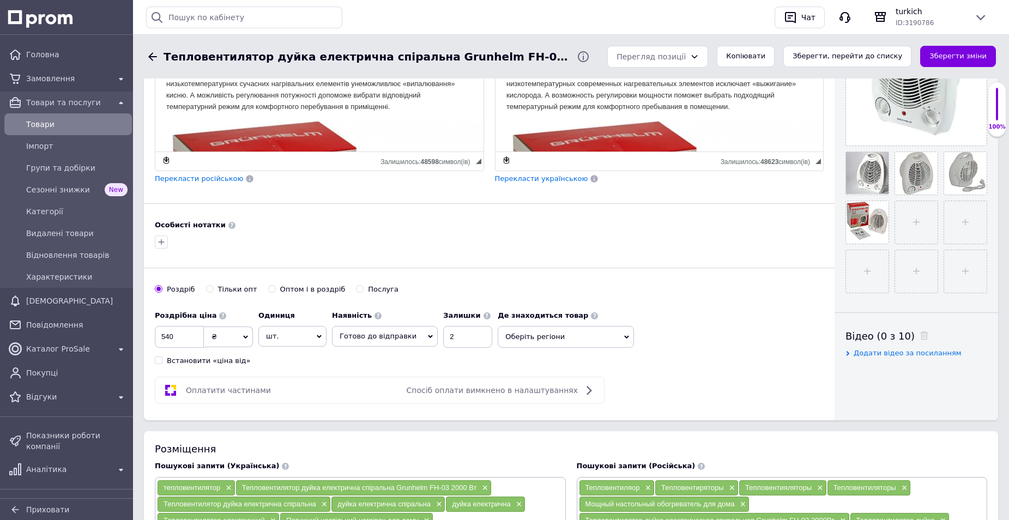
scroll to position [327, 0]
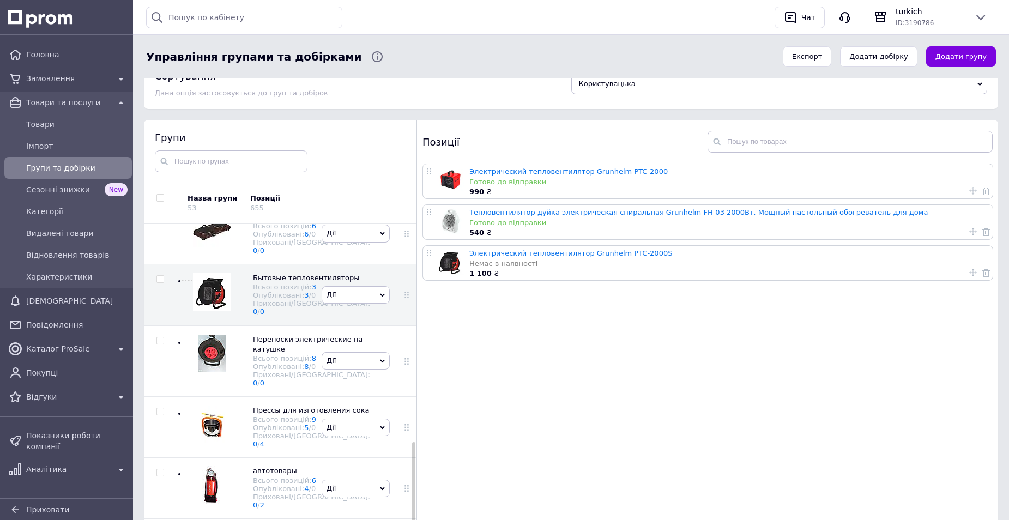
scroll to position [20, 0]
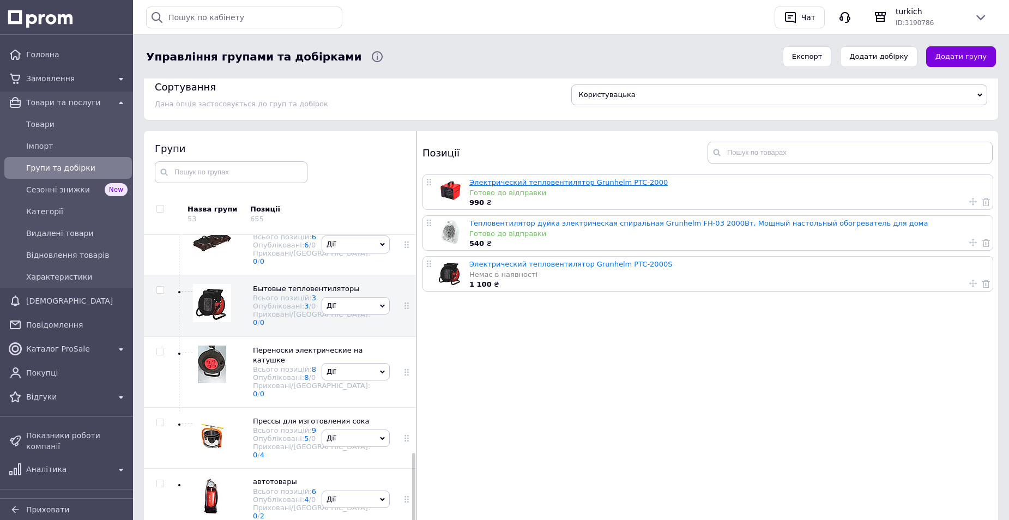
click at [522, 183] on link "Электрический тепловентилятор Grunhelm PTC-2000" at bounding box center [569, 182] width 199 height 8
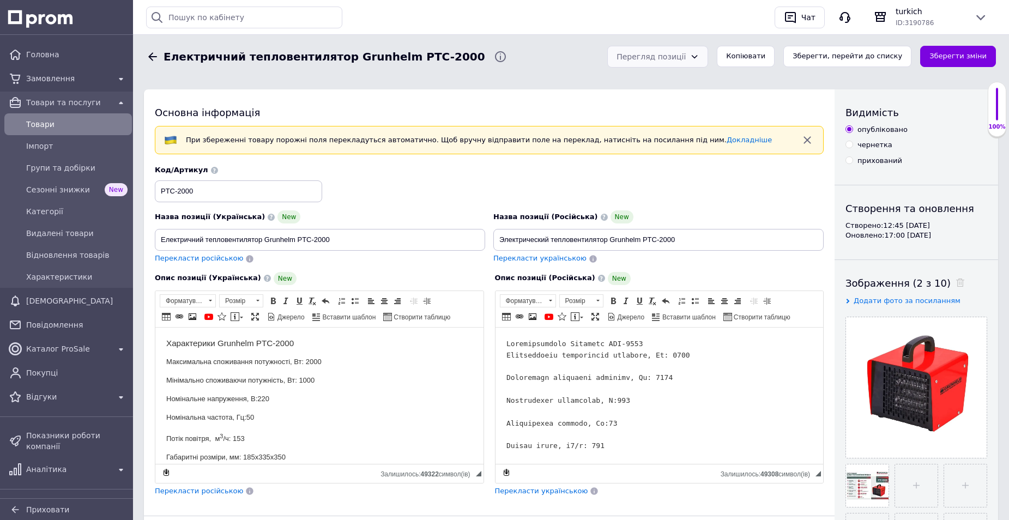
click at [708, 63] on div "Перегляд позиції" at bounding box center [658, 57] width 101 height 22
click at [686, 118] on li "Зберегти та переглянути на маркетплейсі" at bounding box center [686, 132] width 91 height 41
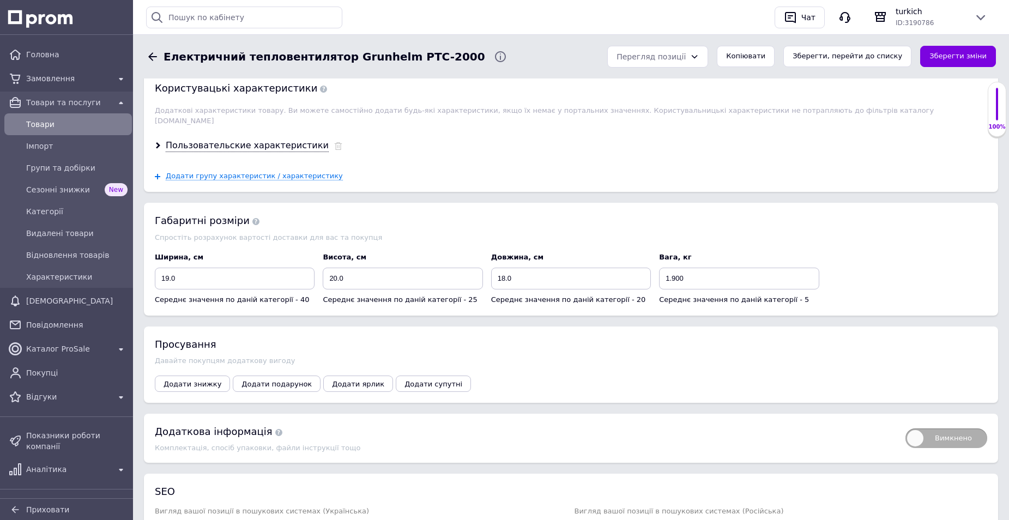
scroll to position [1345, 0]
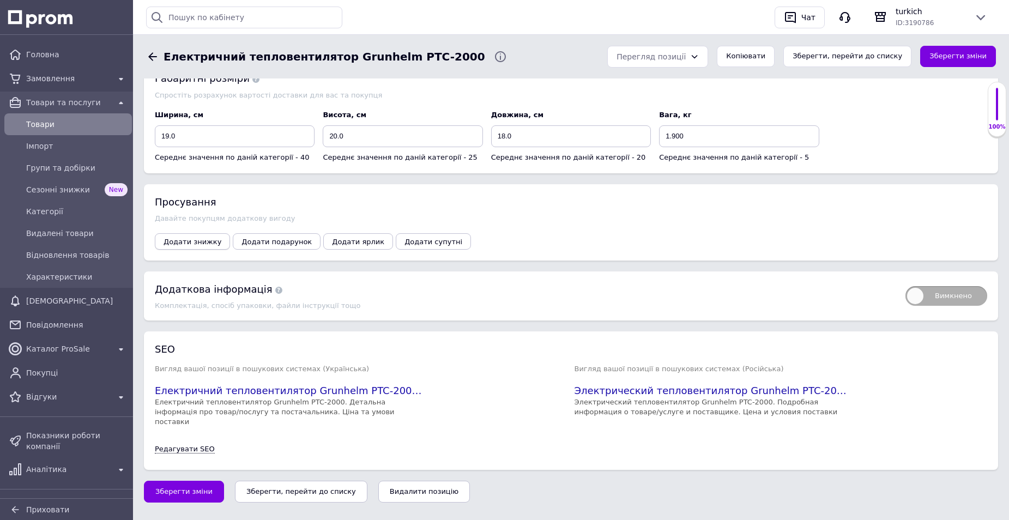
click at [208, 238] on span "Додати знижку" at bounding box center [193, 242] width 58 height 8
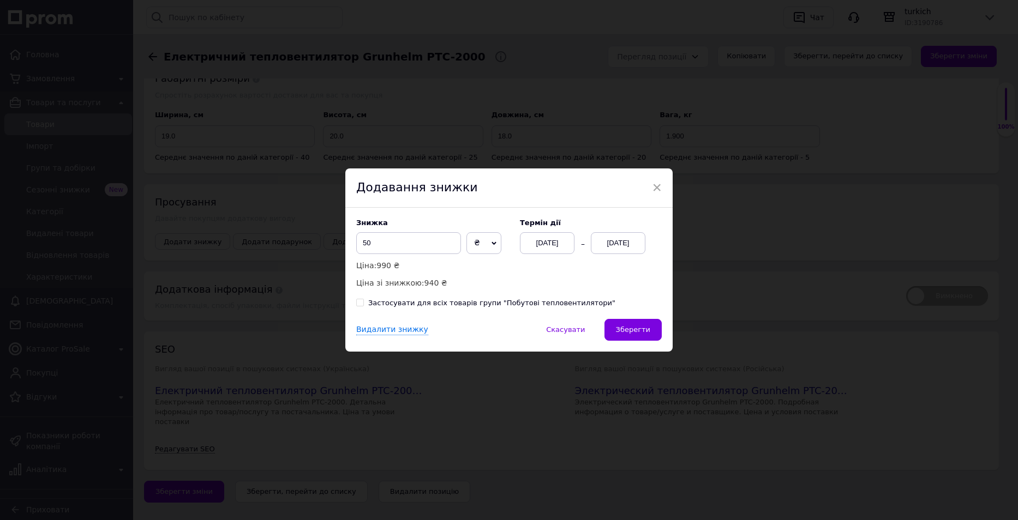
click at [531, 241] on div "12.10.2025" at bounding box center [547, 243] width 55 height 22
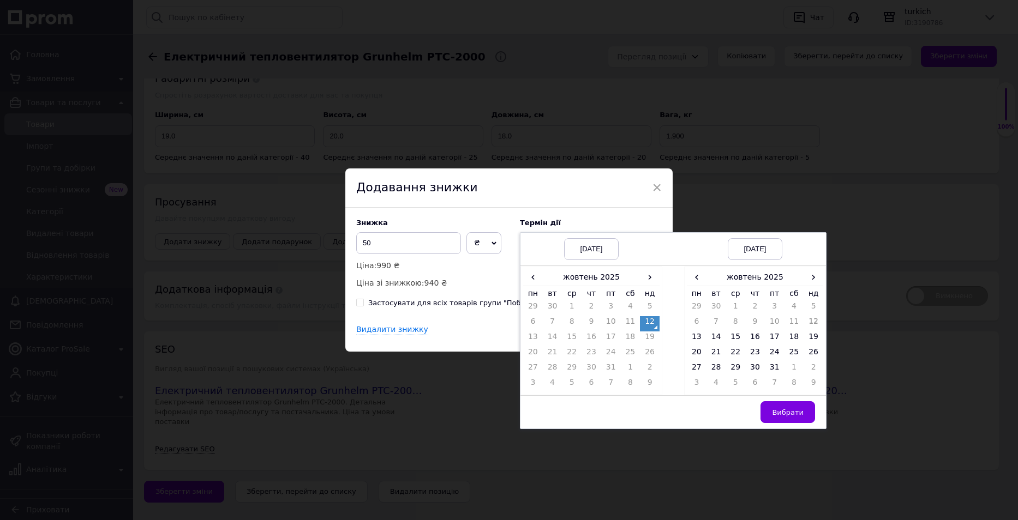
click at [650, 322] on td "12" at bounding box center [650, 323] width 20 height 15
click at [809, 277] on span "›" at bounding box center [813, 277] width 20 height 16
click at [696, 366] on td "24" at bounding box center [697, 369] width 20 height 15
click at [790, 417] on span "Вибрати" at bounding box center [788, 412] width 32 height 8
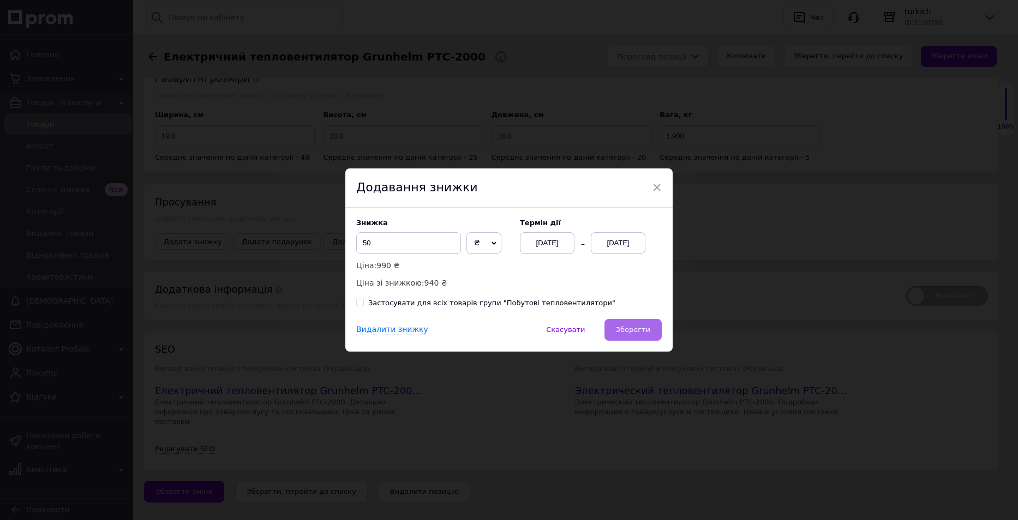
click at [640, 323] on button "Зберегти" at bounding box center [632, 330] width 57 height 22
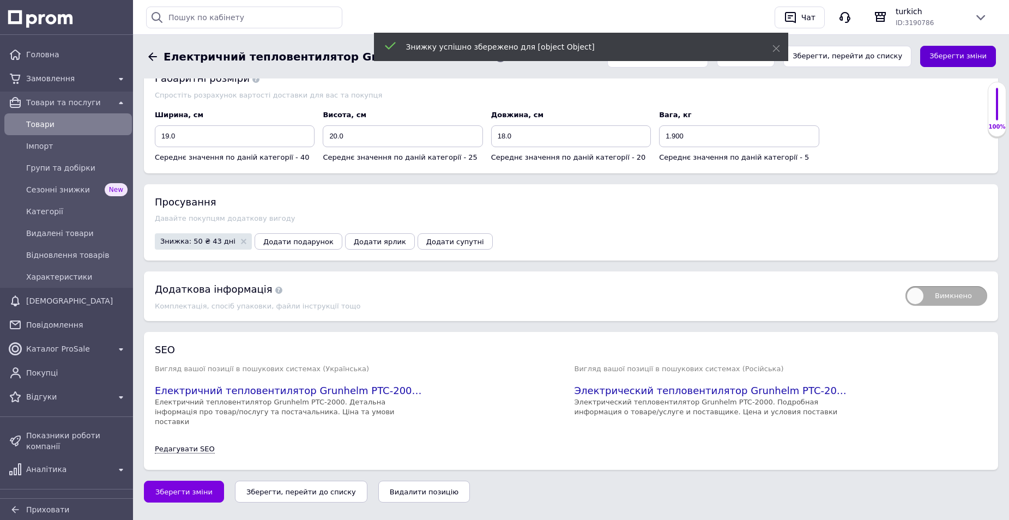
click at [966, 60] on button "Зберегти зміни" at bounding box center [959, 56] width 76 height 21
click at [59, 79] on span "Замовлення" at bounding box center [68, 78] width 84 height 11
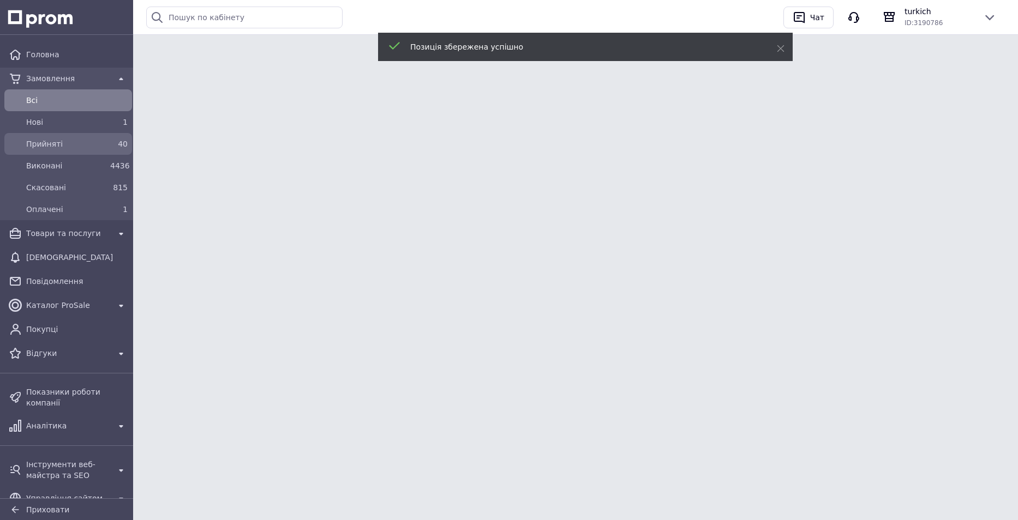
click at [42, 140] on span "Прийняті" at bounding box center [66, 144] width 80 height 11
